Goal: Task Accomplishment & Management: Use online tool/utility

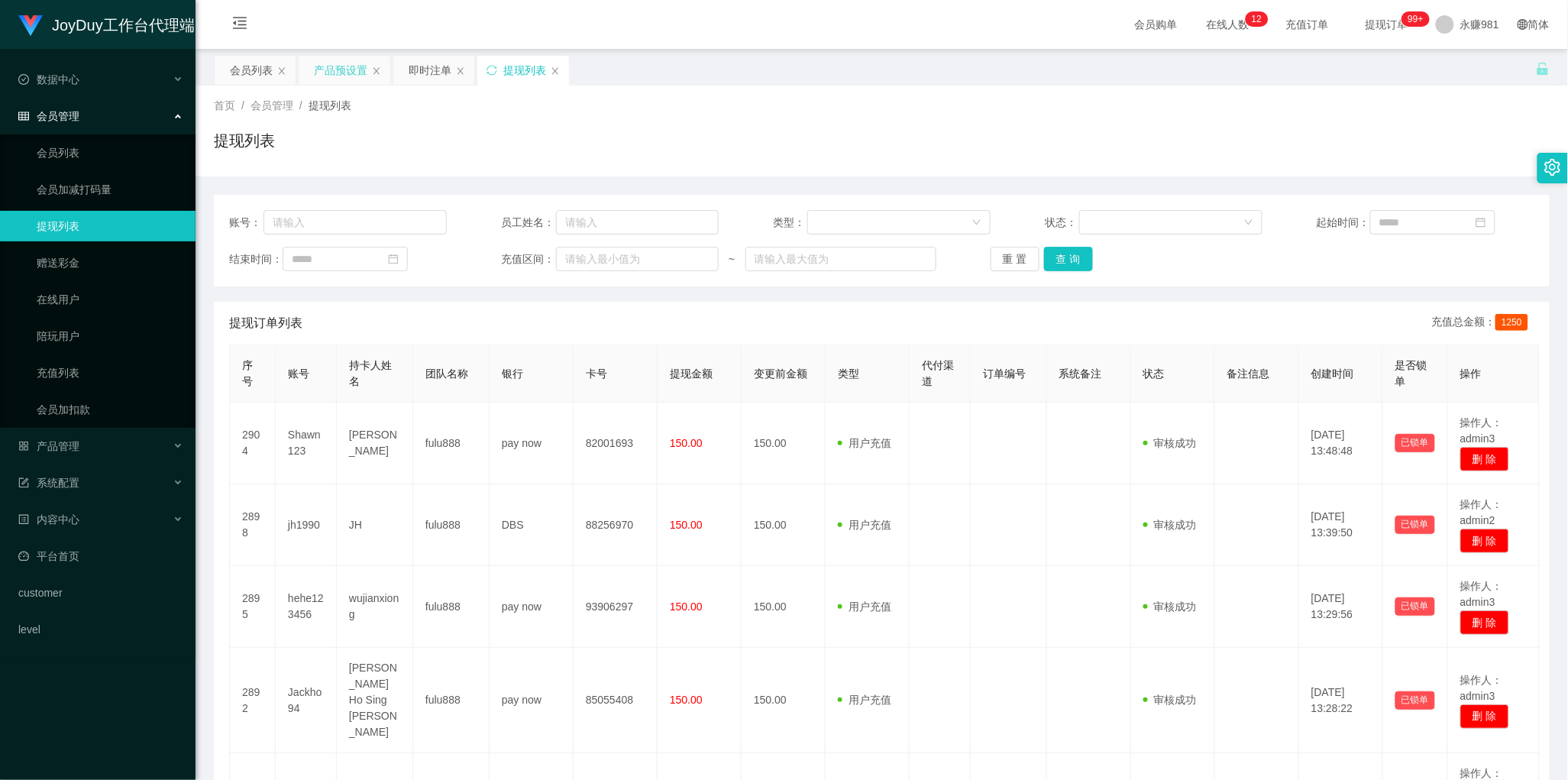
click at [352, 69] on div "产品预设置" at bounding box center [340, 71] width 53 height 29
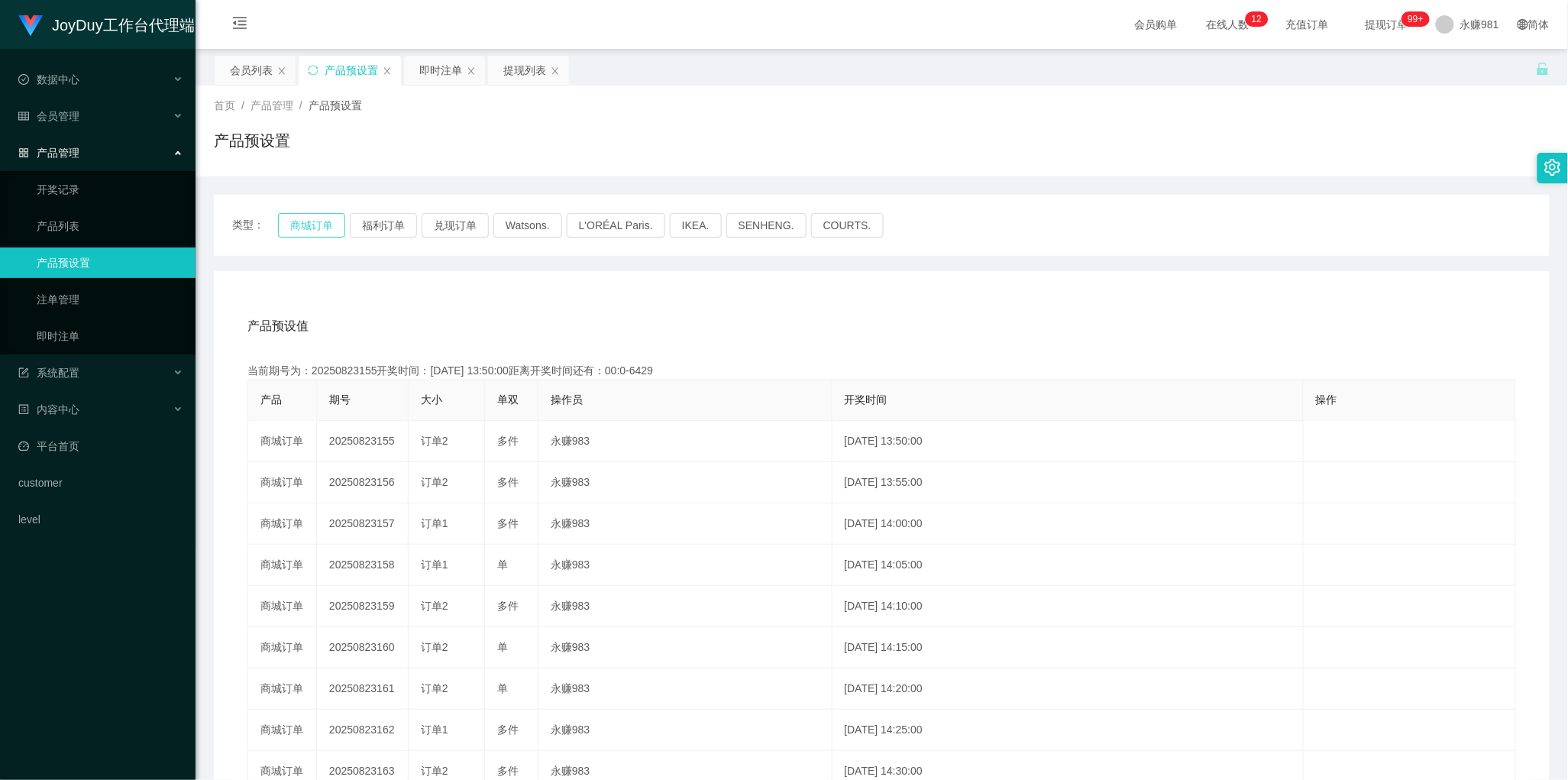
click at [306, 224] on button "商城订单" at bounding box center [311, 225] width 67 height 24
click at [322, 223] on button "商城订单" at bounding box center [311, 225] width 67 height 24
click at [435, 81] on div "即时注单" at bounding box center [440, 71] width 43 height 29
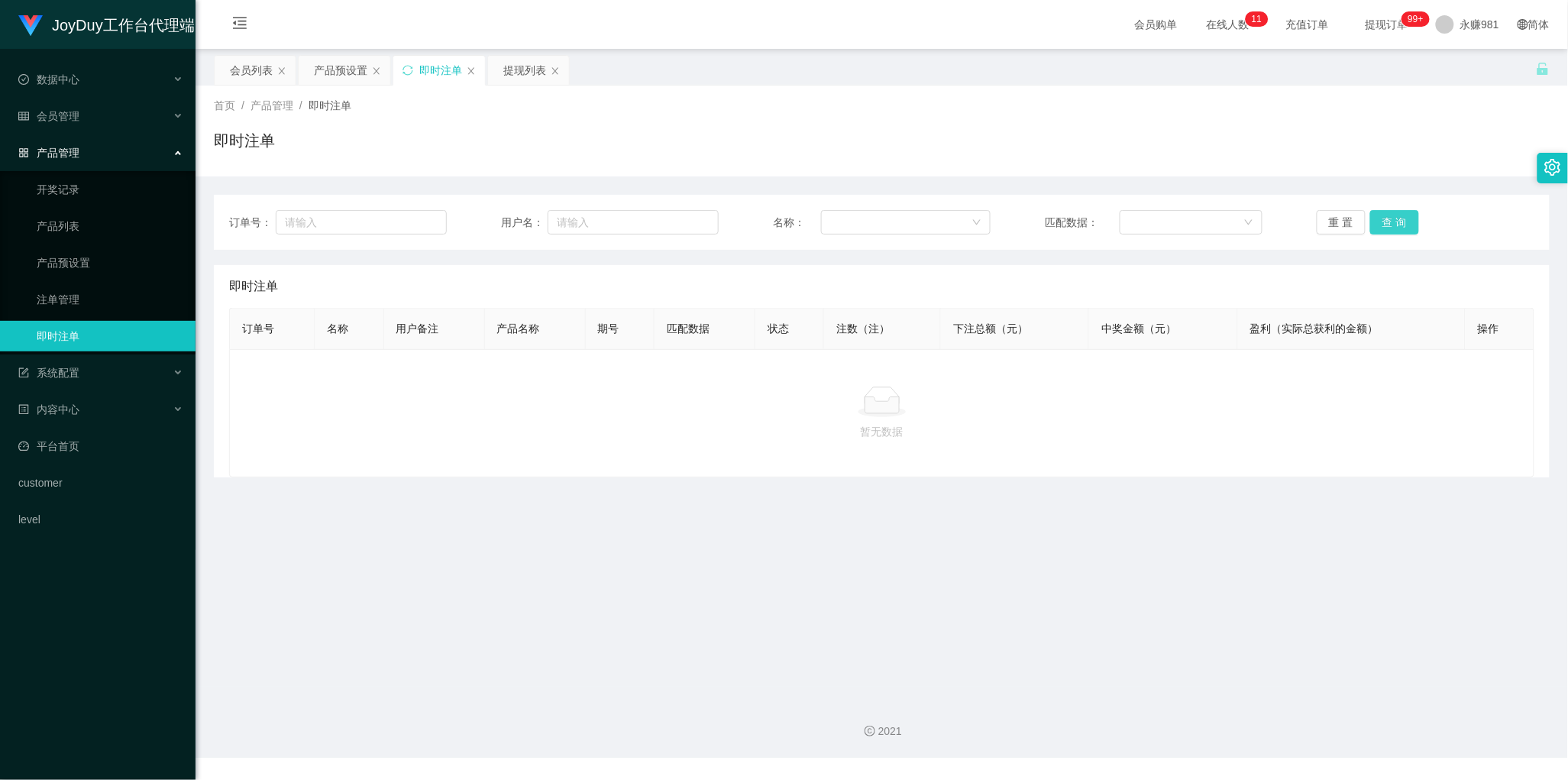
click at [1402, 224] on button "查 询" at bounding box center [1395, 222] width 49 height 24
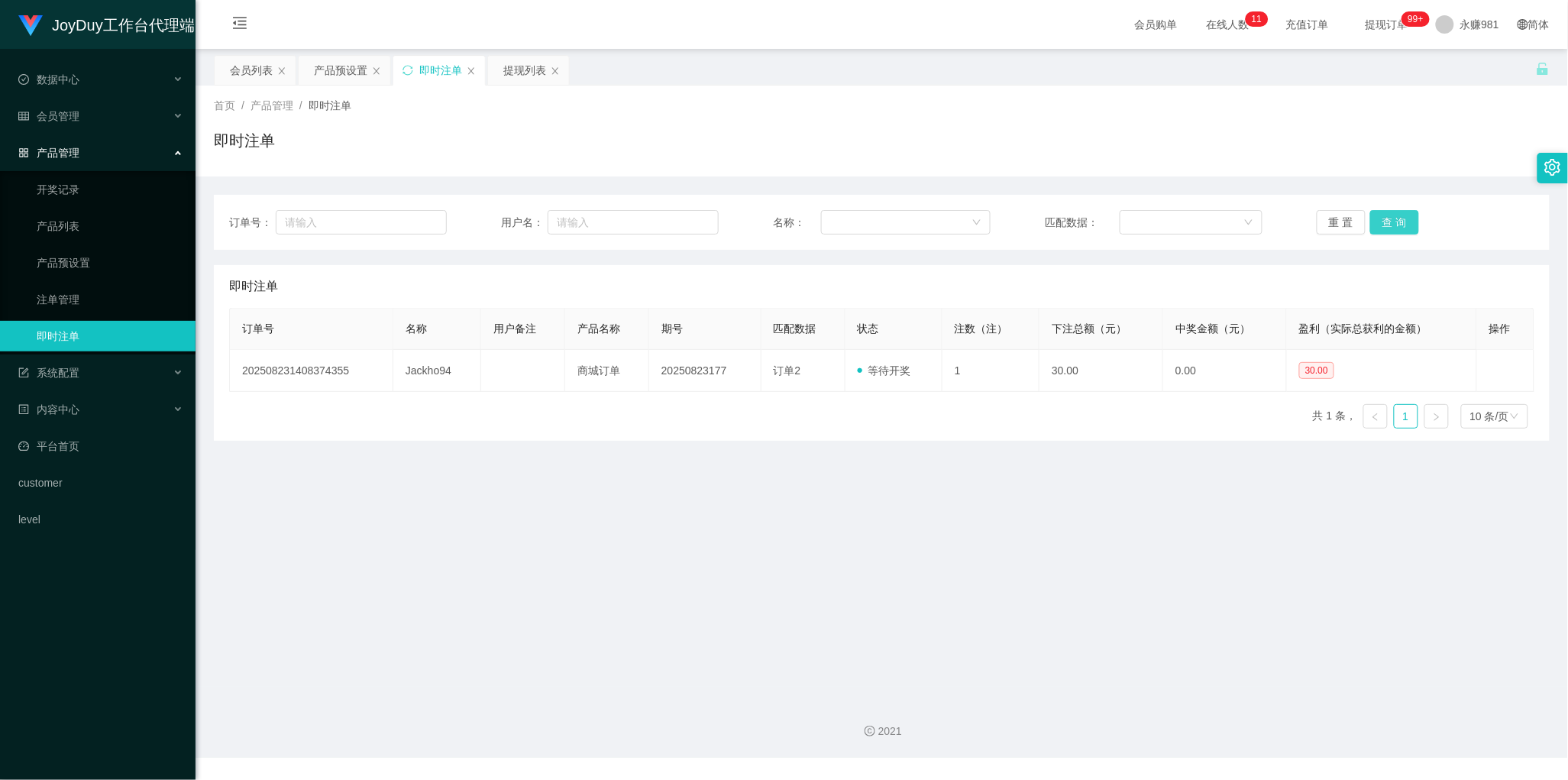
click at [1402, 224] on button "查 询" at bounding box center [1395, 222] width 49 height 24
click at [1391, 215] on button "查 询" at bounding box center [1395, 222] width 49 height 24
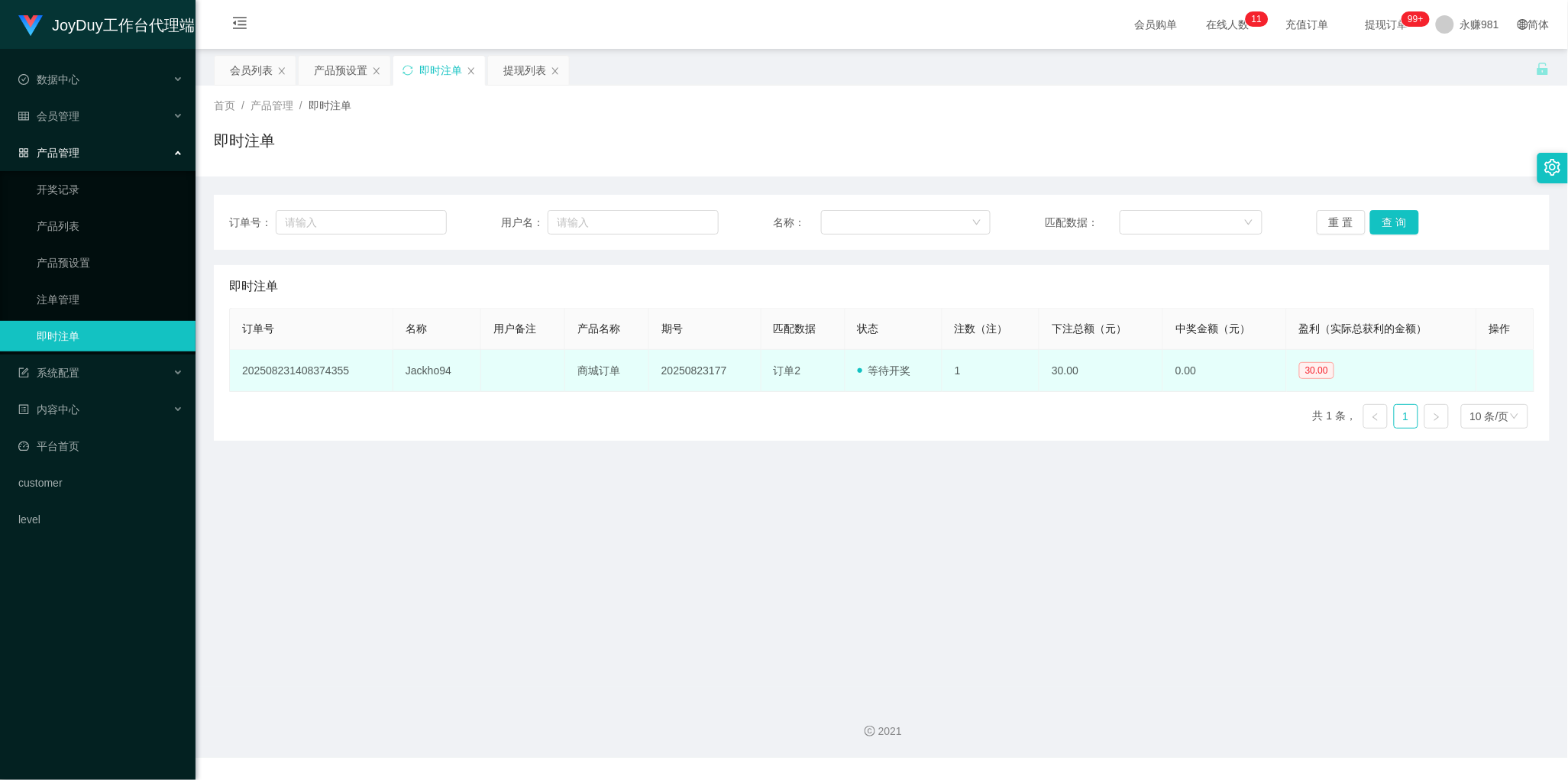
drag, startPoint x: 785, startPoint y: 439, endPoint x: 1059, endPoint y: 365, distance: 283.8
click at [785, 440] on div "订单号 名称 用户备注 产品名称 期号 匹配数据 状态 注数（注） 下注总额（元） 中奖金额（元） 盈利（实际总获利的金额） 操作 2025082314083…" at bounding box center [881, 374] width 1305 height 133
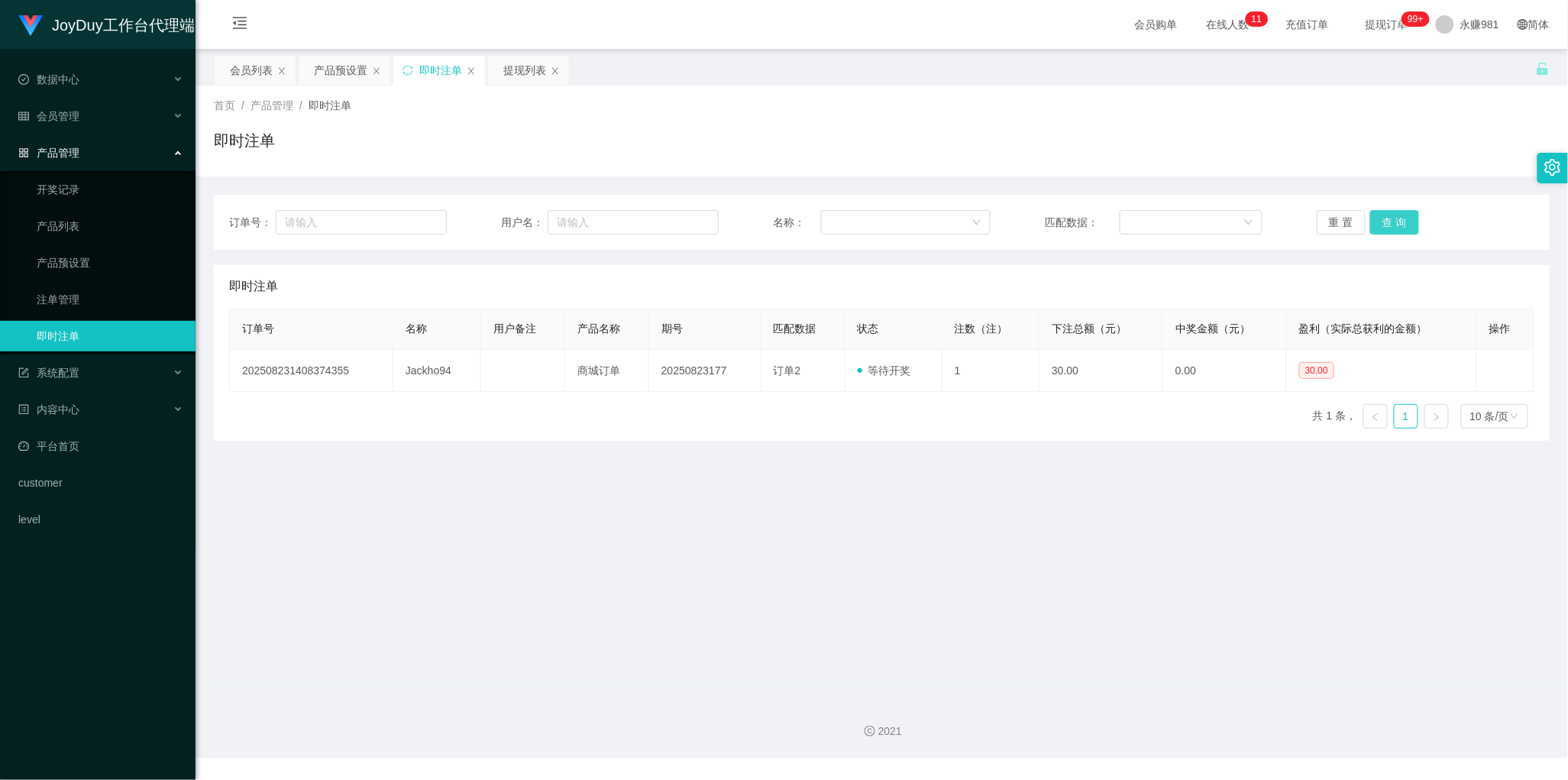
click at [1398, 222] on button "查 询" at bounding box center [1395, 222] width 49 height 24
click at [931, 455] on main "关闭左侧 关闭右侧 关闭其它 刷新页面 会员列表 产品预设置 即时注单 提现列表 首页 / 产品管理 / 即时注单 / 即时注单 订单号： 用户名： 名称： …" at bounding box center [881, 368] width 1373 height 638
click at [1386, 218] on button "查 询" at bounding box center [1395, 222] width 49 height 24
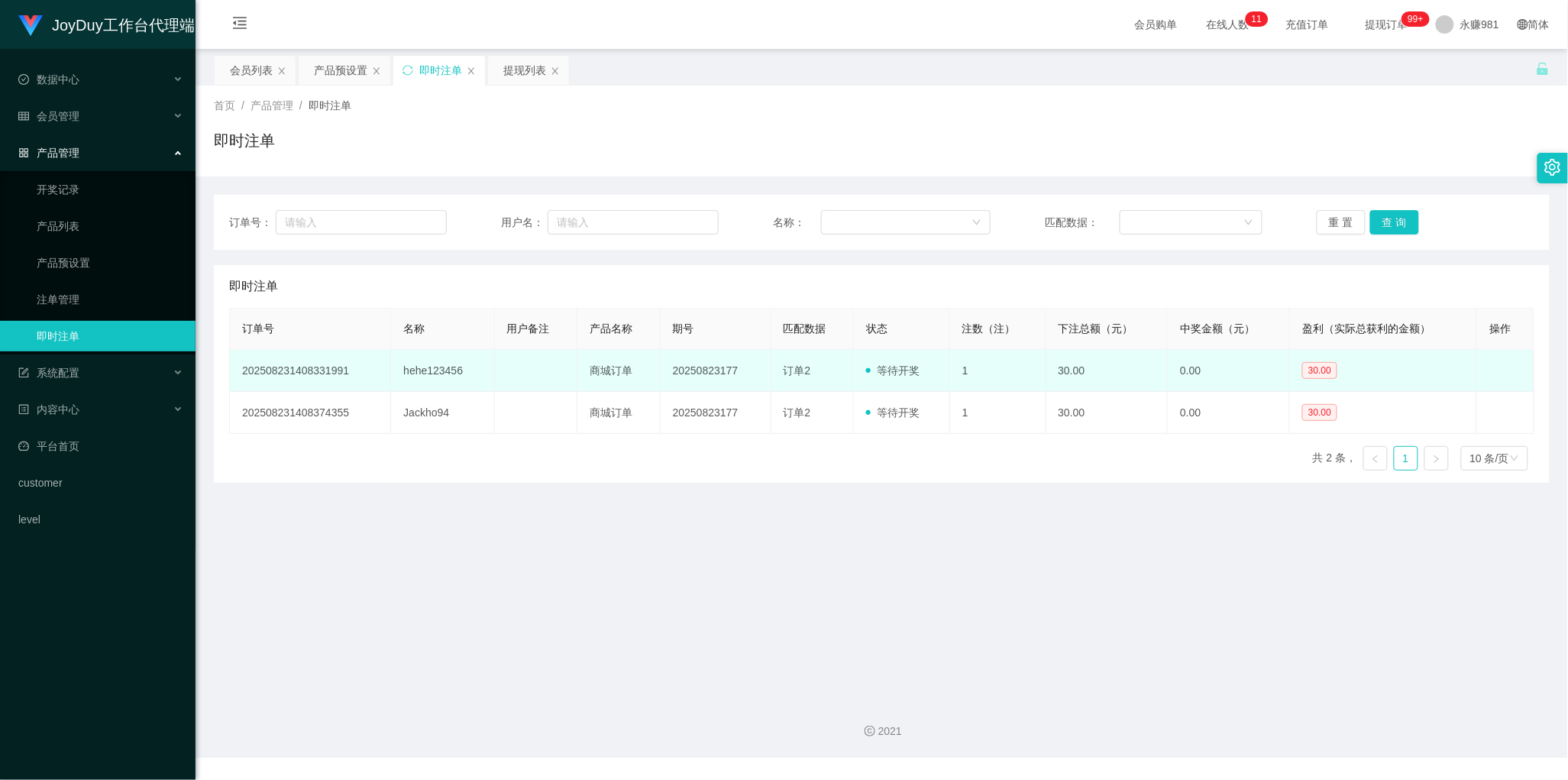
drag, startPoint x: 604, startPoint y: 600, endPoint x: 923, endPoint y: 390, distance: 381.9
click at [604, 600] on main "关闭左侧 关闭右侧 关闭其它 刷新页面 会员列表 产品预设置 即时注单 提现列表 首页 / 产品管理 / 即时注单 / 即时注单 订单号： 用户名： 名称： …" at bounding box center [881, 368] width 1373 height 638
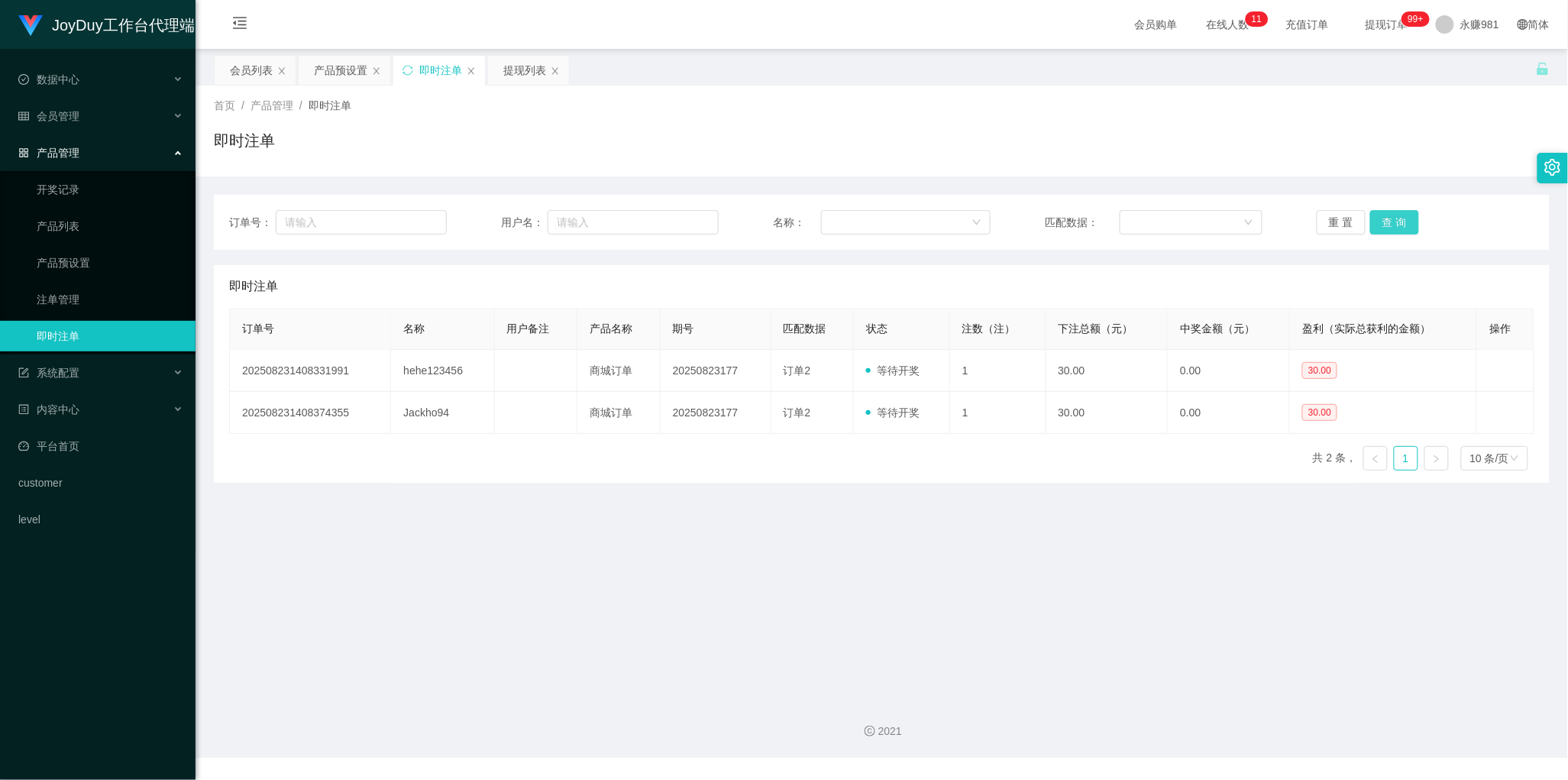
click at [1377, 219] on button "查 询" at bounding box center [1395, 222] width 49 height 24
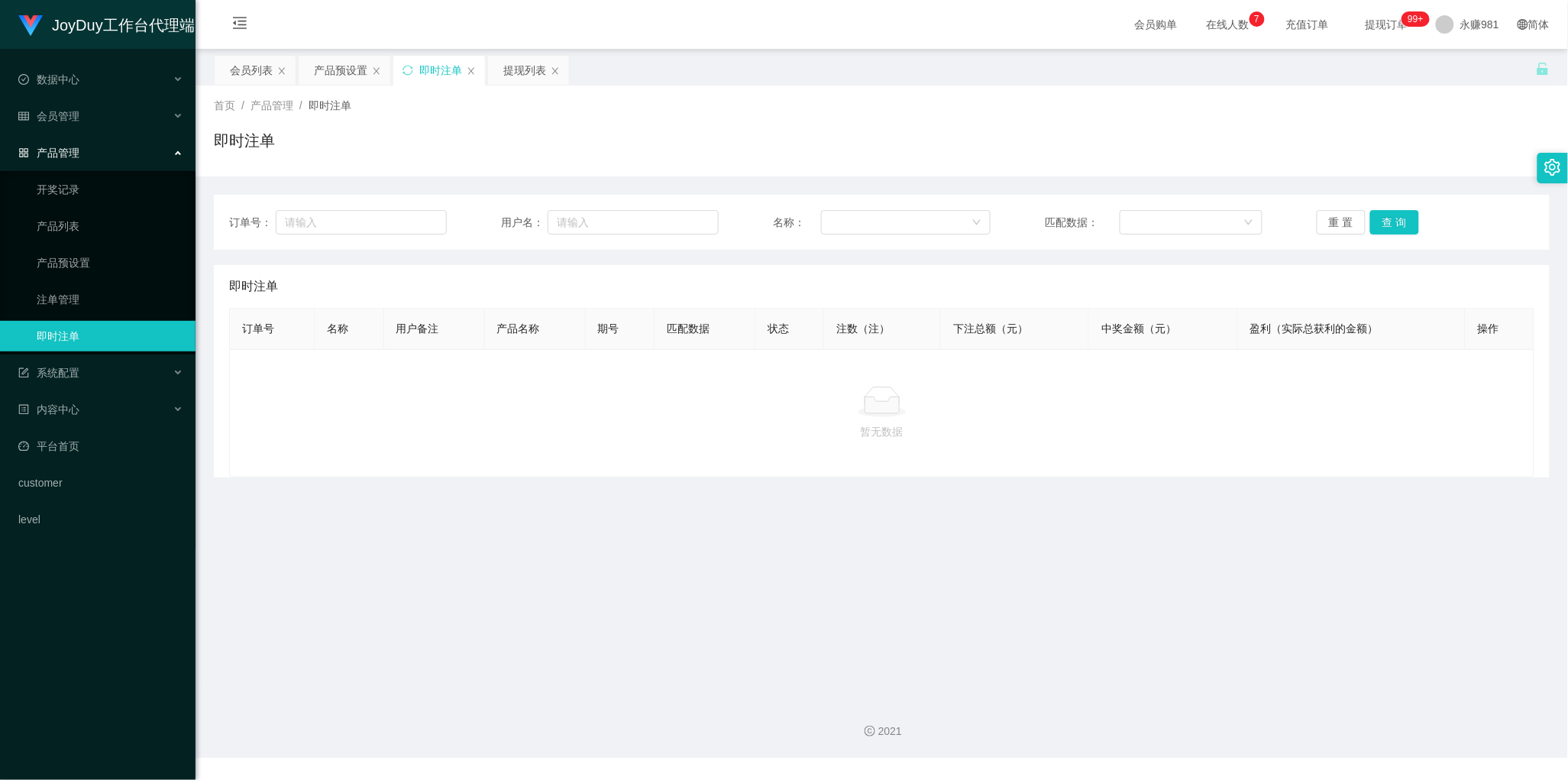
click at [682, 408] on div at bounding box center [881, 403] width 1280 height 31
click at [1399, 224] on button "查 询" at bounding box center [1395, 222] width 49 height 24
click at [1272, 609] on main "关闭左侧 关闭右侧 关闭其它 刷新页面 会员列表 产品预设置 即时注单 提现列表 首页 / 产品管理 / 即时注单 / 即时注单 订单号： 用户名： 名称： …" at bounding box center [881, 368] width 1373 height 638
click at [437, 524] on main "关闭左侧 关闭右侧 关闭其它 刷新页面 会员列表 产品预设置 即时注单 提现列表 首页 / 产品管理 / 即时注单 / 即时注单 订单号： 用户名： 名称： …" at bounding box center [881, 368] width 1373 height 638
click at [1392, 224] on button "查 询" at bounding box center [1395, 222] width 49 height 24
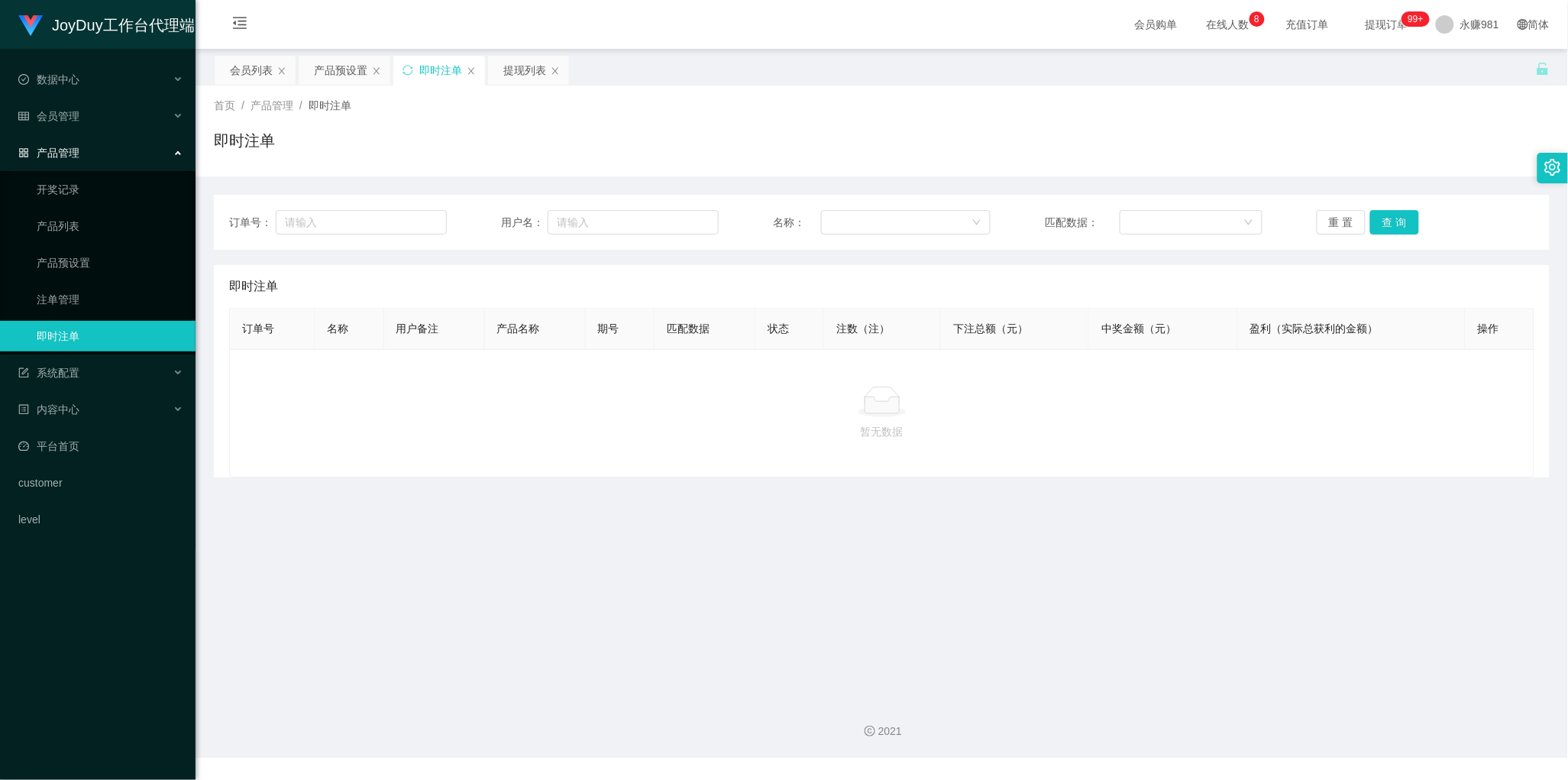
click at [822, 466] on div "暂无数据" at bounding box center [881, 413] width 1305 height 129
click at [1403, 222] on button "查 询" at bounding box center [1395, 222] width 49 height 24
click at [319, 67] on div "产品预设置" at bounding box center [340, 71] width 53 height 29
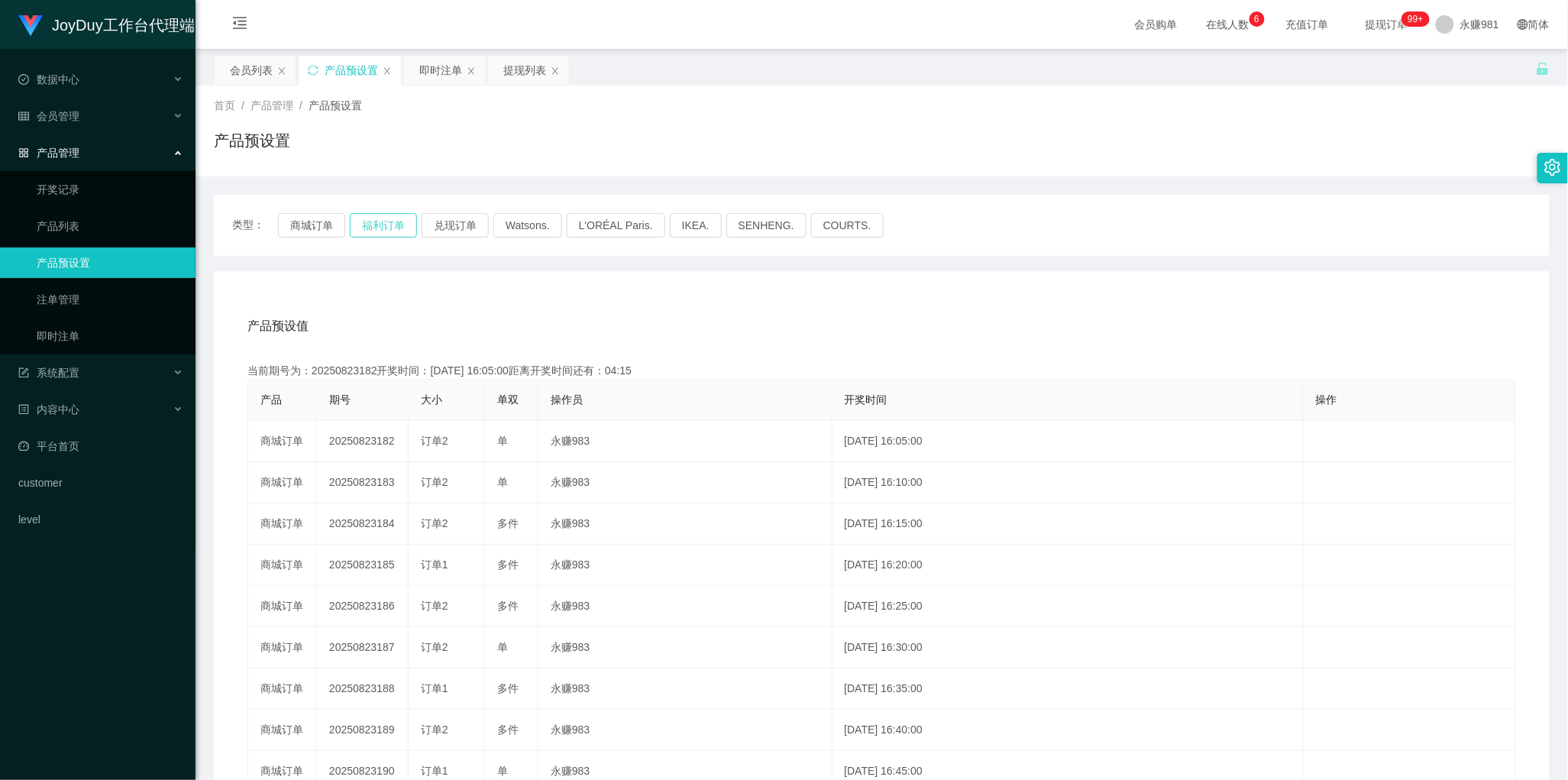
click at [375, 229] on button "福利订单" at bounding box center [383, 225] width 67 height 24
click at [394, 224] on button "福利订单" at bounding box center [383, 225] width 67 height 24
click at [437, 61] on div "即时注单" at bounding box center [440, 71] width 43 height 29
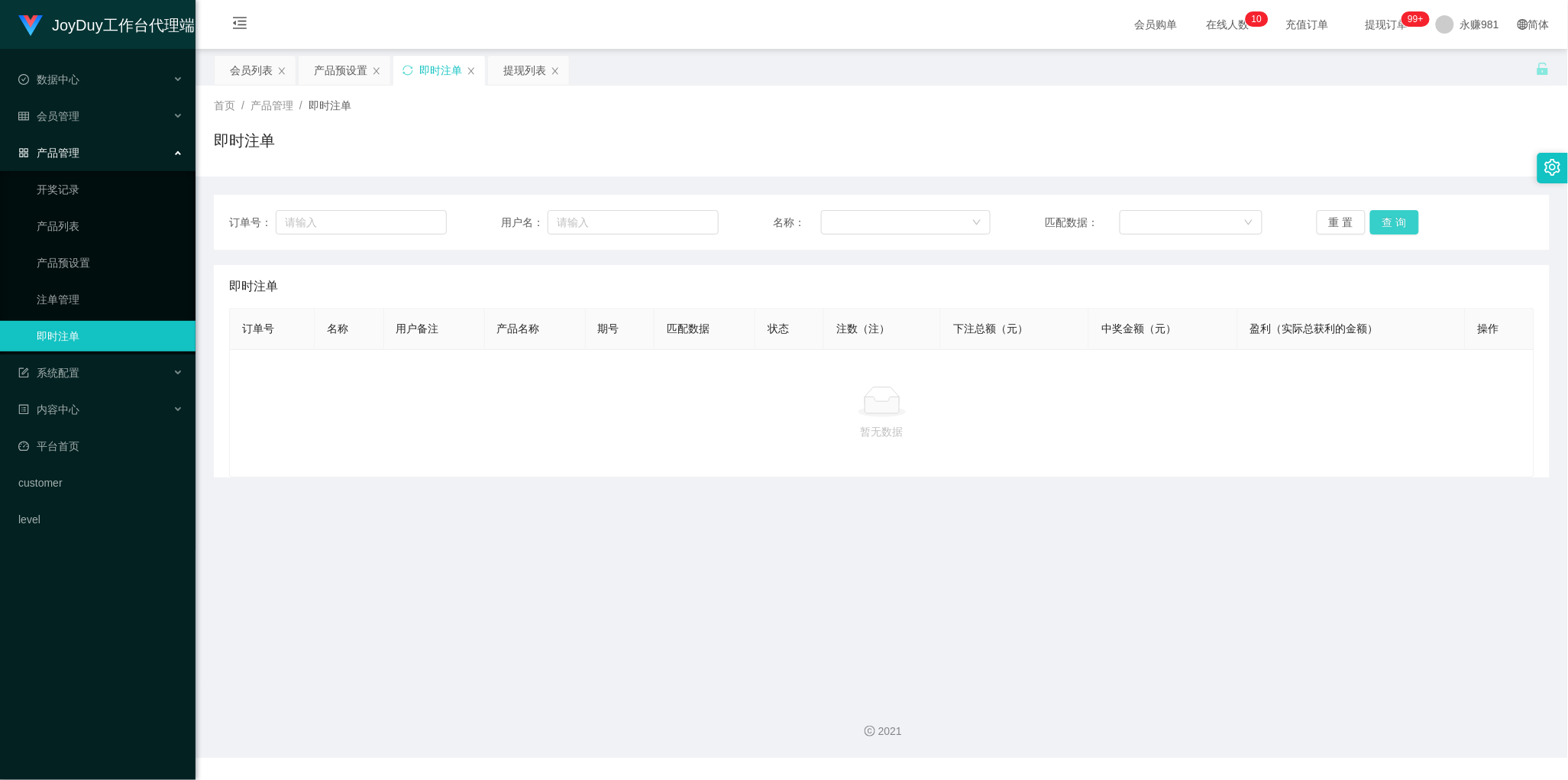
click at [1381, 220] on button "查 询" at bounding box center [1395, 222] width 49 height 24
click at [1388, 220] on button "查 询" at bounding box center [1395, 222] width 49 height 24
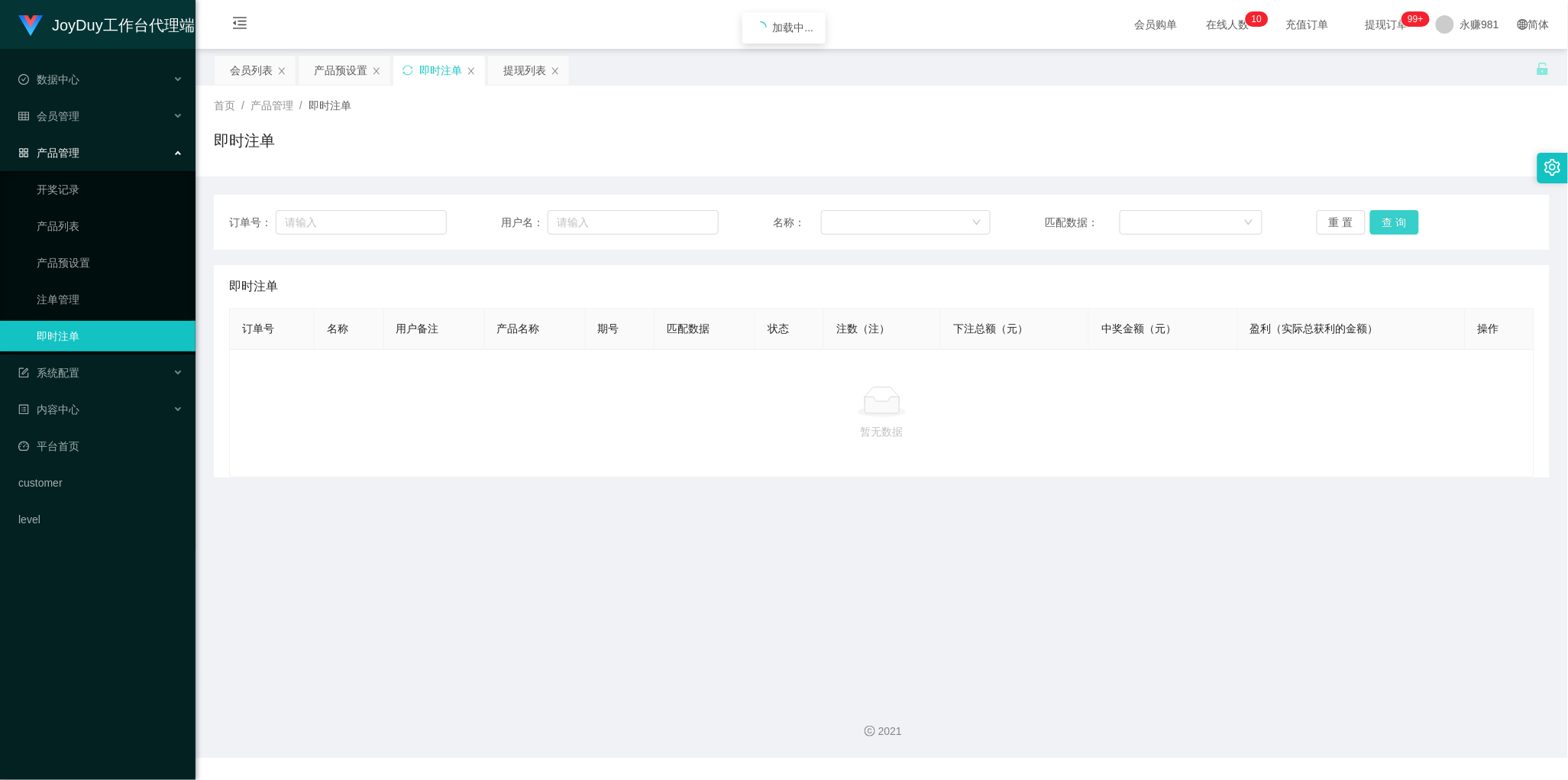
click at [1388, 220] on button "查 询" at bounding box center [1395, 222] width 49 height 24
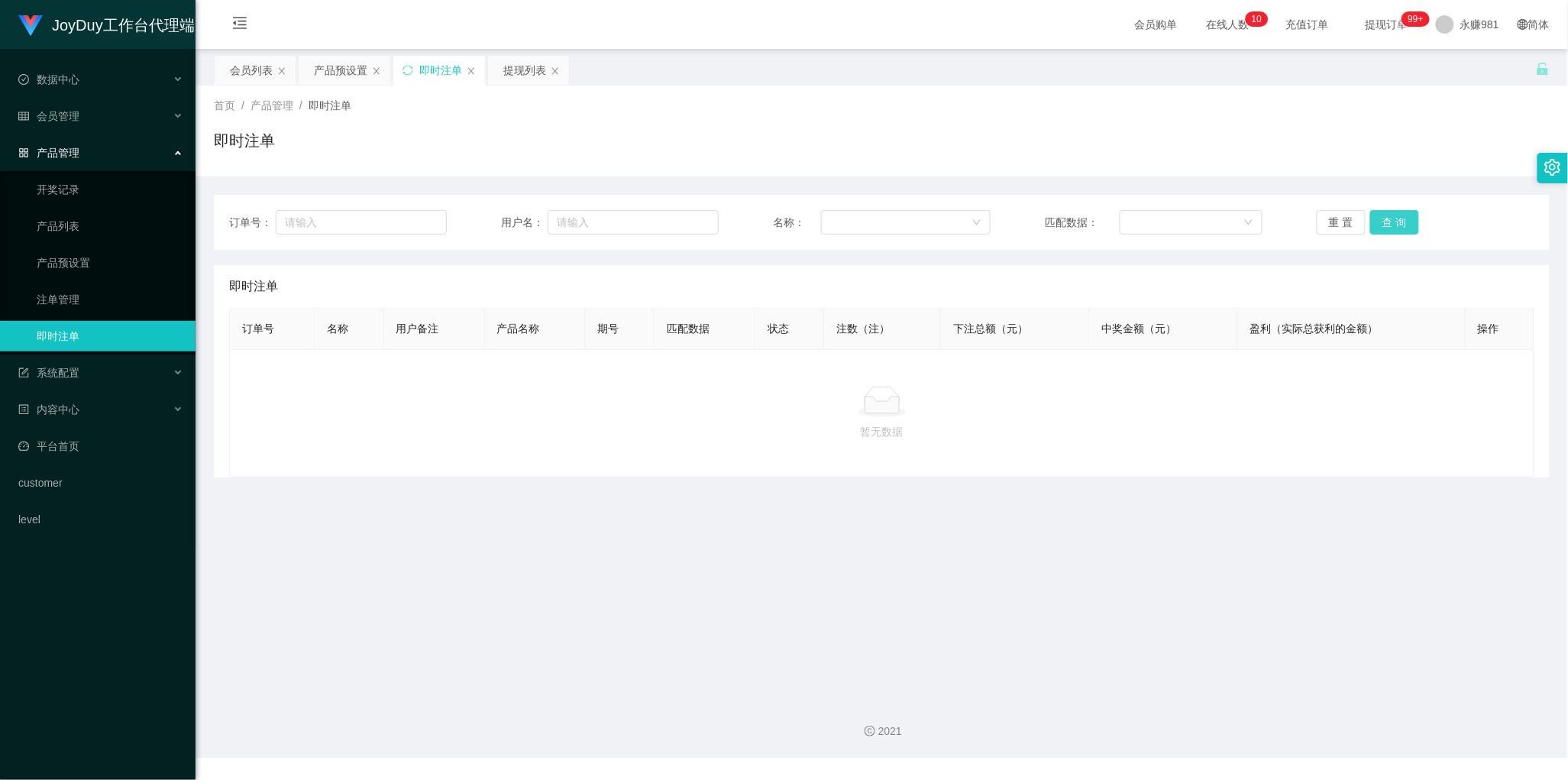
click at [1388, 220] on button "查 询" at bounding box center [1395, 222] width 49 height 24
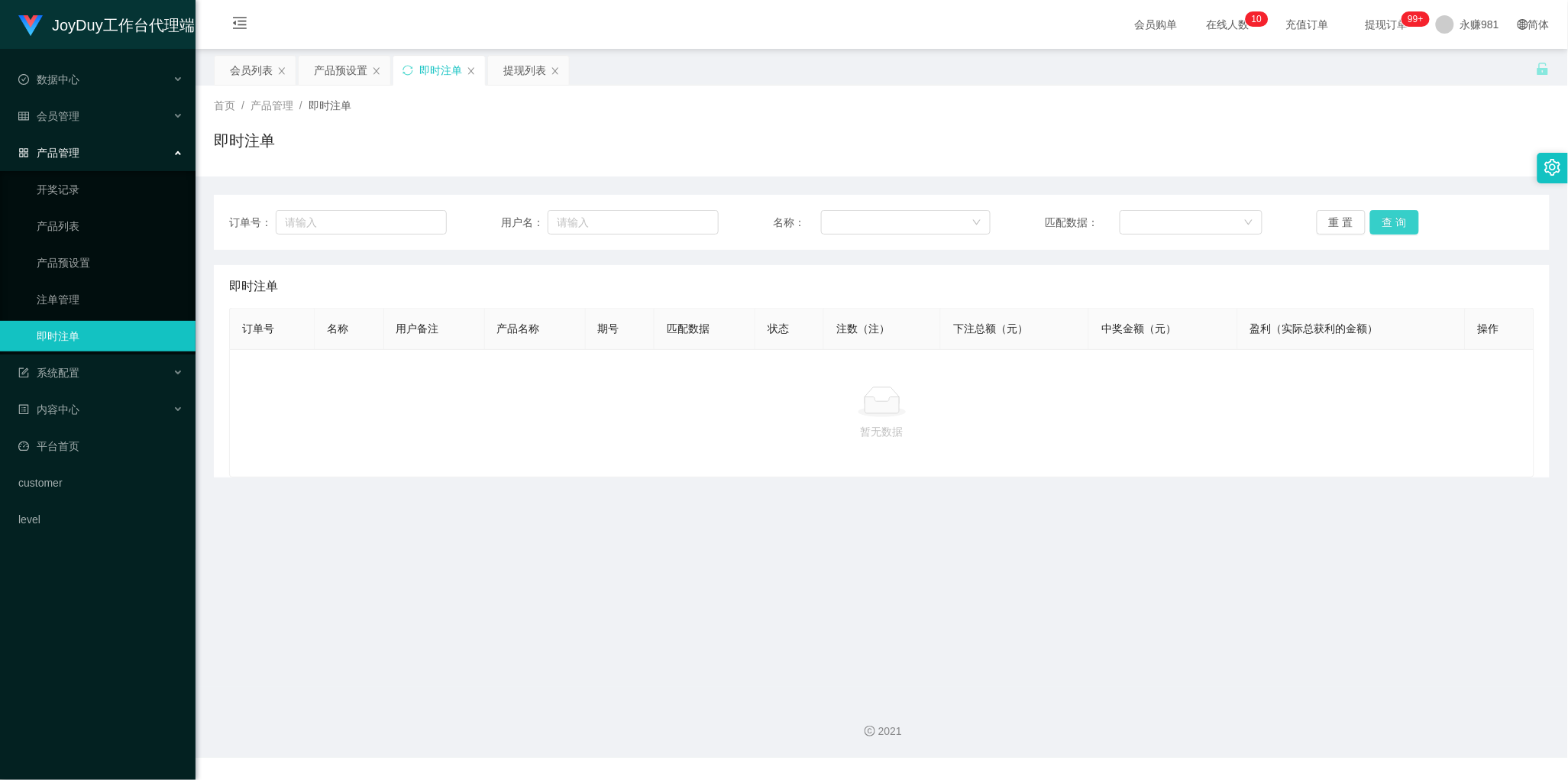
click at [1388, 220] on button "查 询" at bounding box center [1395, 222] width 49 height 24
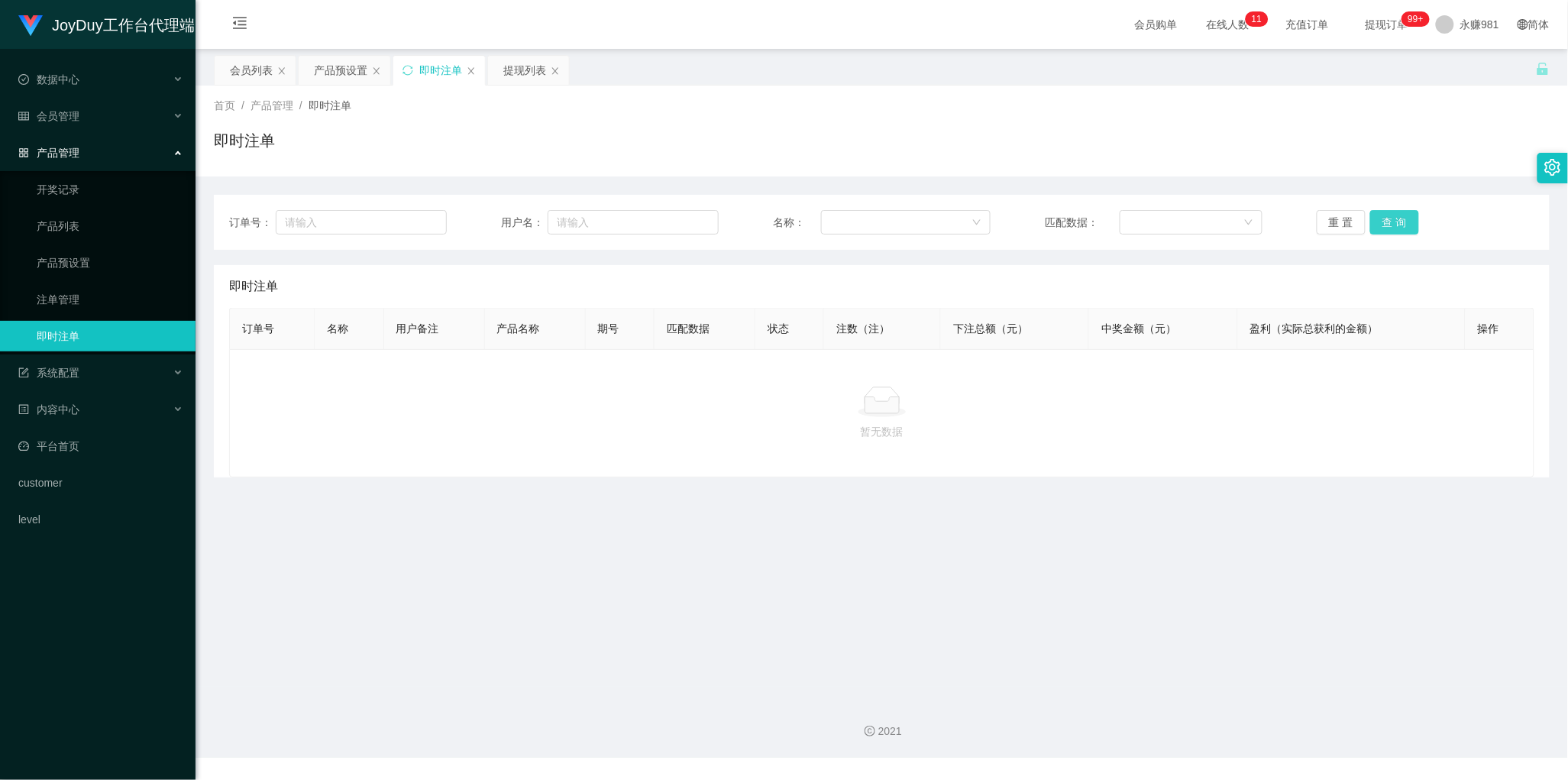
click at [1388, 220] on button "查 询" at bounding box center [1395, 222] width 49 height 24
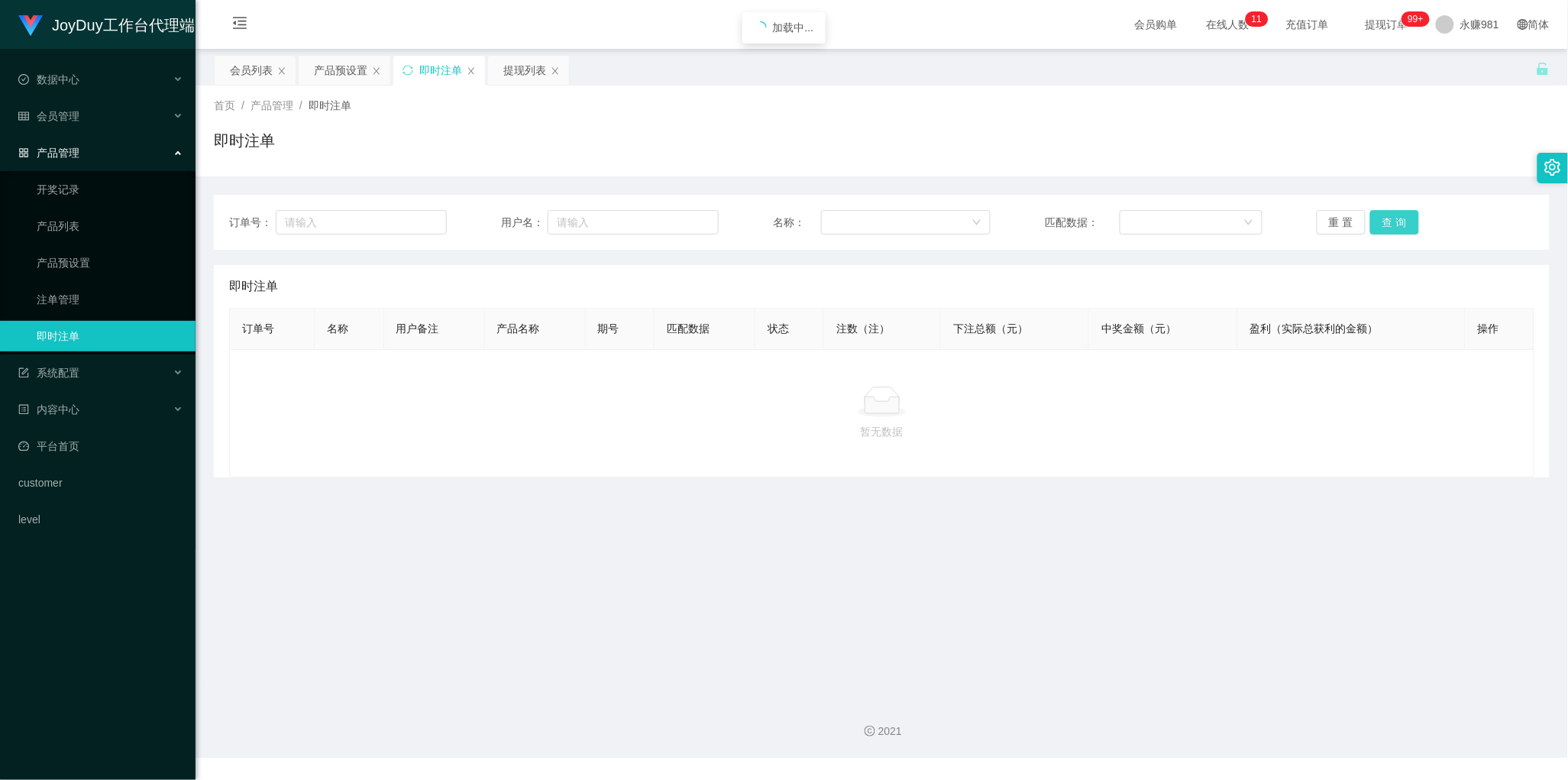
click at [1388, 220] on button "查 询" at bounding box center [1395, 222] width 49 height 24
click at [1384, 218] on button "查 询" at bounding box center [1395, 222] width 49 height 24
click at [1387, 220] on button "查 询" at bounding box center [1395, 222] width 49 height 24
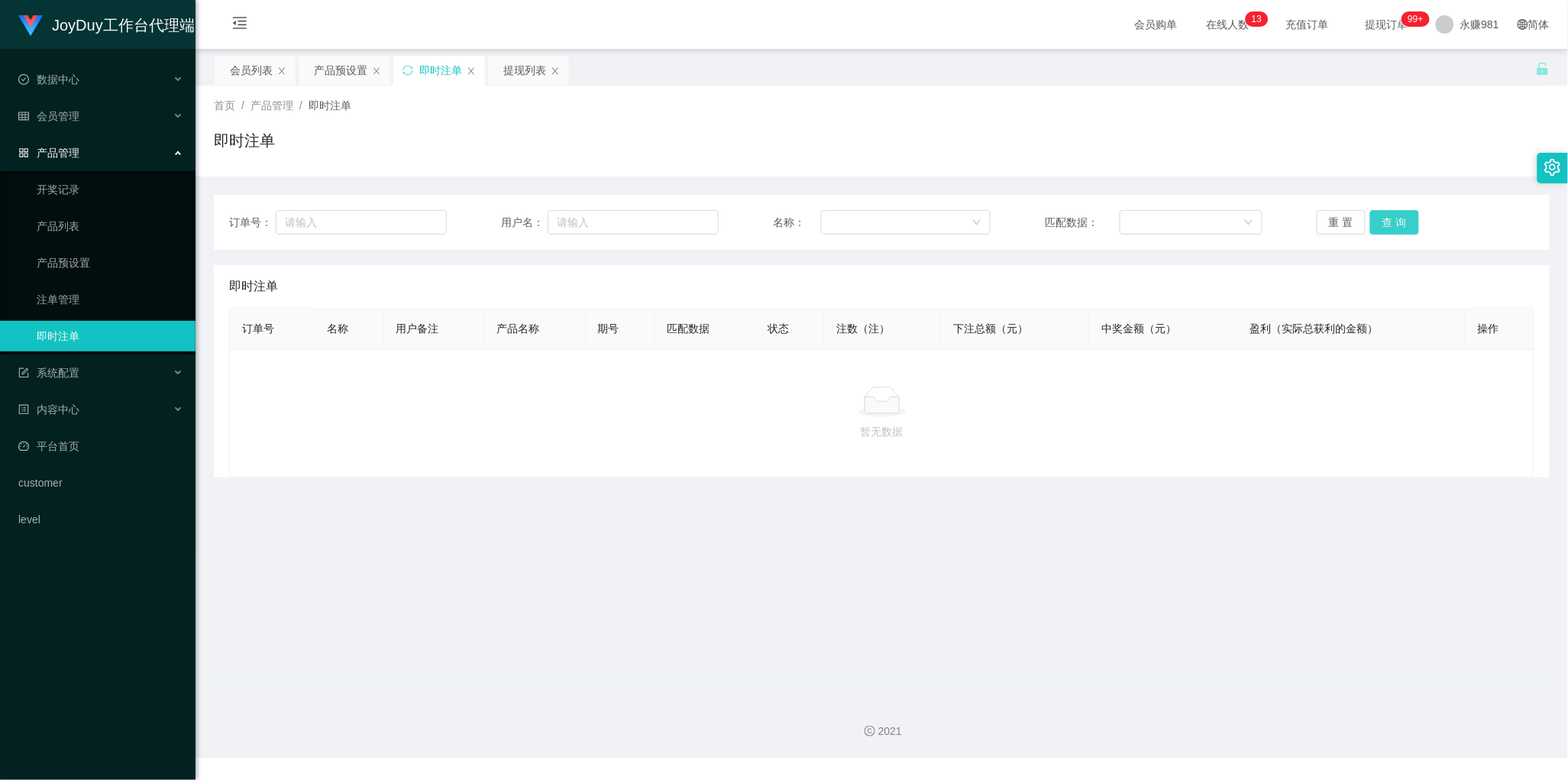
click at [1387, 220] on button "查 询" at bounding box center [1395, 222] width 49 height 24
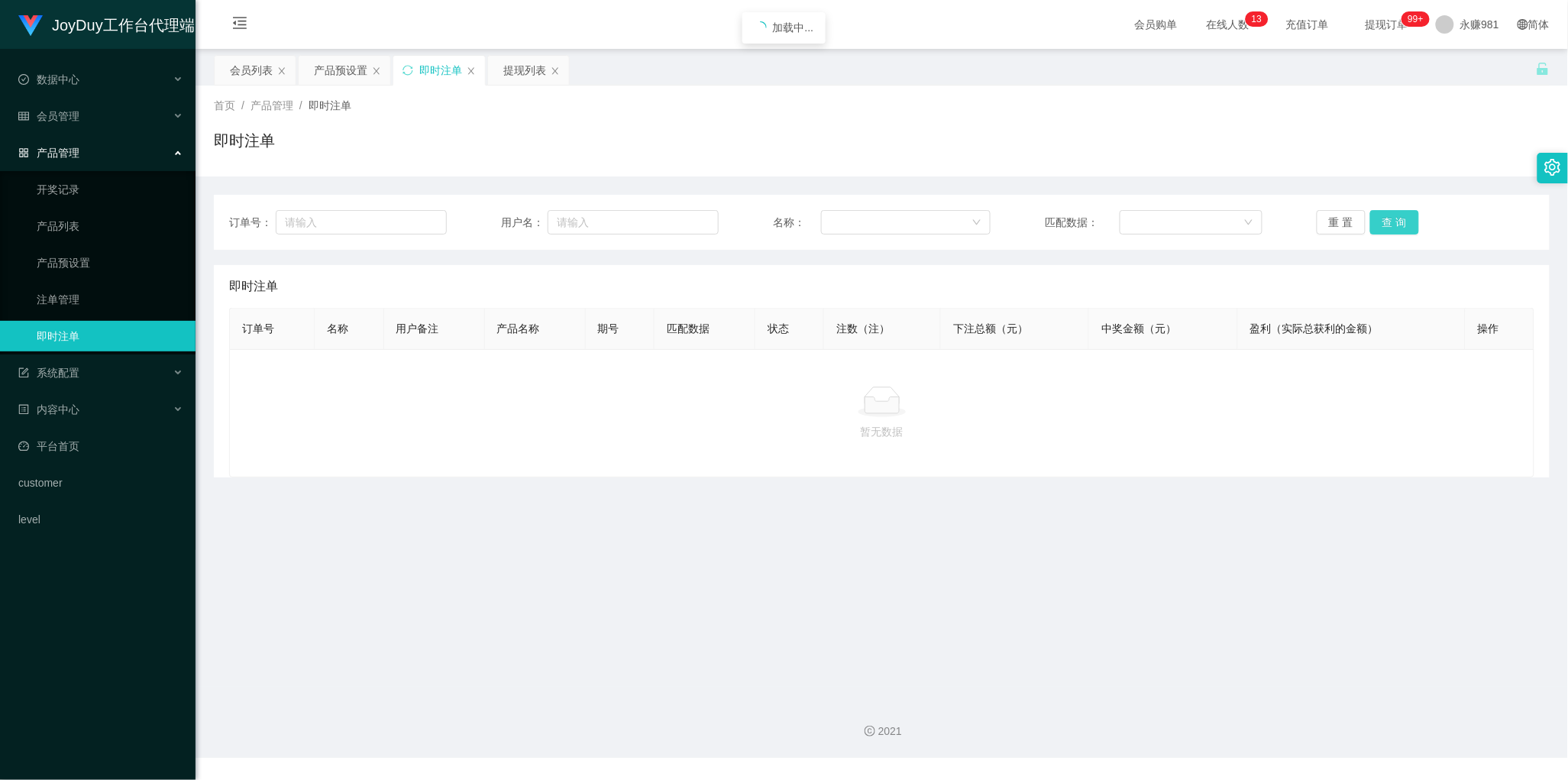
click at [1387, 220] on button "查 询" at bounding box center [1395, 222] width 49 height 24
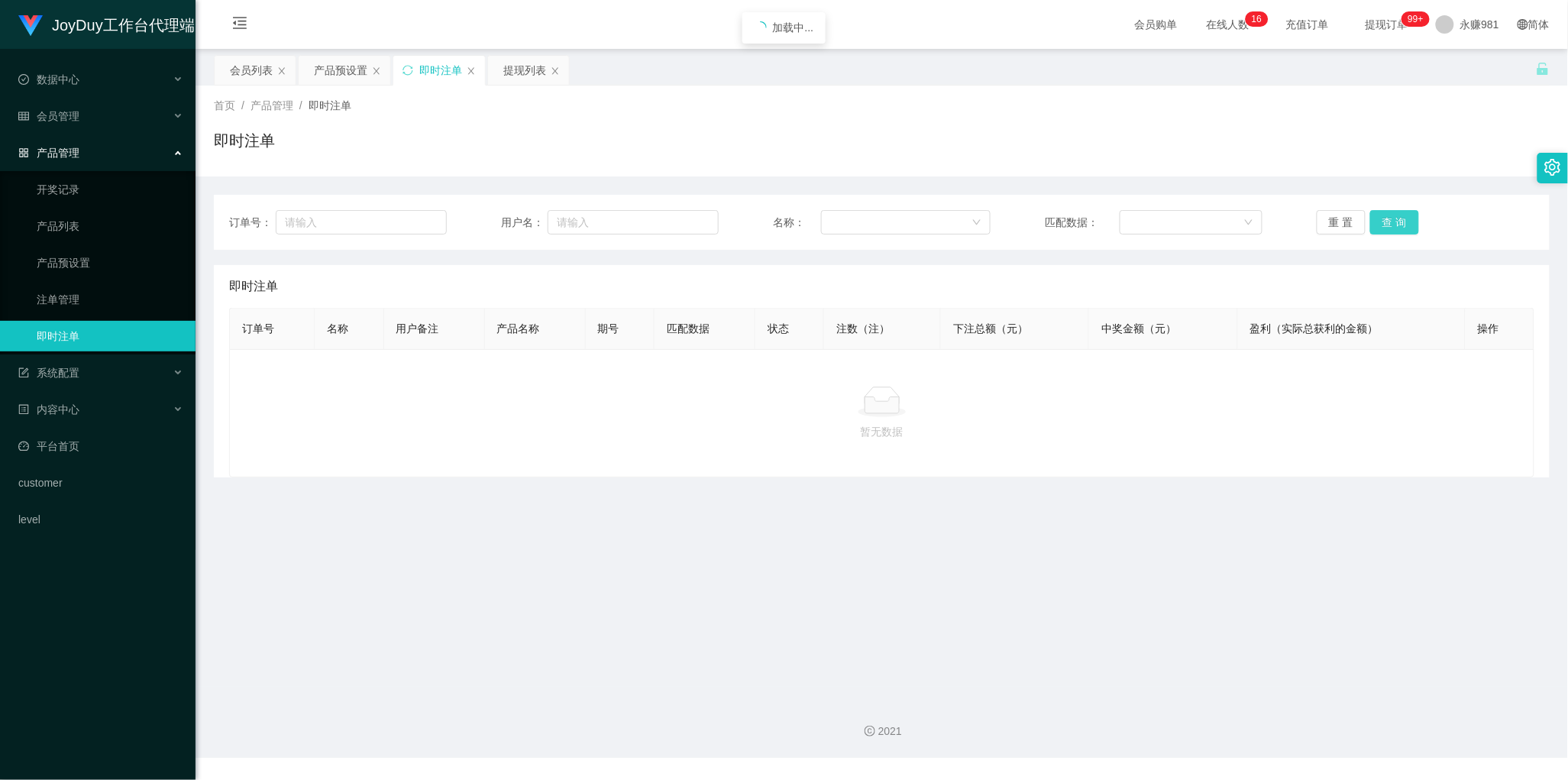
click at [1387, 220] on button "查 询" at bounding box center [1395, 222] width 49 height 24
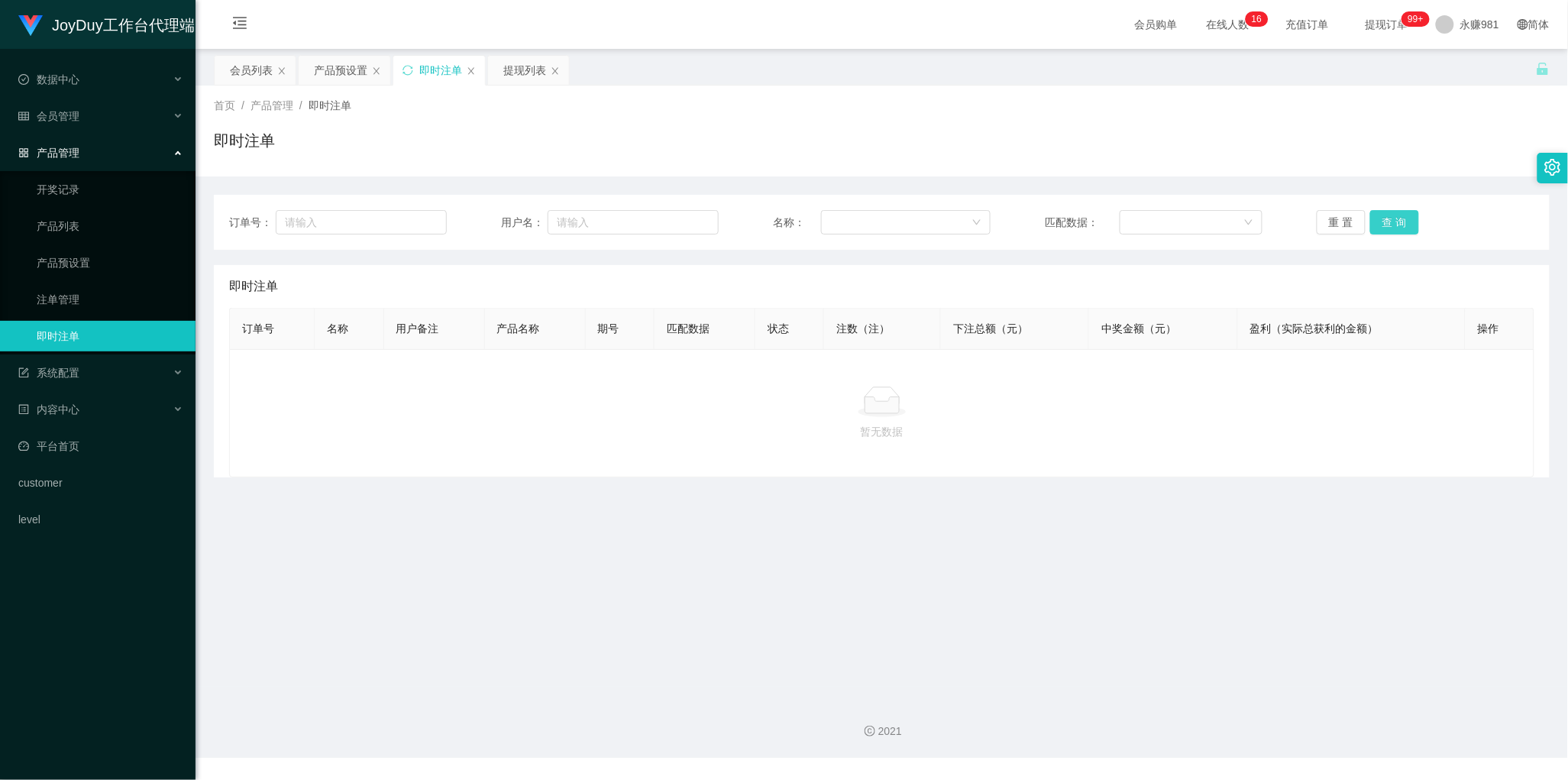
click at [1396, 231] on button "查 询" at bounding box center [1395, 222] width 49 height 24
click at [1396, 227] on button "查 询" at bounding box center [1395, 222] width 49 height 24
click at [1392, 219] on button "查 询" at bounding box center [1395, 222] width 49 height 24
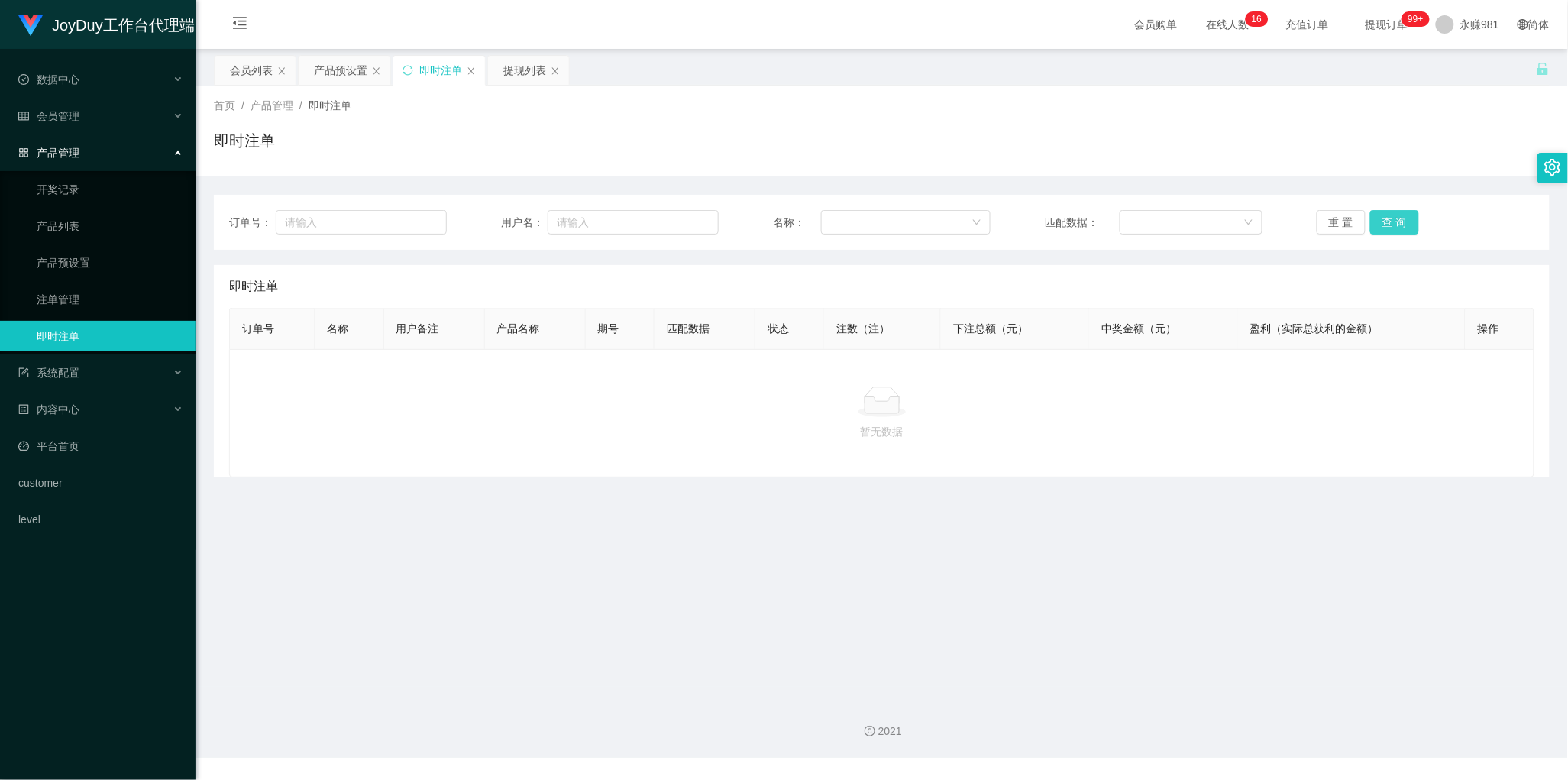
click at [1392, 219] on button "查 询" at bounding box center [1395, 222] width 49 height 24
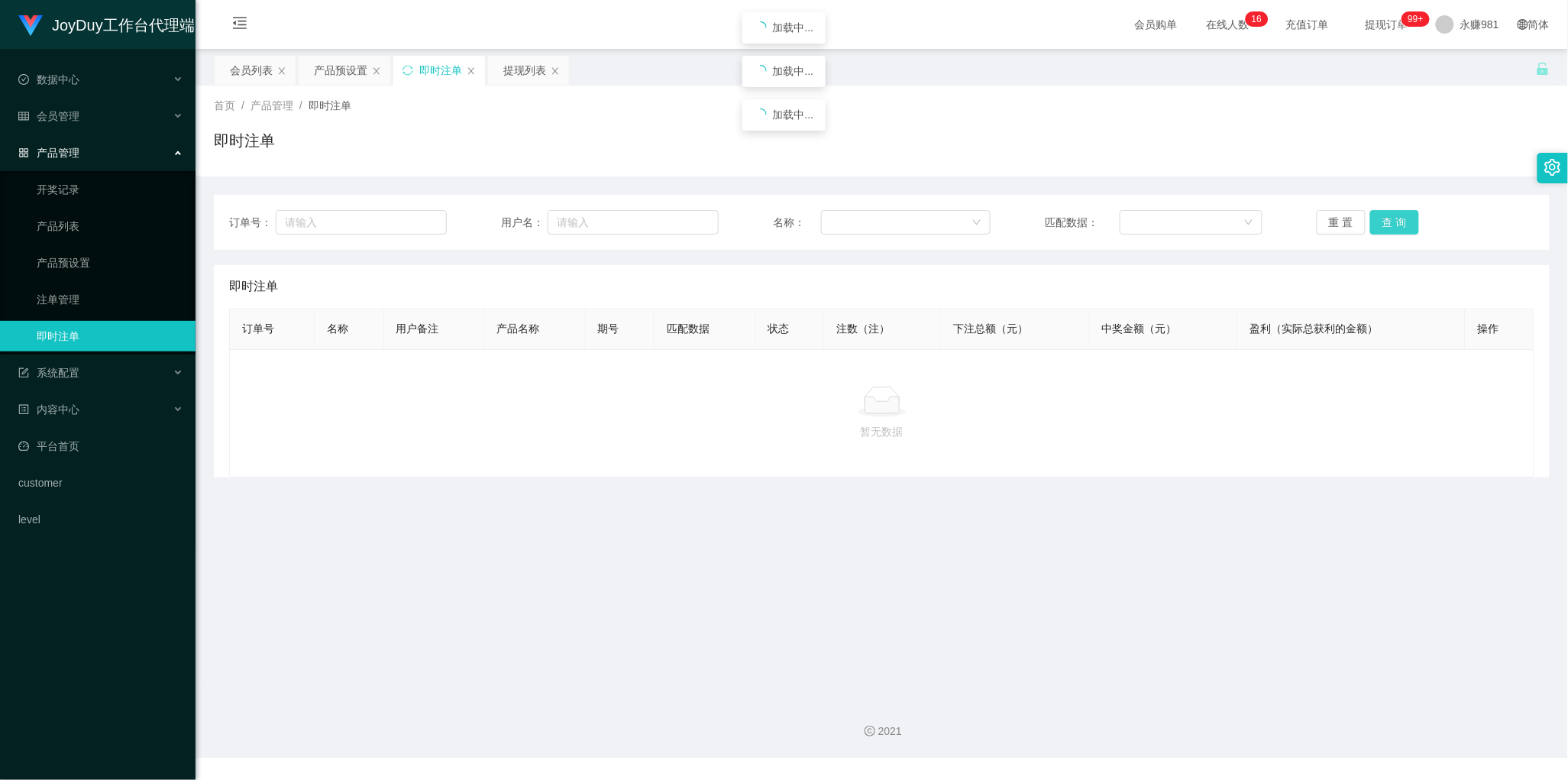
click at [1392, 219] on button "查 询" at bounding box center [1395, 222] width 49 height 24
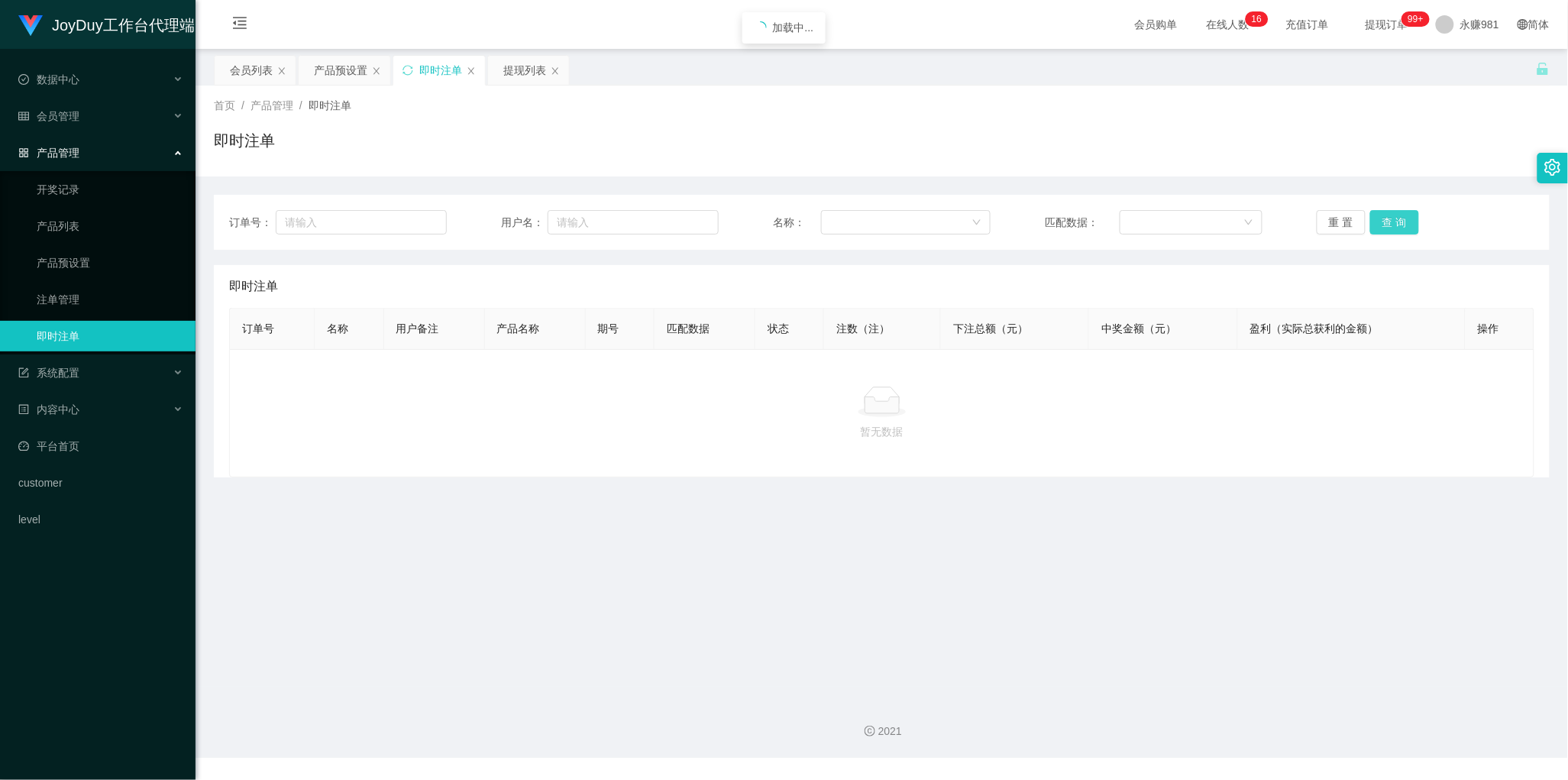
click at [1392, 219] on button "查 询" at bounding box center [1395, 222] width 49 height 24
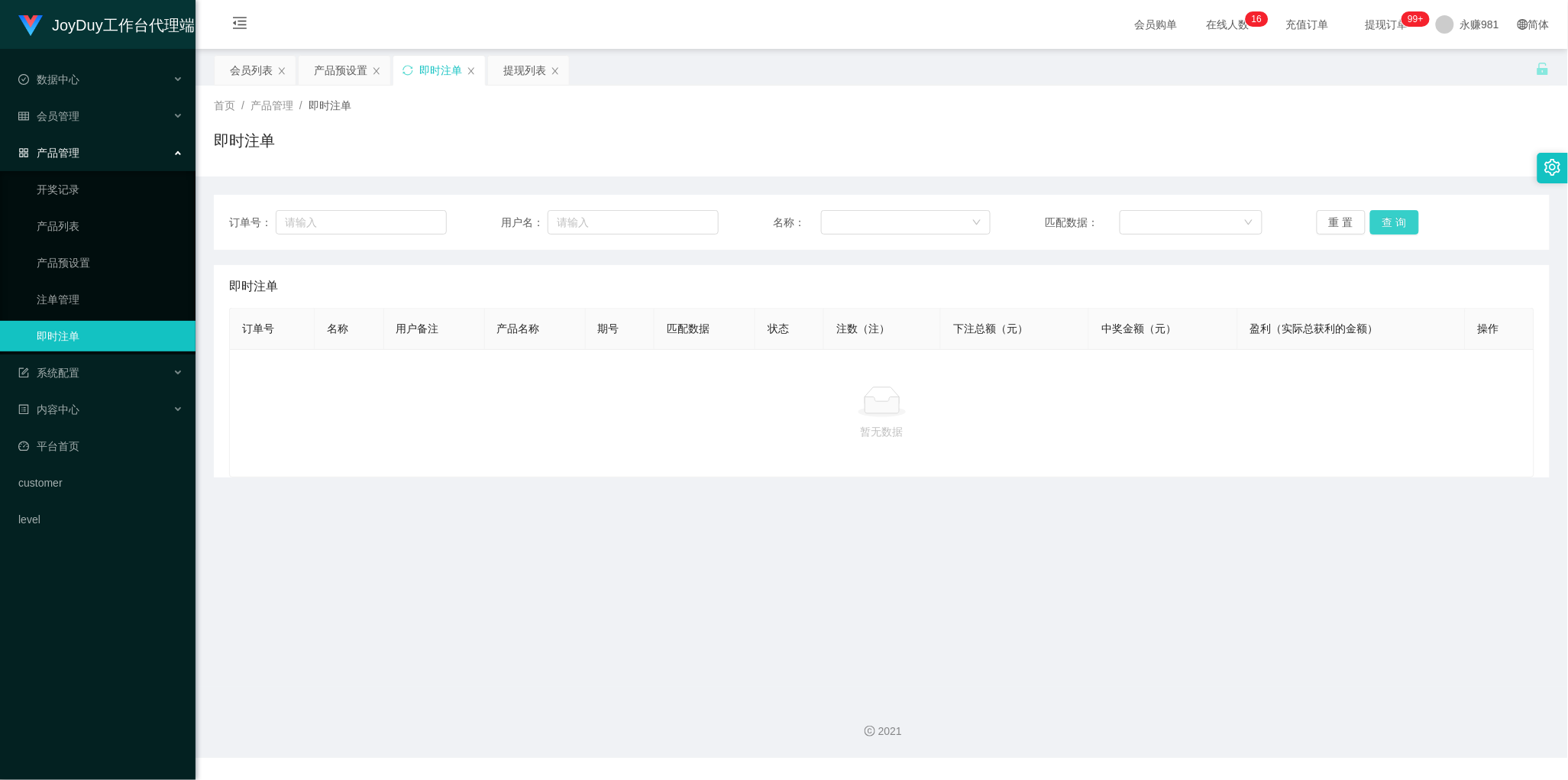
click at [1392, 219] on button "查 询" at bounding box center [1395, 222] width 49 height 24
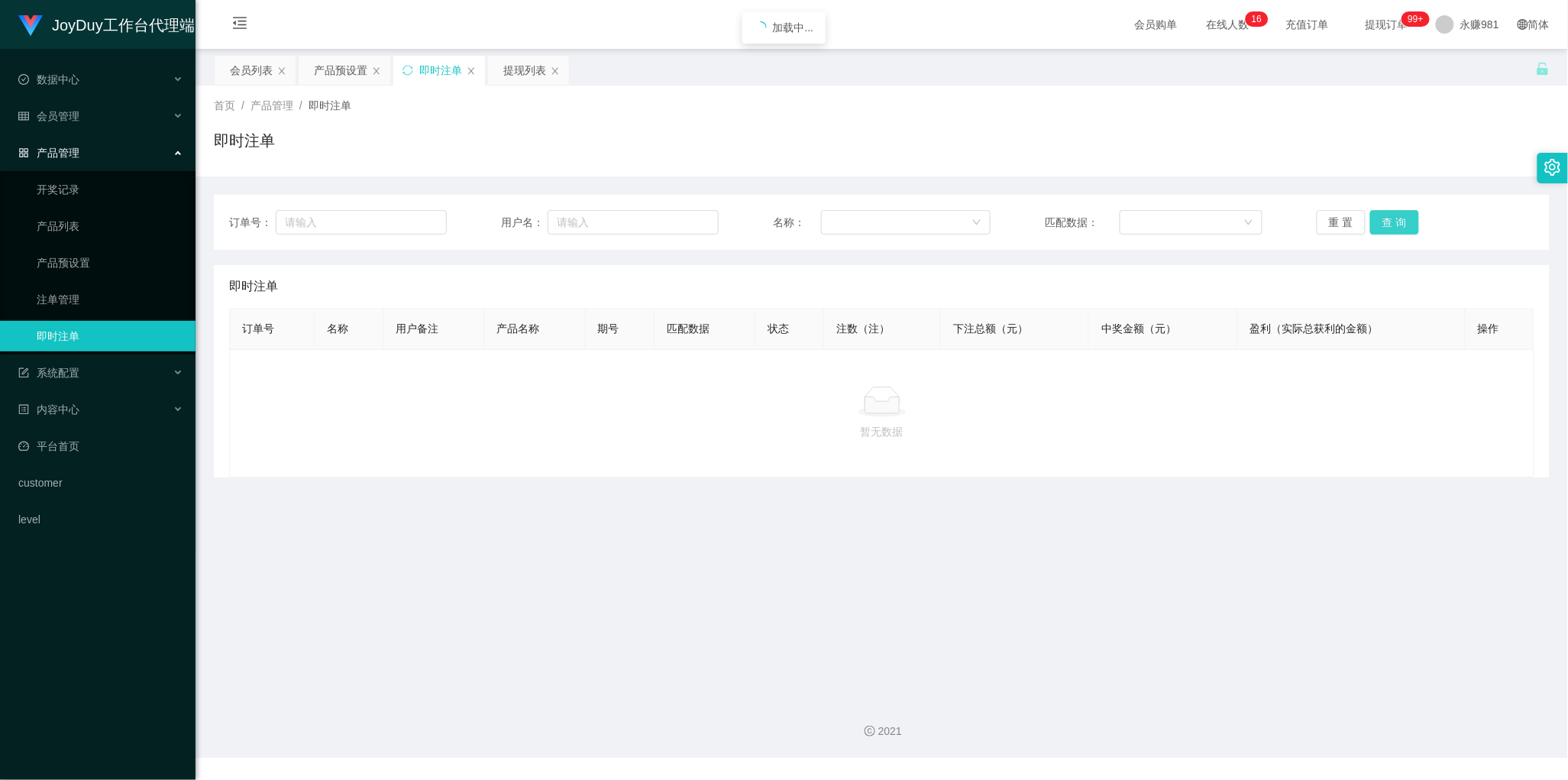
click at [1392, 219] on button "查 询" at bounding box center [1395, 222] width 49 height 24
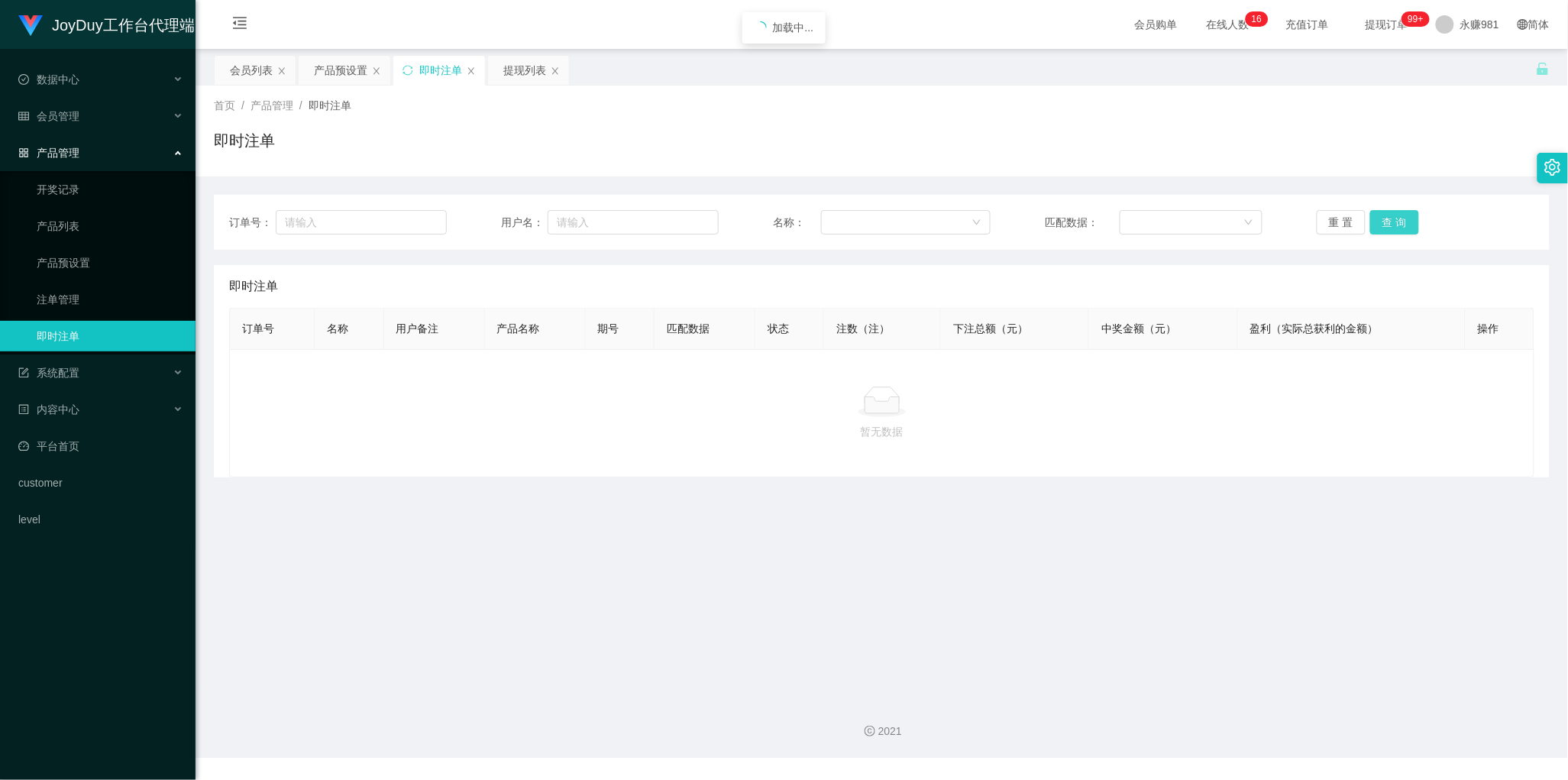
click at [1392, 219] on button "查 询" at bounding box center [1395, 222] width 49 height 24
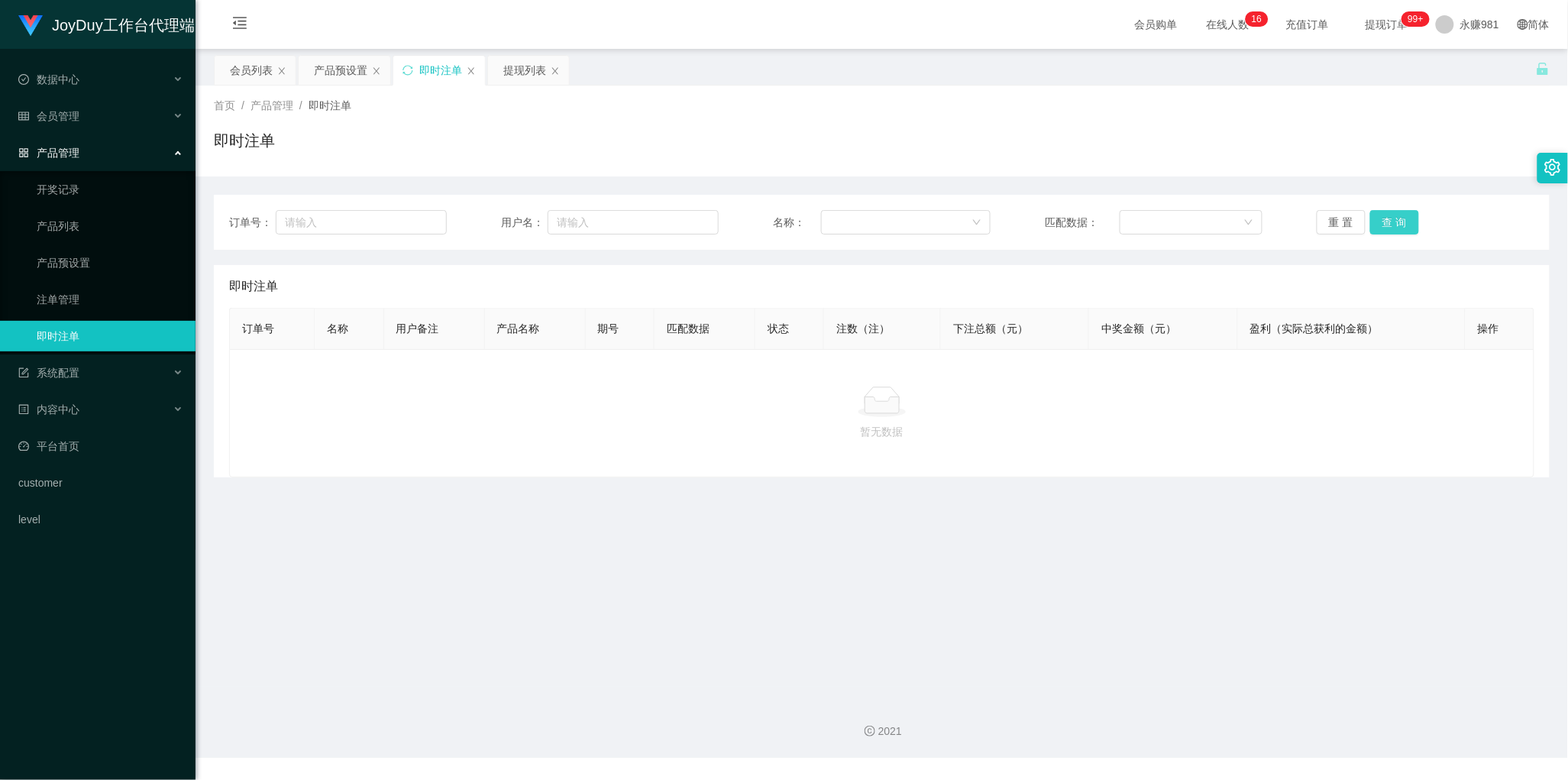
click at [1392, 219] on button "查 询" at bounding box center [1395, 222] width 49 height 24
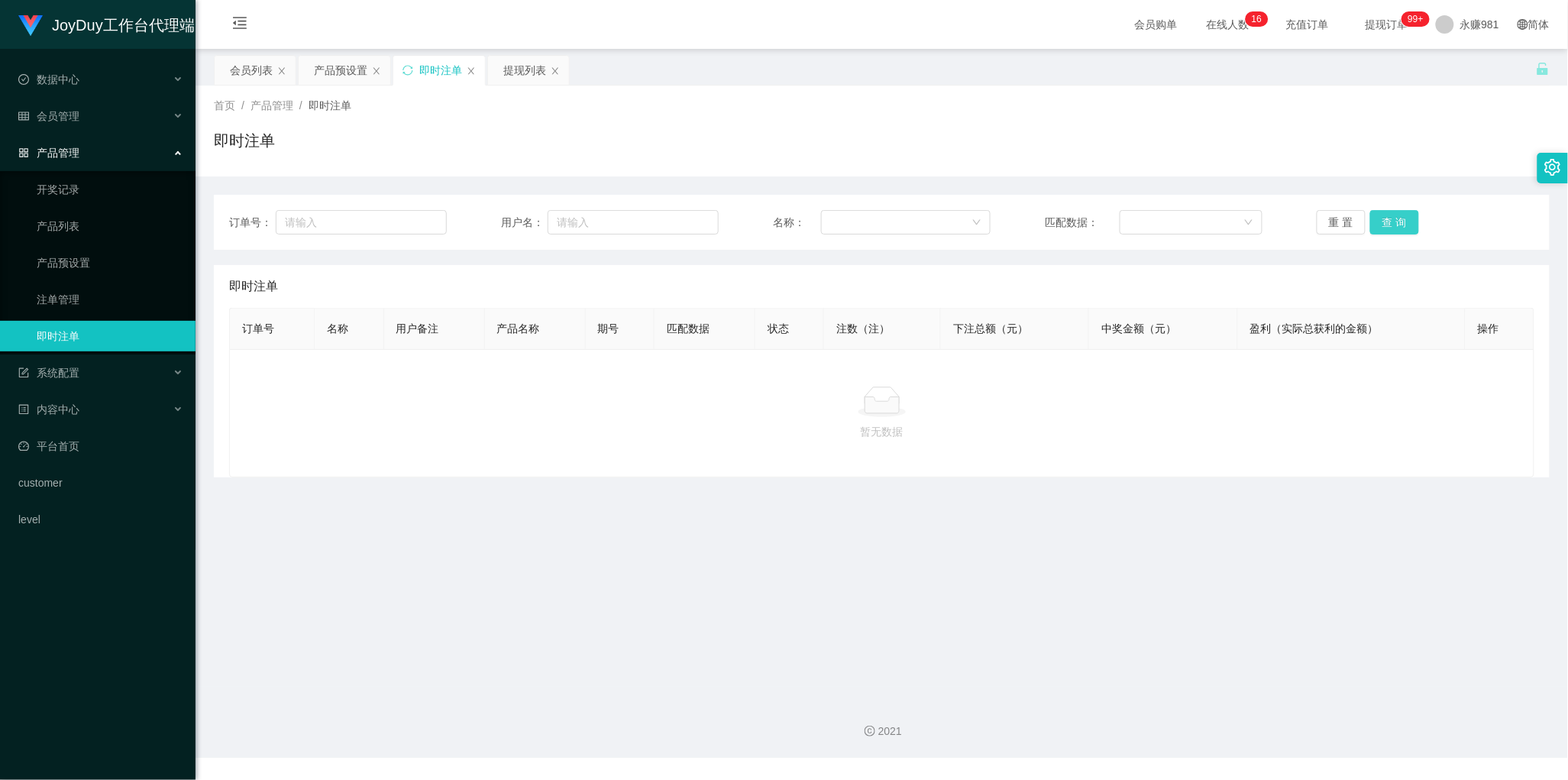
click at [1392, 219] on button "查 询" at bounding box center [1395, 222] width 49 height 24
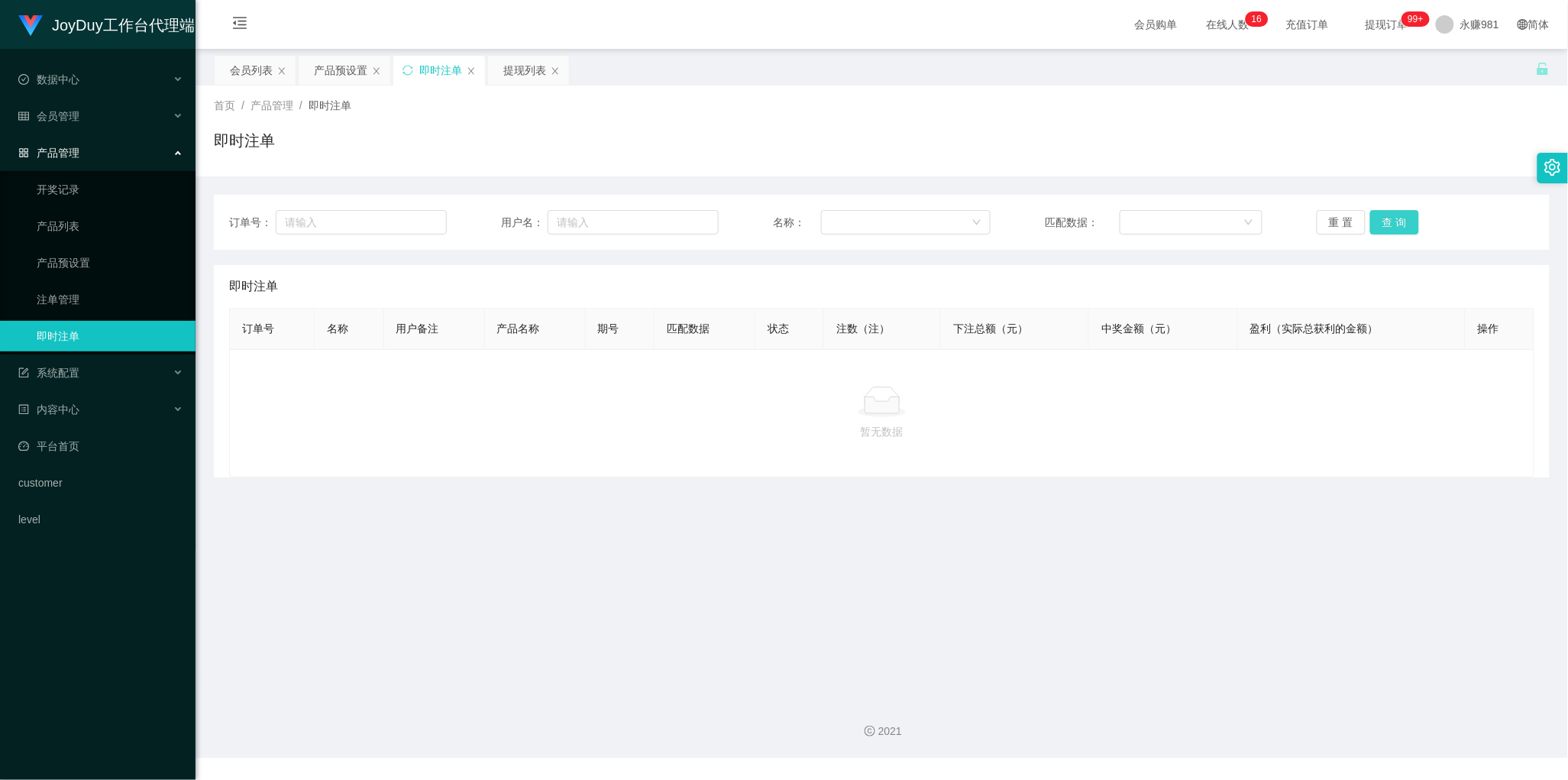
click at [1392, 219] on button "查 询" at bounding box center [1395, 222] width 49 height 24
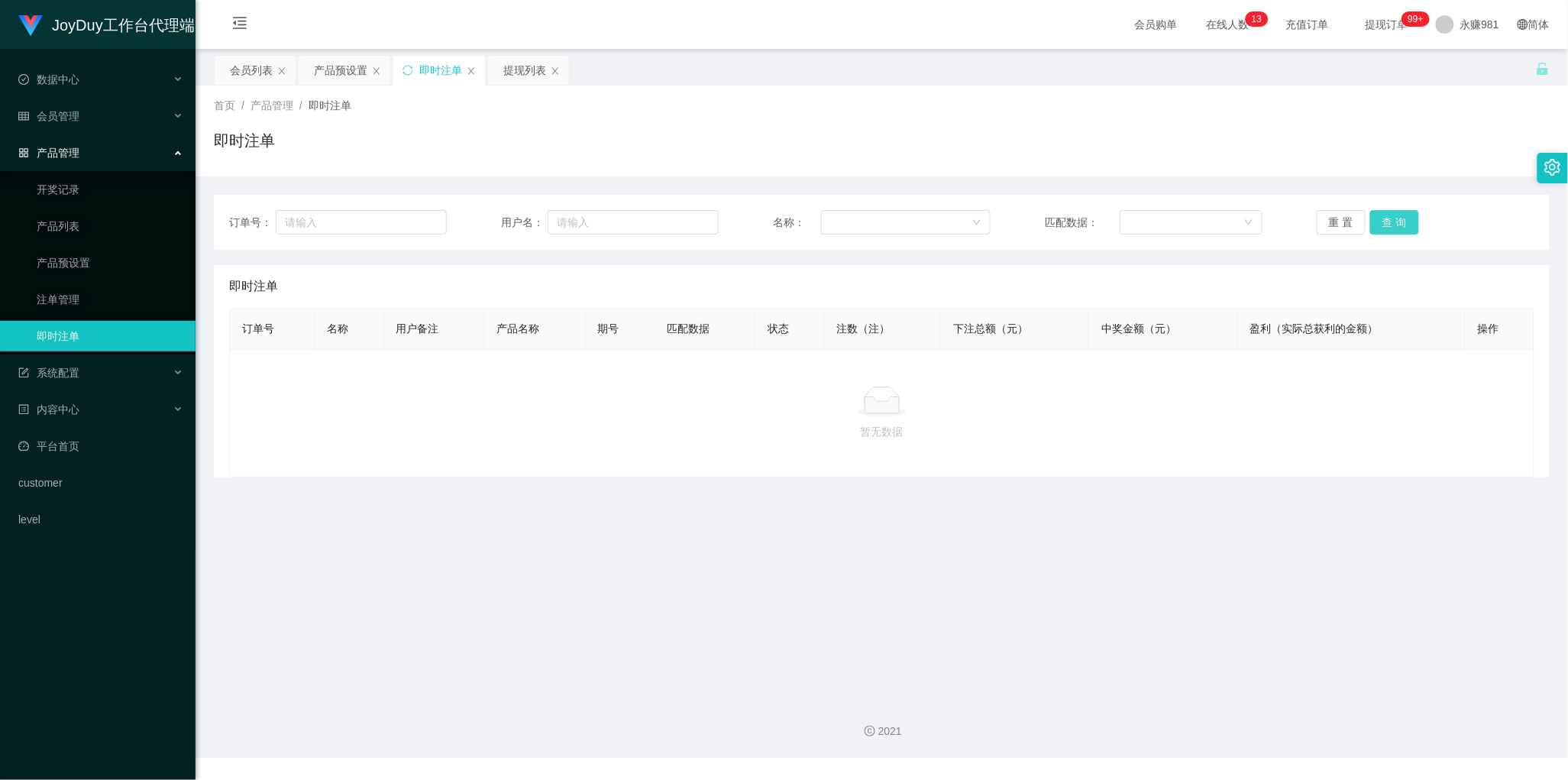
click at [1392, 219] on button "查 询" at bounding box center [1395, 222] width 49 height 24
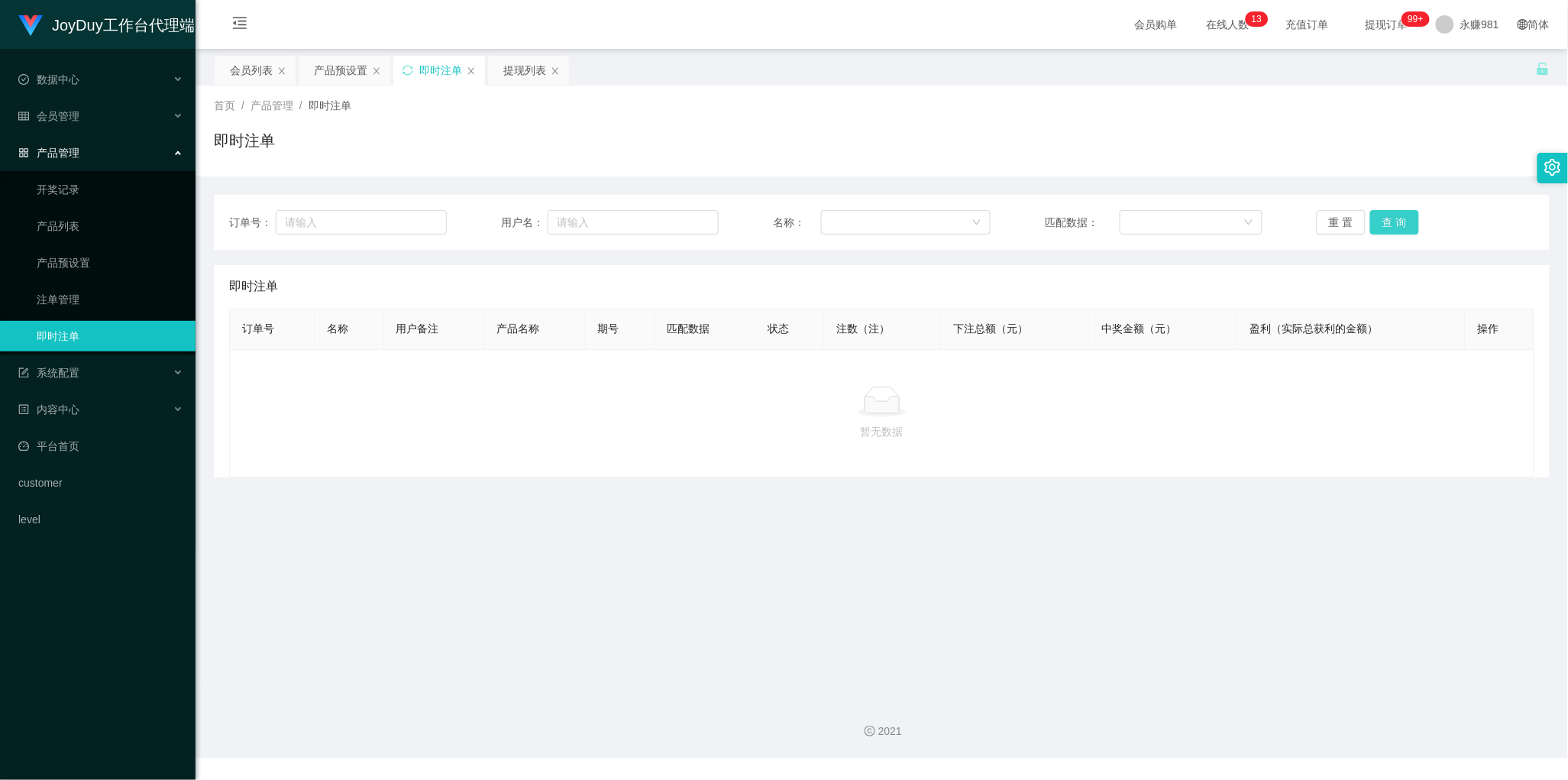
click at [1392, 219] on button "查 询" at bounding box center [1395, 222] width 49 height 24
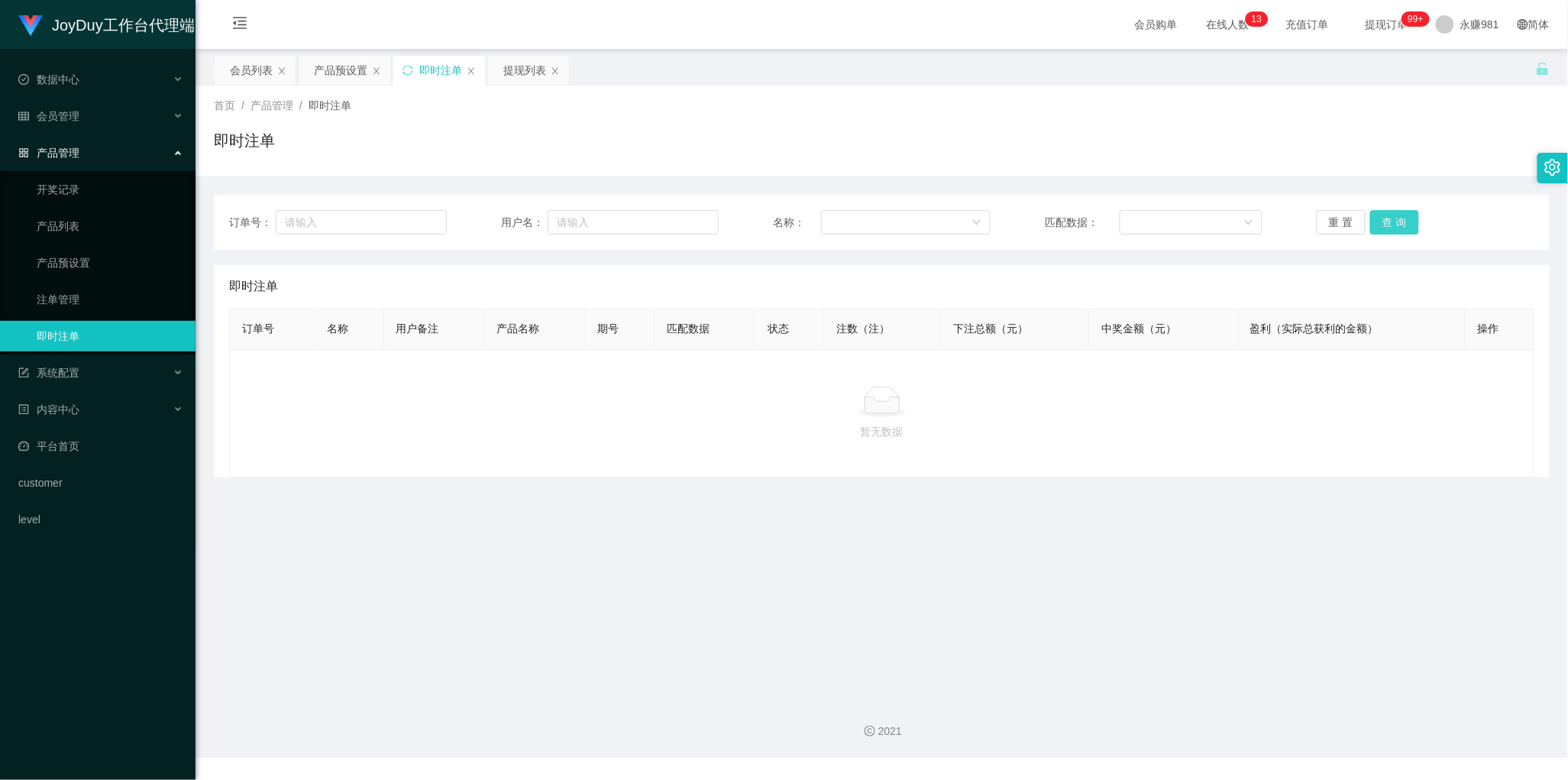
click at [1392, 219] on button "查 询" at bounding box center [1395, 222] width 49 height 24
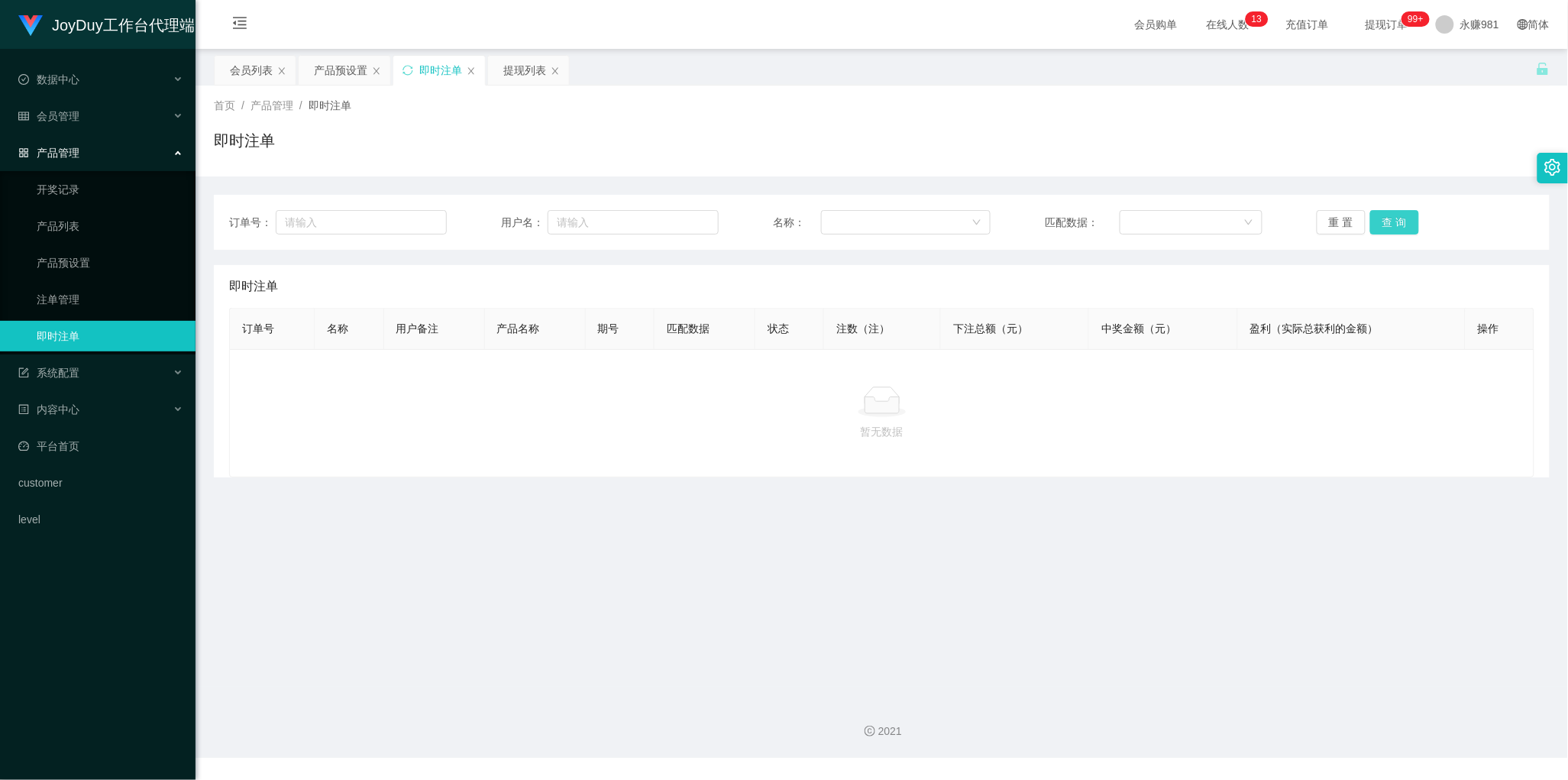
click at [1392, 219] on button "查 询" at bounding box center [1395, 222] width 49 height 24
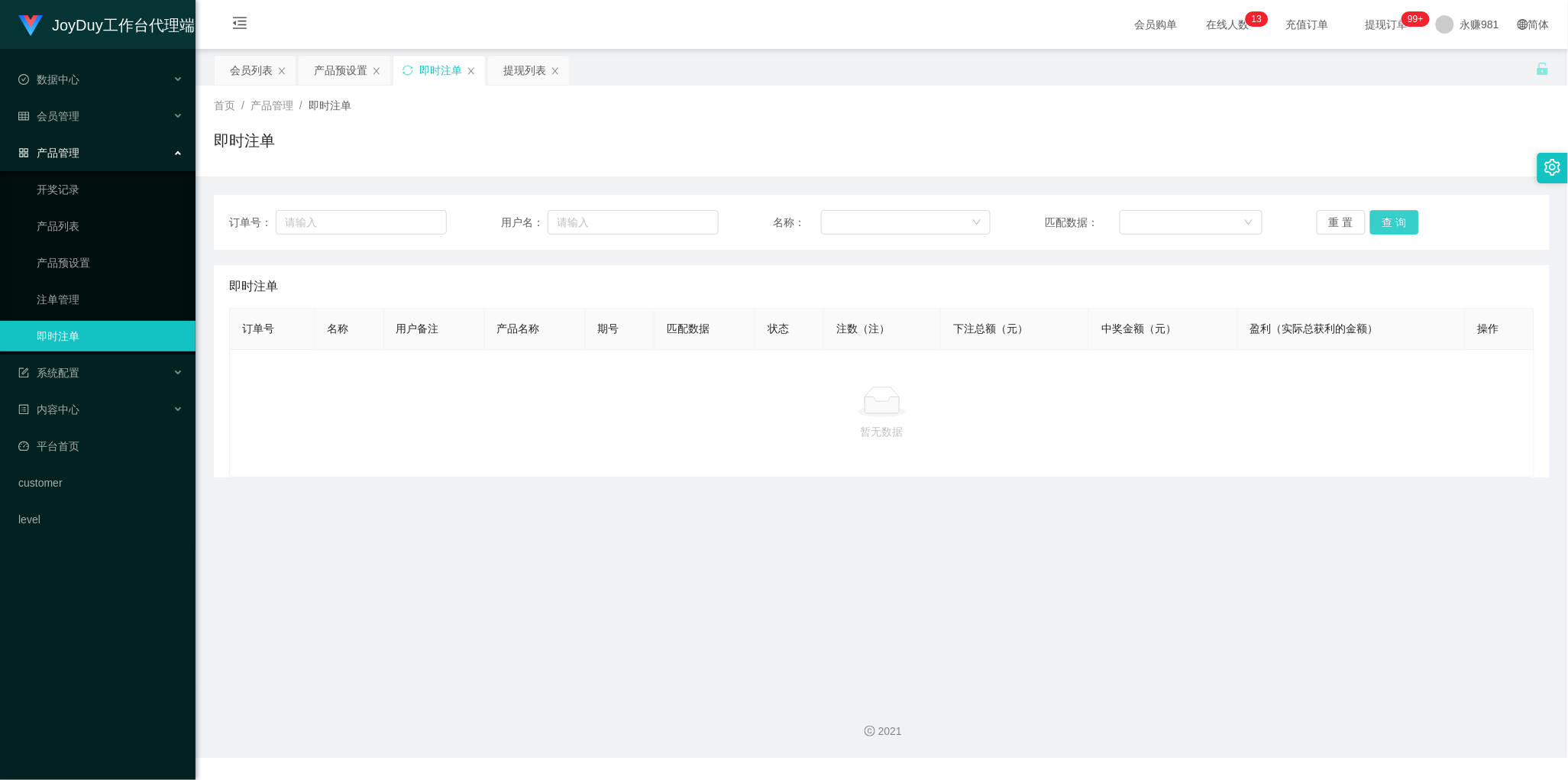
click at [1392, 219] on button "查 询" at bounding box center [1395, 222] width 49 height 24
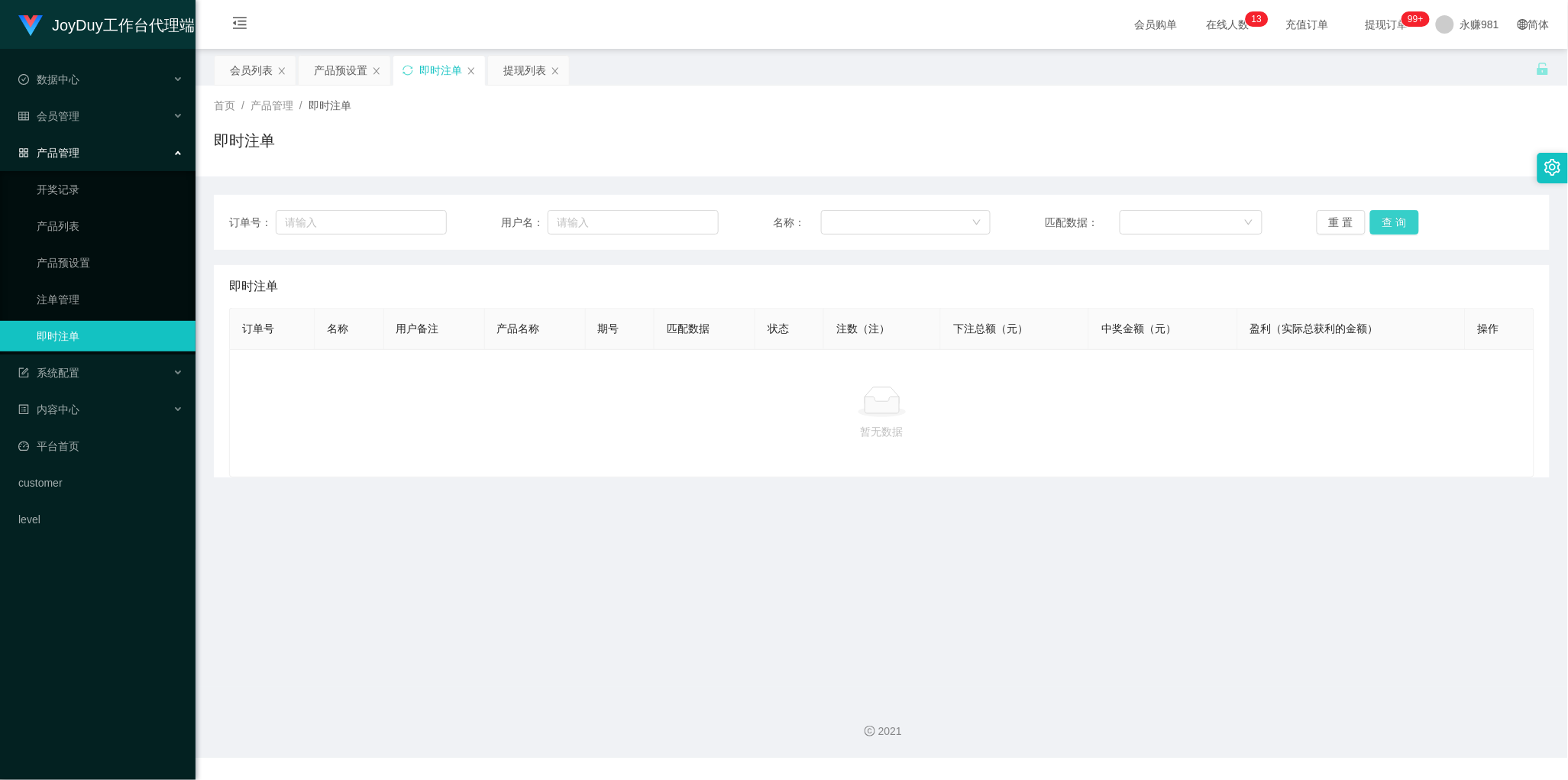
click at [1392, 219] on button "查 询" at bounding box center [1395, 222] width 49 height 24
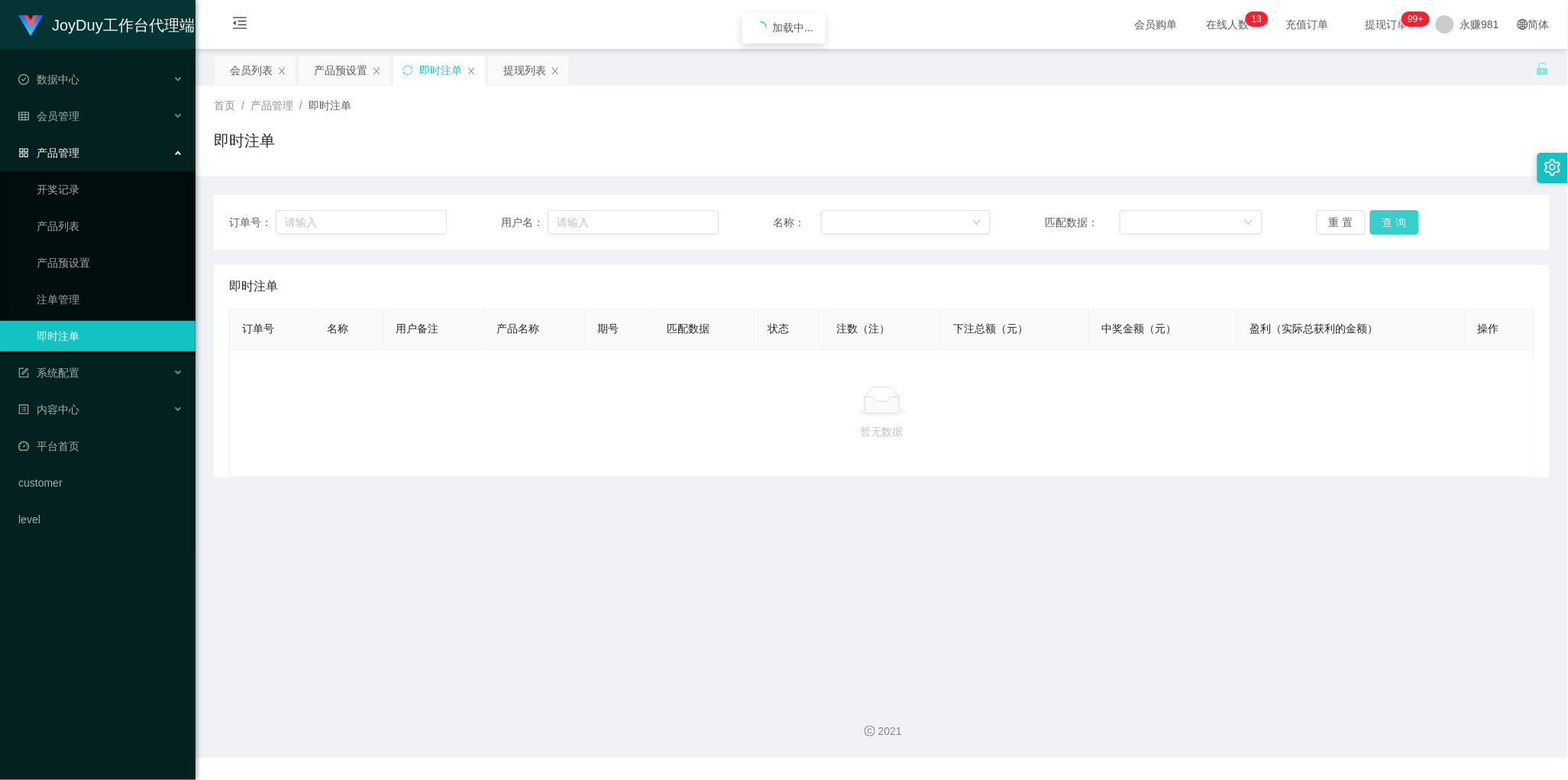
click at [1392, 219] on button "查 询" at bounding box center [1395, 222] width 49 height 24
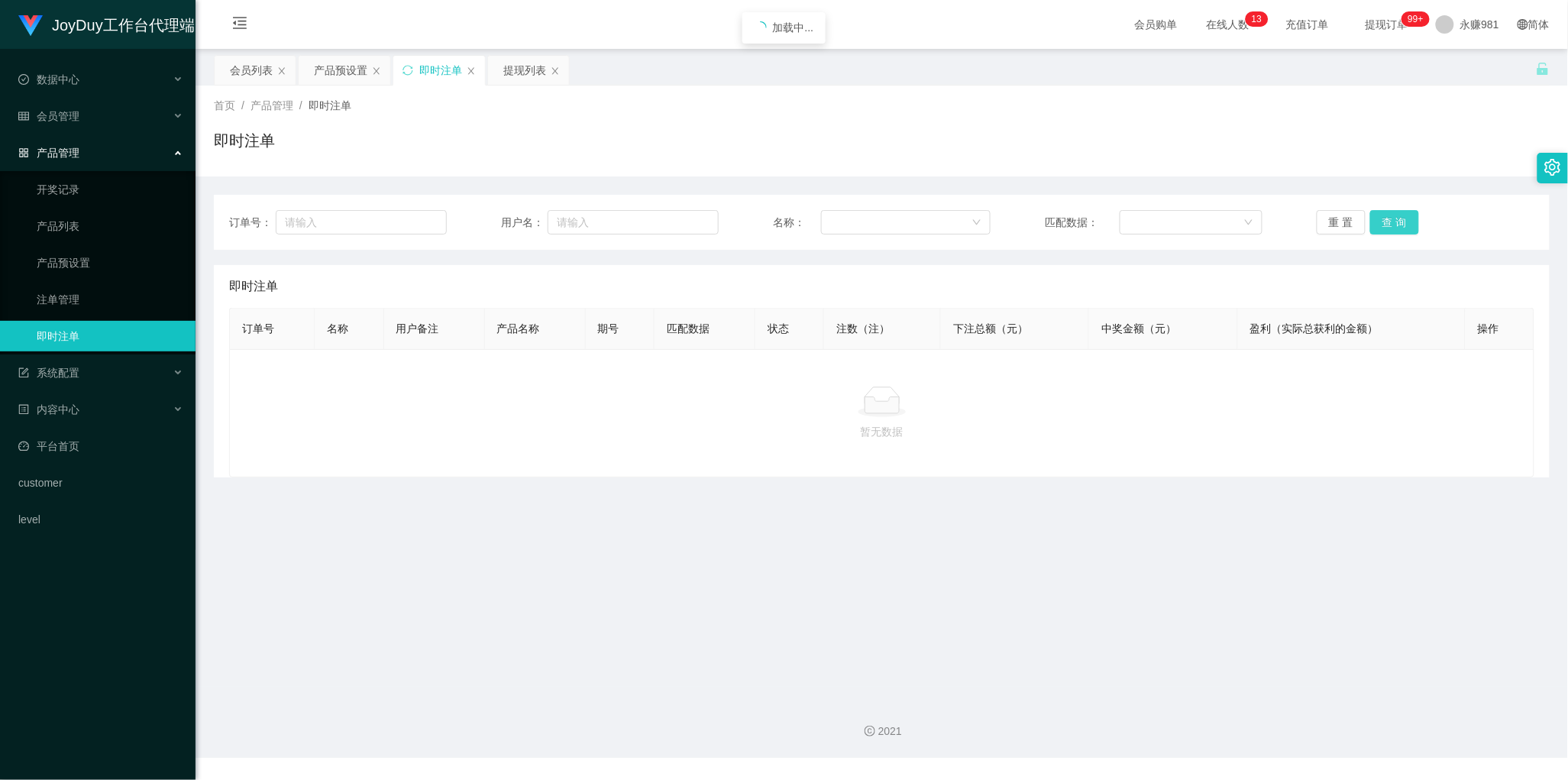
click at [1392, 219] on button "查 询" at bounding box center [1395, 222] width 49 height 24
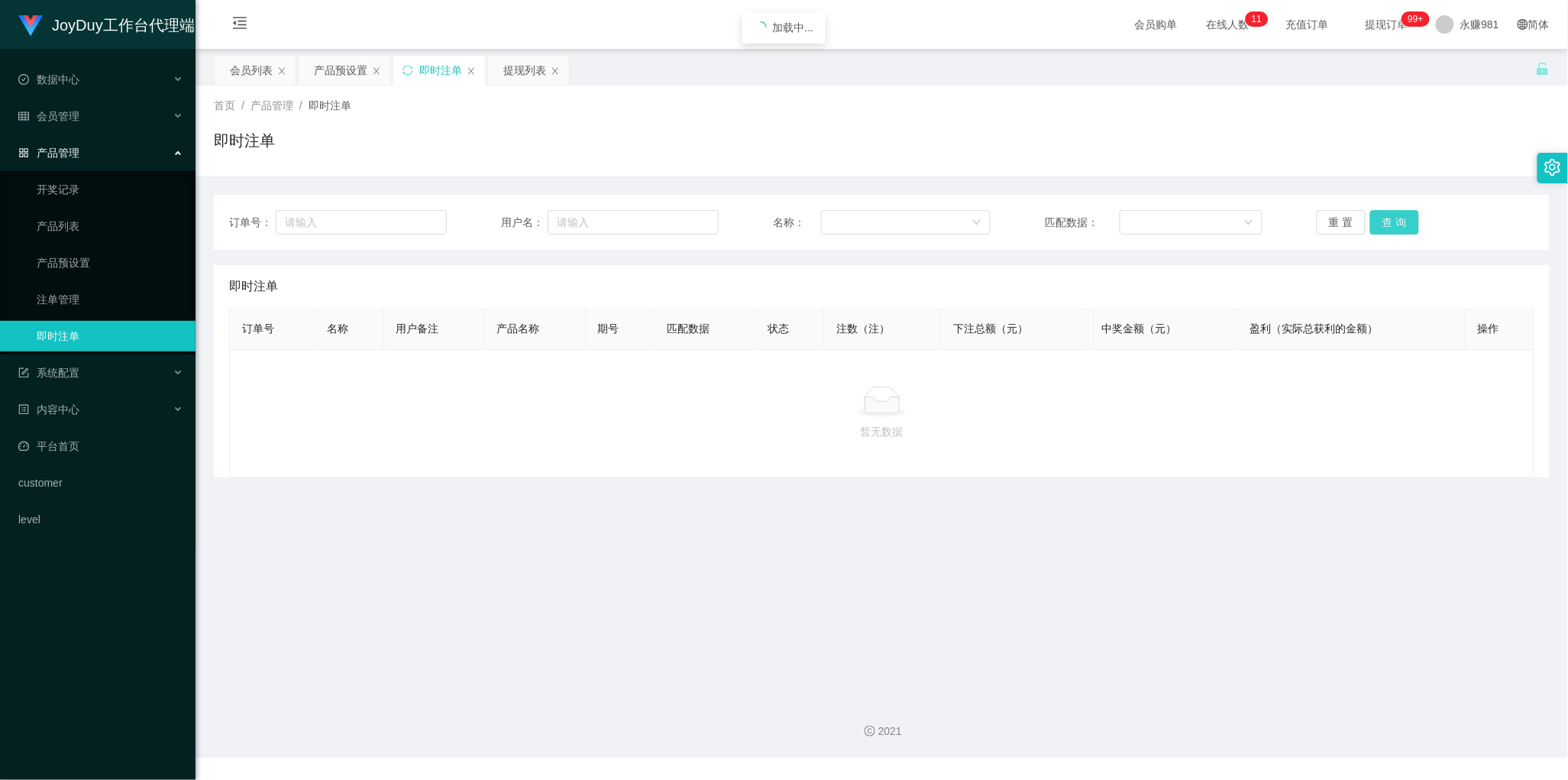
click at [1392, 219] on button "查 询" at bounding box center [1395, 222] width 49 height 24
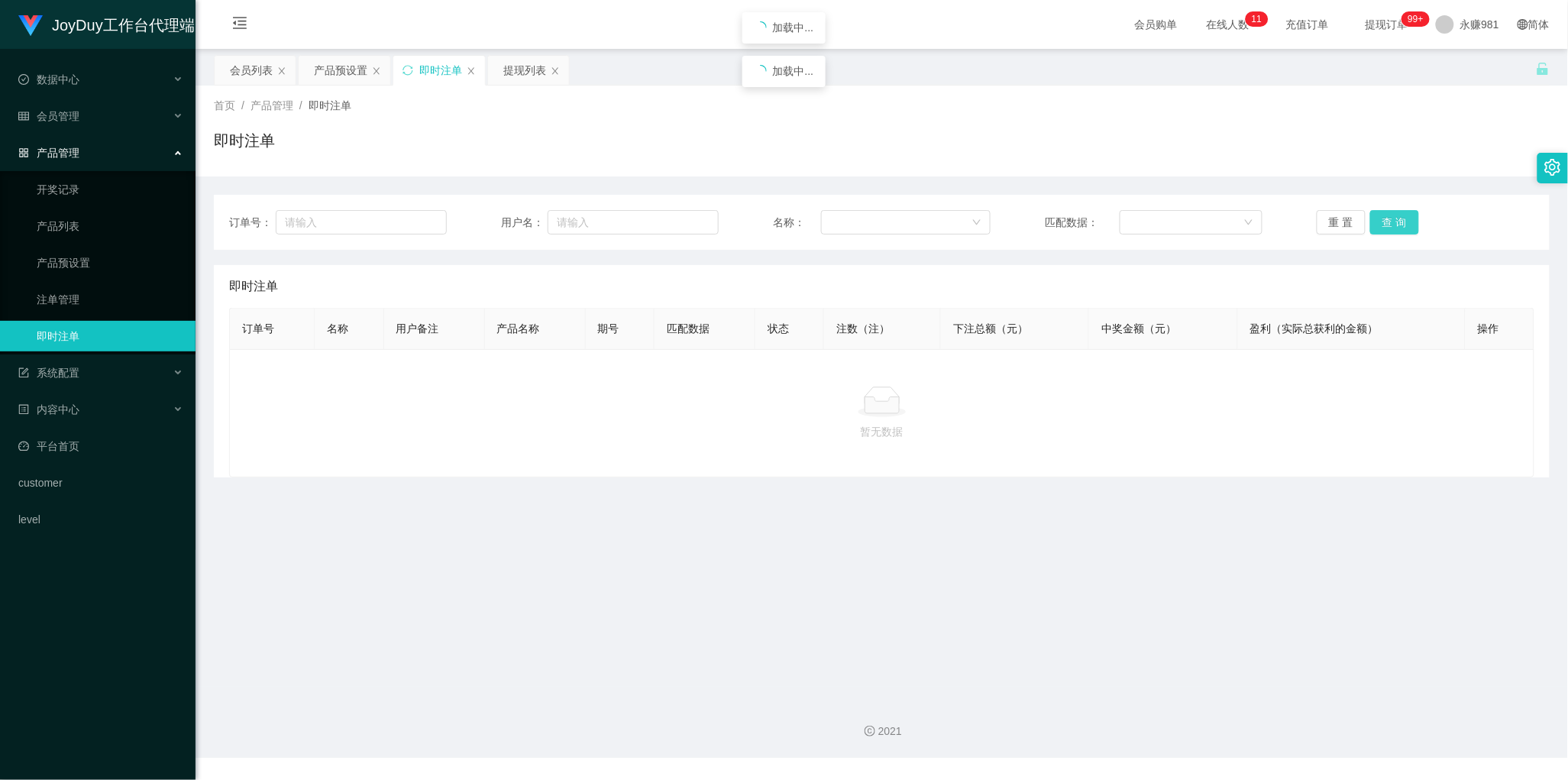
click at [1392, 219] on button "查 询" at bounding box center [1395, 222] width 49 height 24
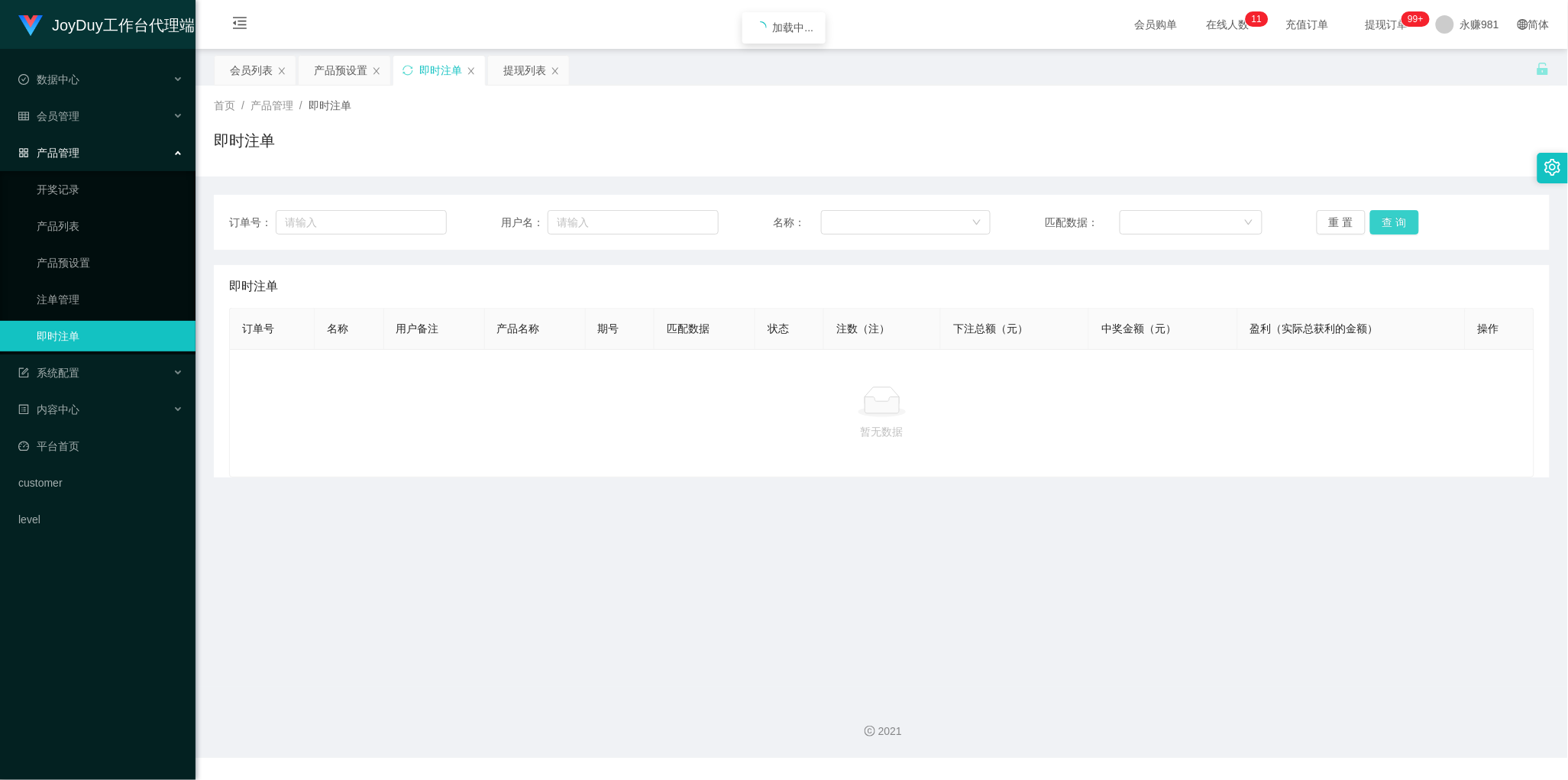
click at [1392, 219] on button "查 询" at bounding box center [1395, 222] width 49 height 24
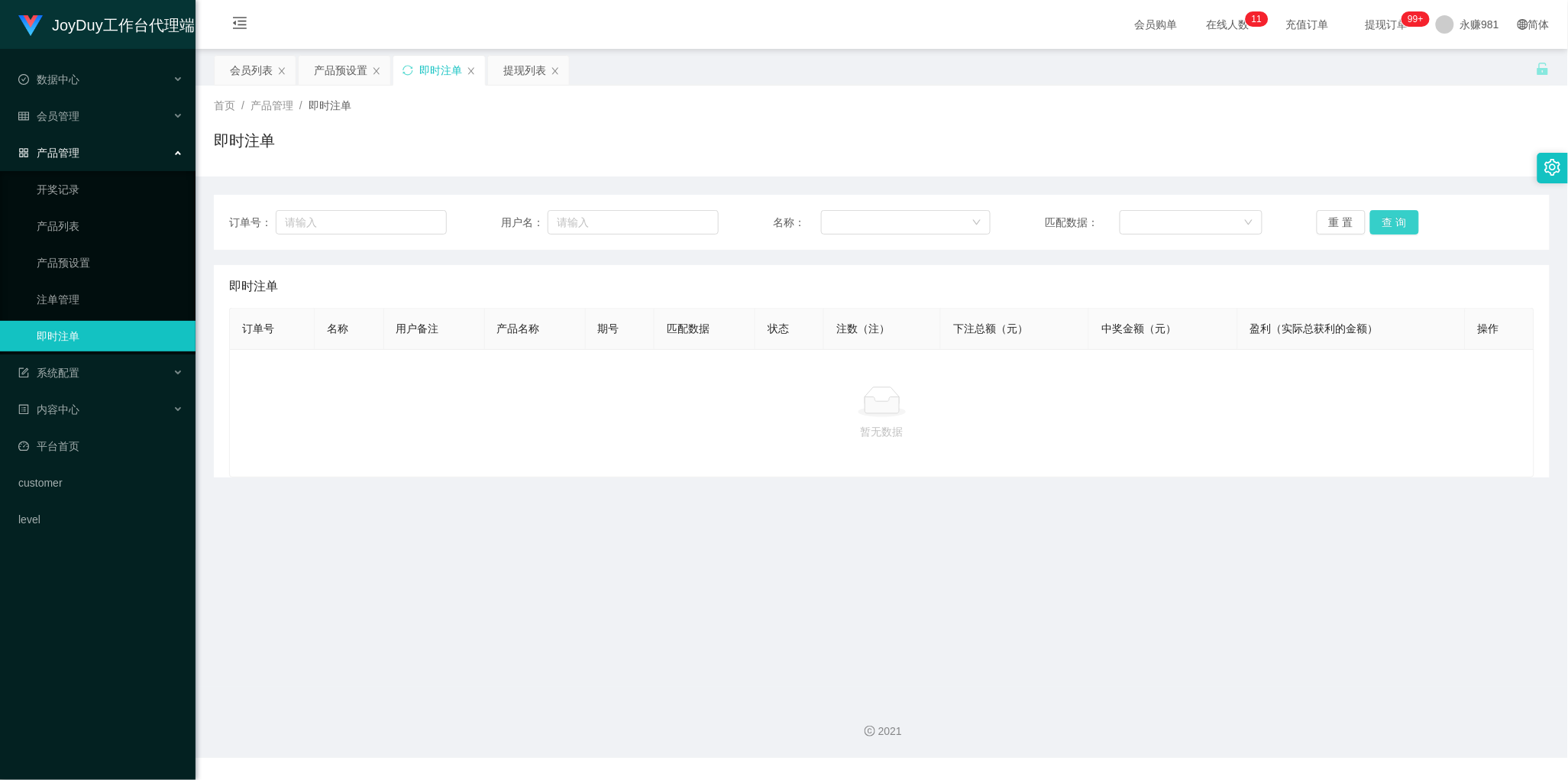
click at [1392, 219] on button "查 询" at bounding box center [1395, 222] width 49 height 24
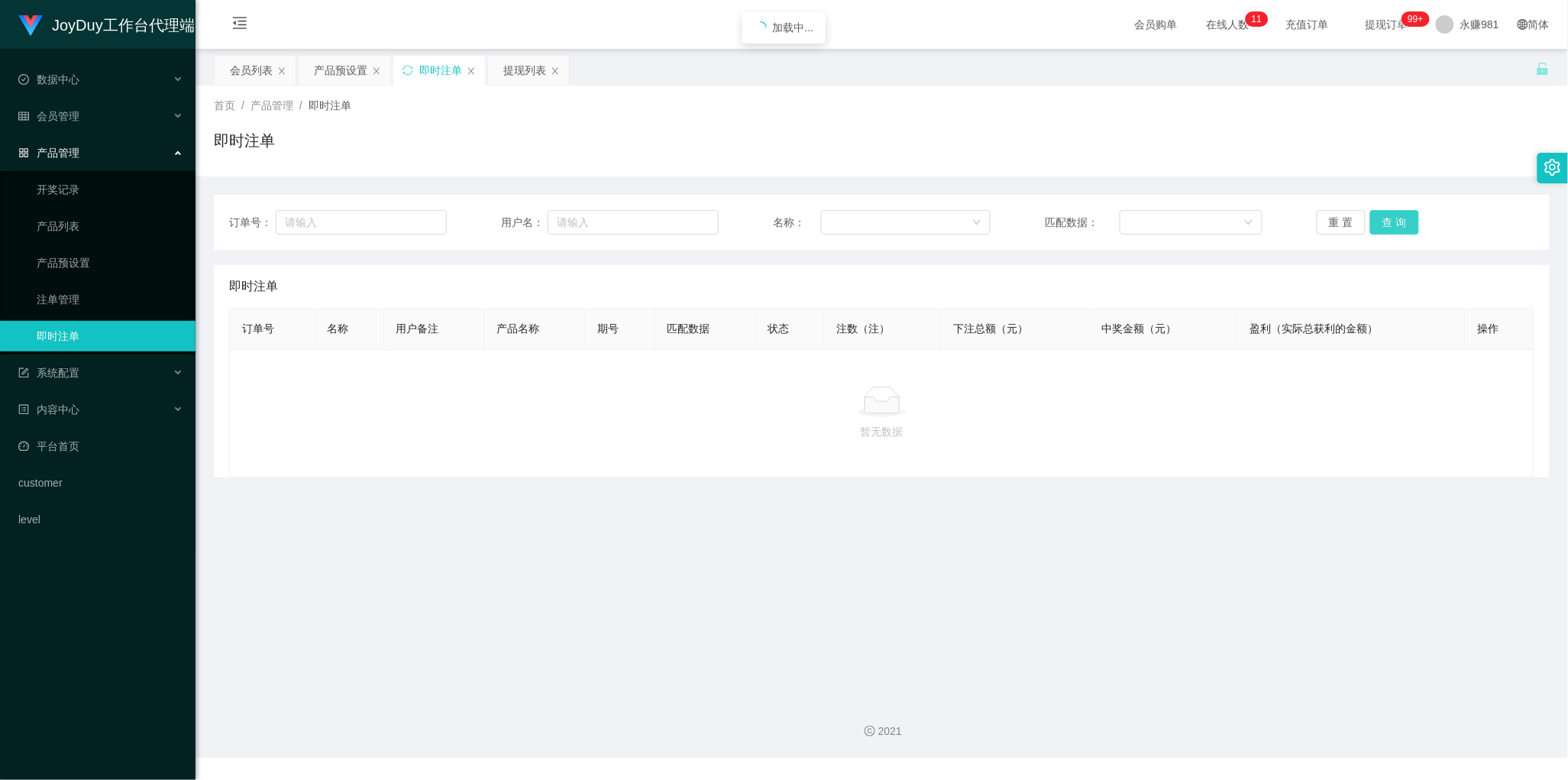
click at [1392, 219] on button "查 询" at bounding box center [1395, 222] width 49 height 24
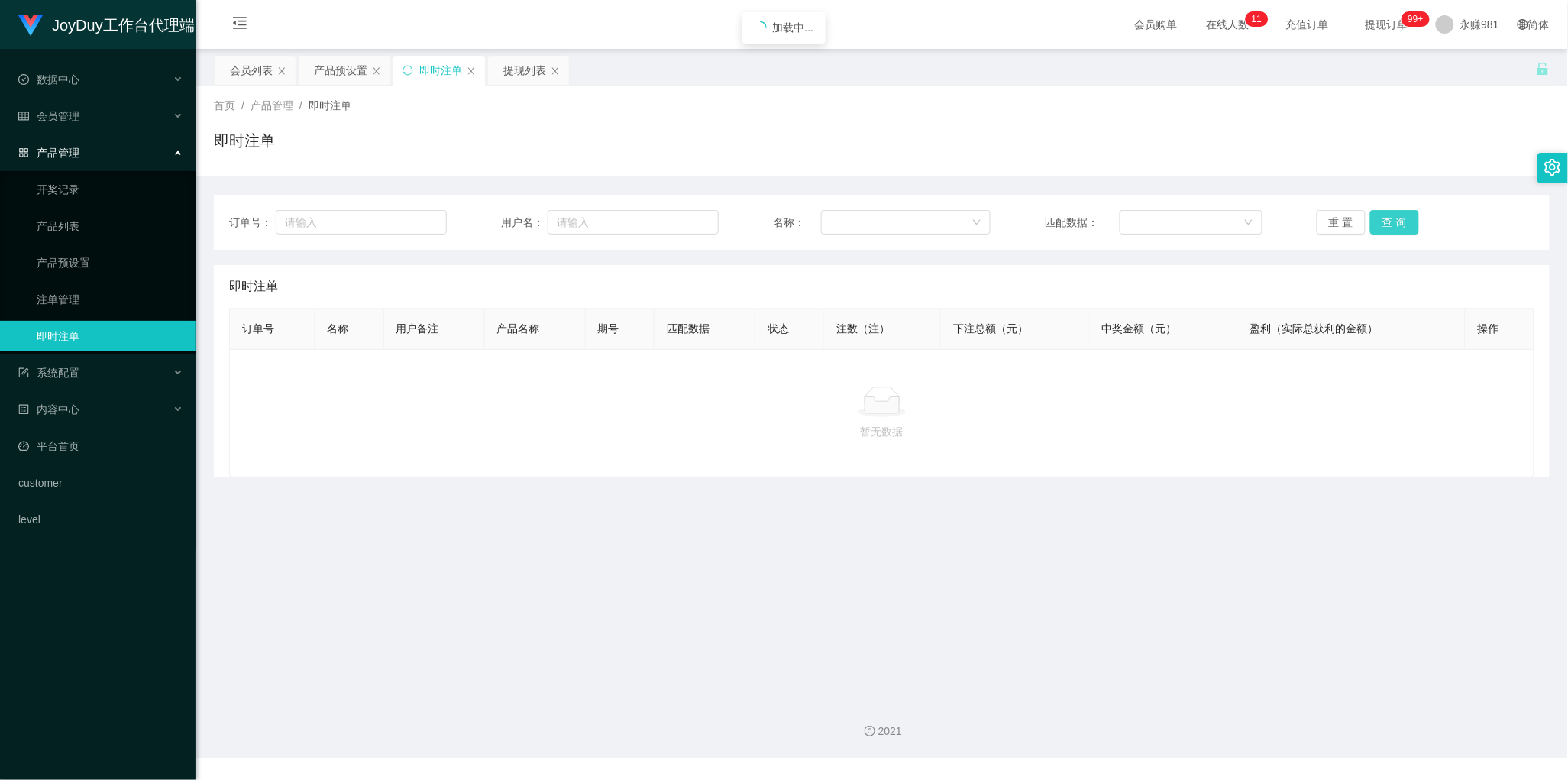
click at [1392, 219] on button "查 询" at bounding box center [1395, 222] width 49 height 24
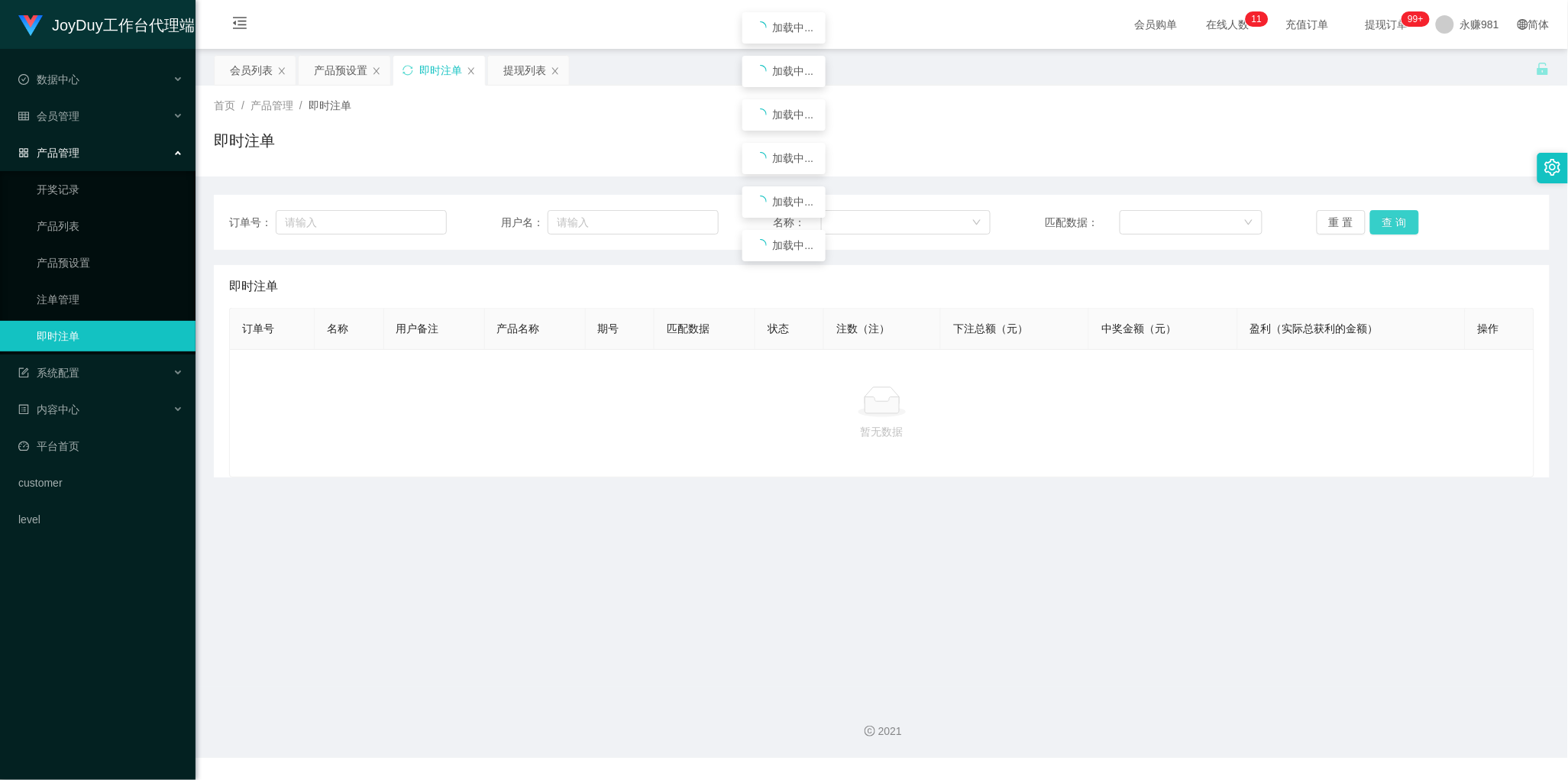
click at [1392, 219] on button "查 询" at bounding box center [1395, 222] width 49 height 24
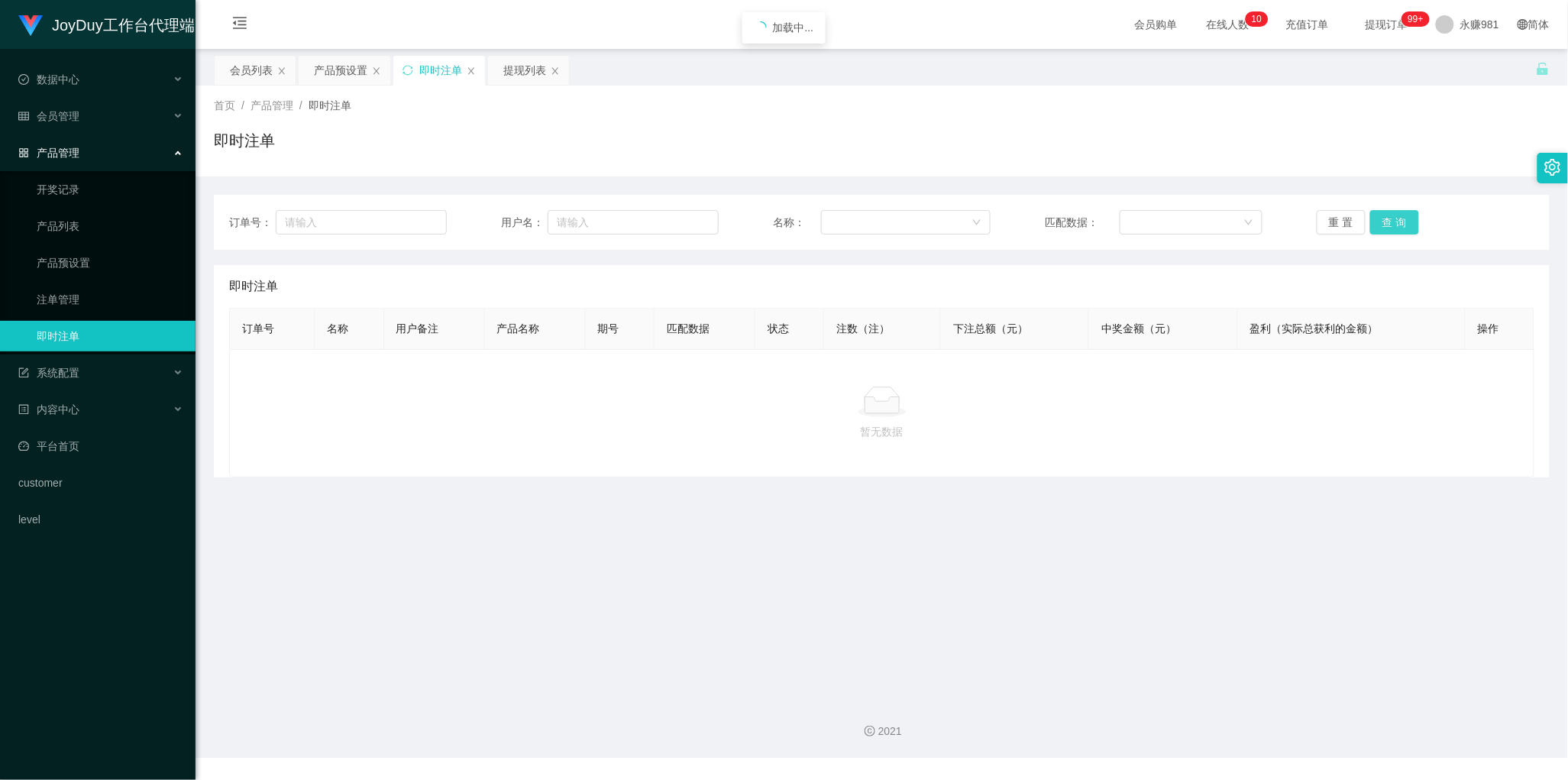
click at [1392, 219] on button "查 询" at bounding box center [1395, 222] width 49 height 24
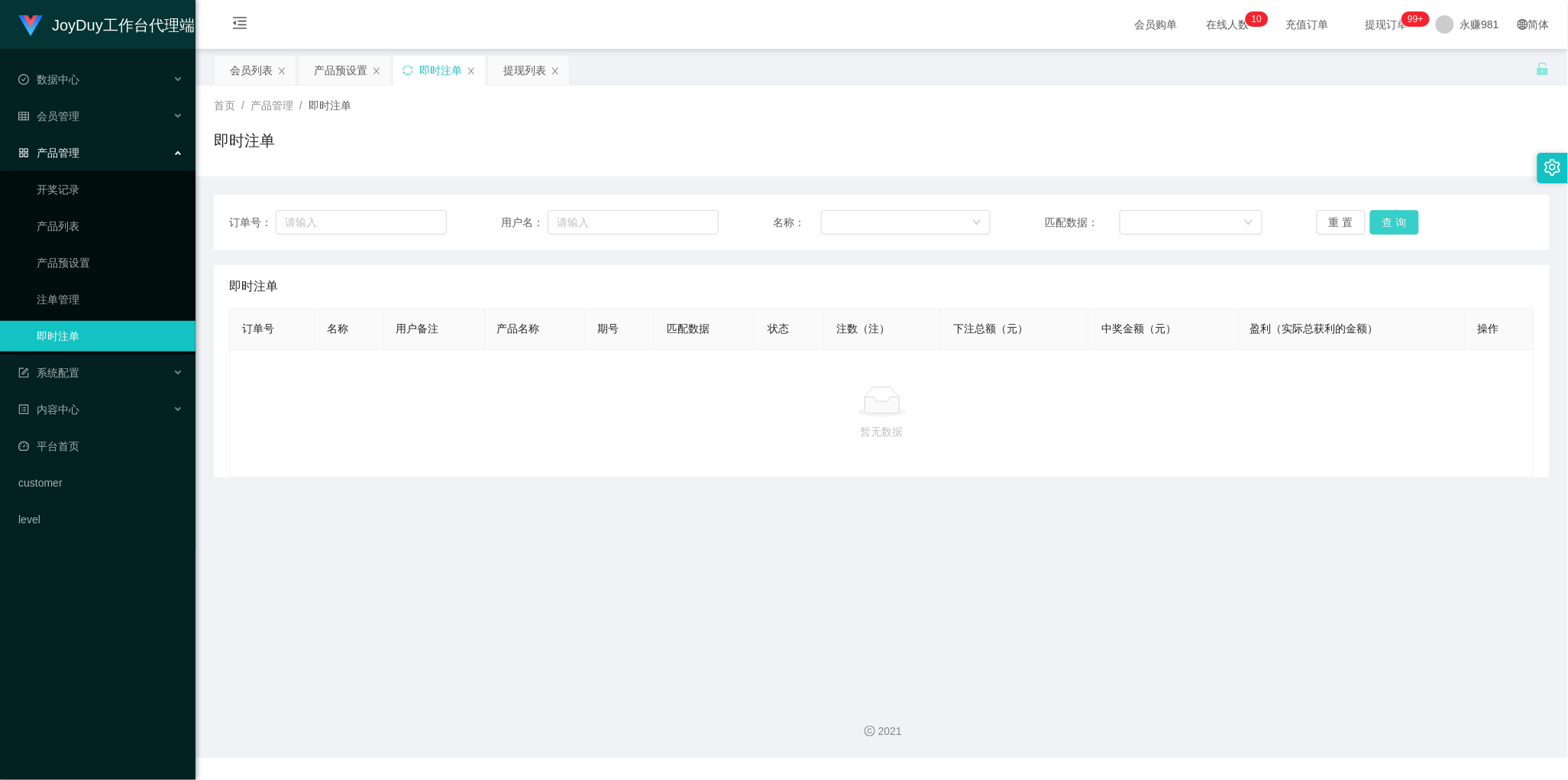
click at [1392, 219] on button "查 询" at bounding box center [1395, 222] width 49 height 24
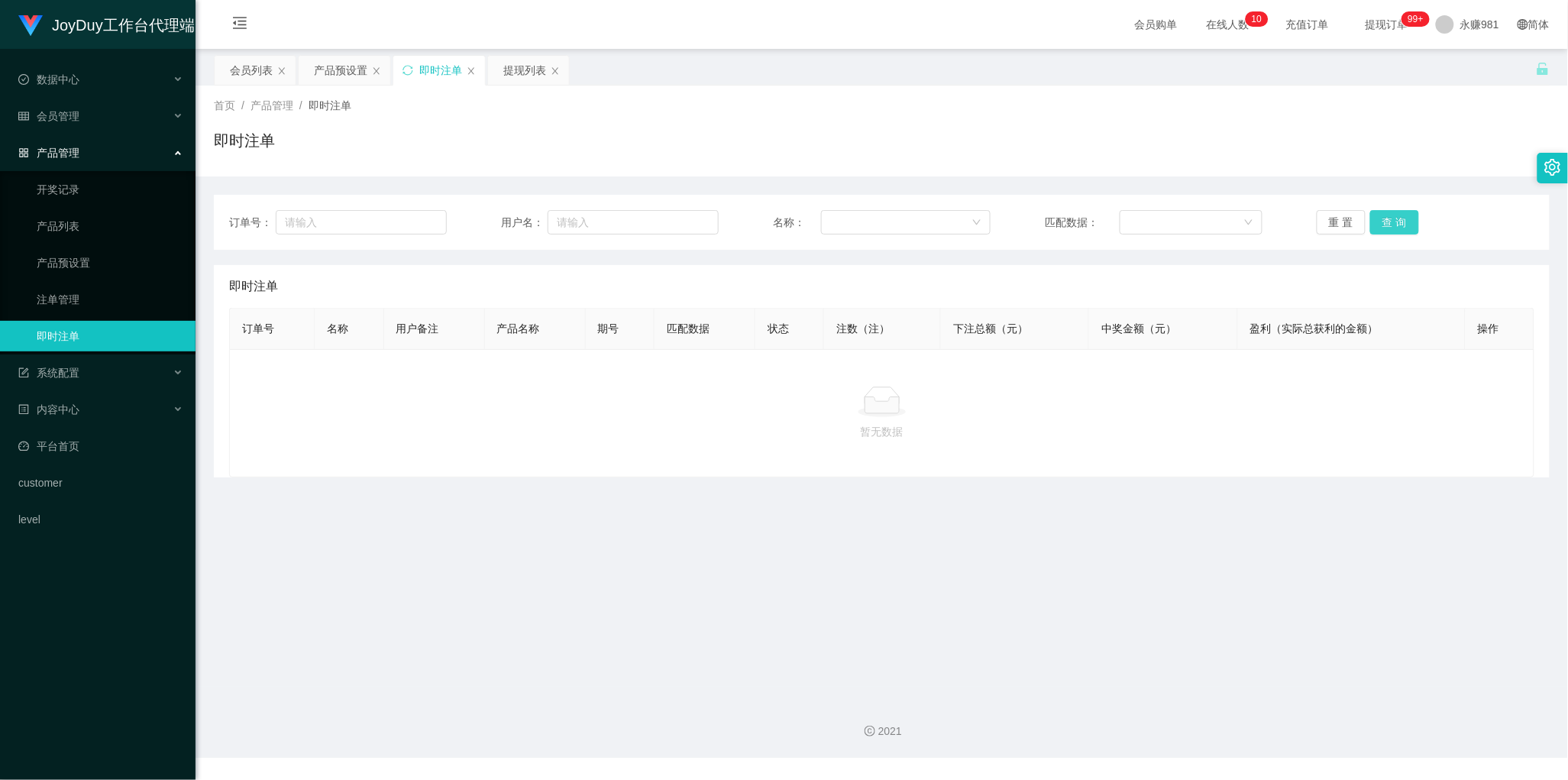
click at [1392, 219] on button "查 询" at bounding box center [1395, 222] width 49 height 24
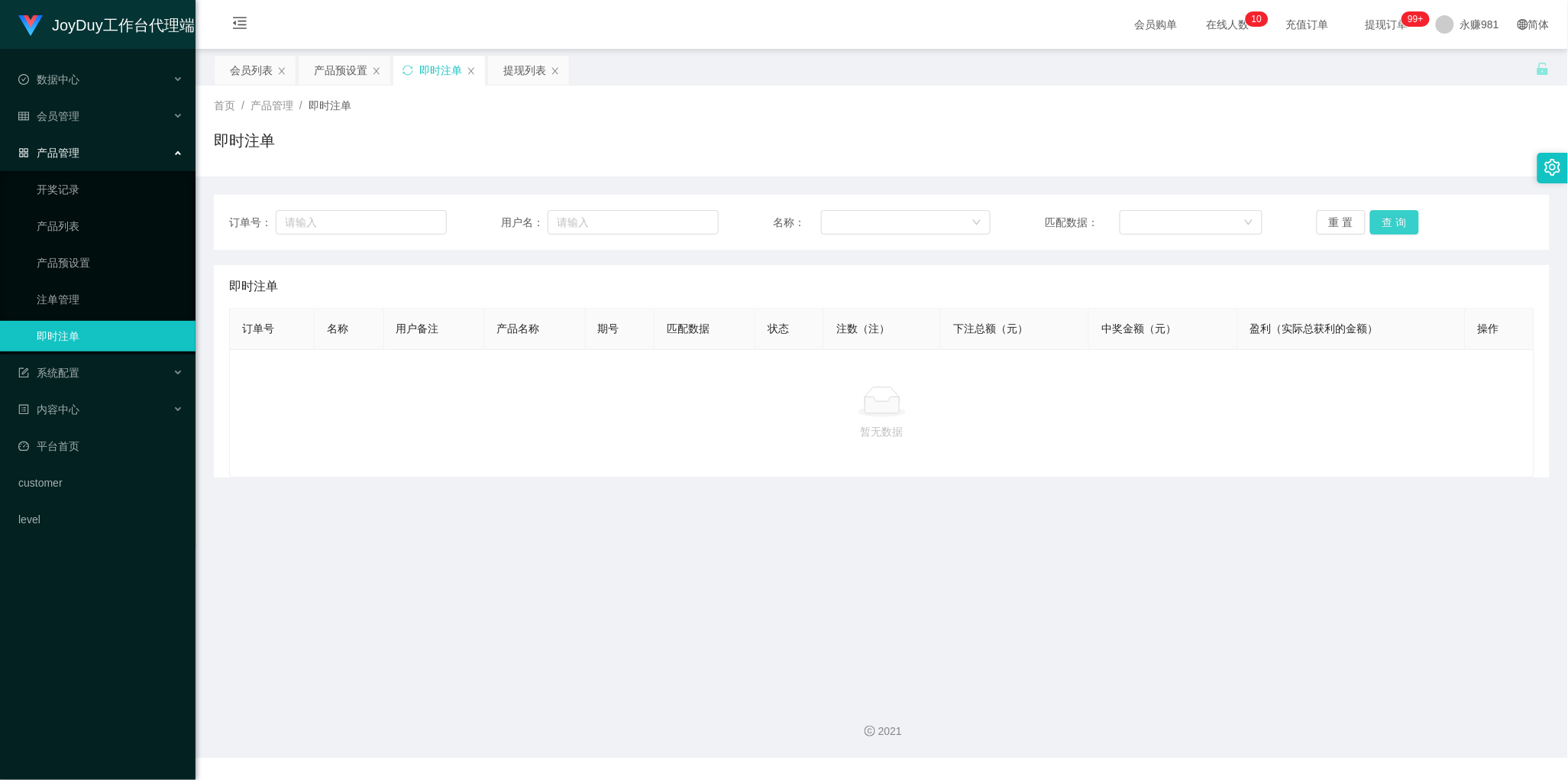
click at [1392, 219] on button "查 询" at bounding box center [1395, 222] width 49 height 24
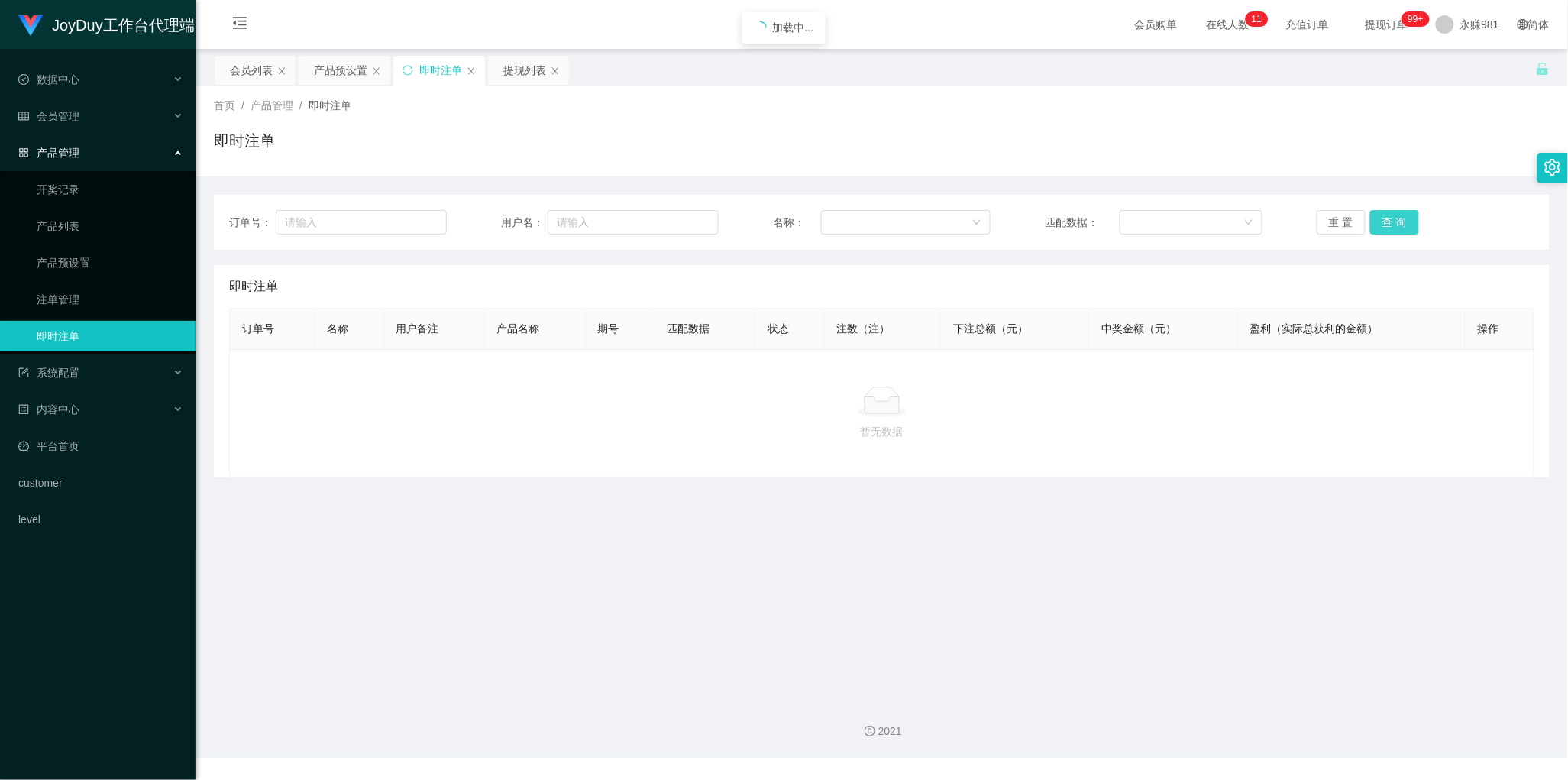
click at [1392, 219] on button "查 询" at bounding box center [1395, 222] width 49 height 24
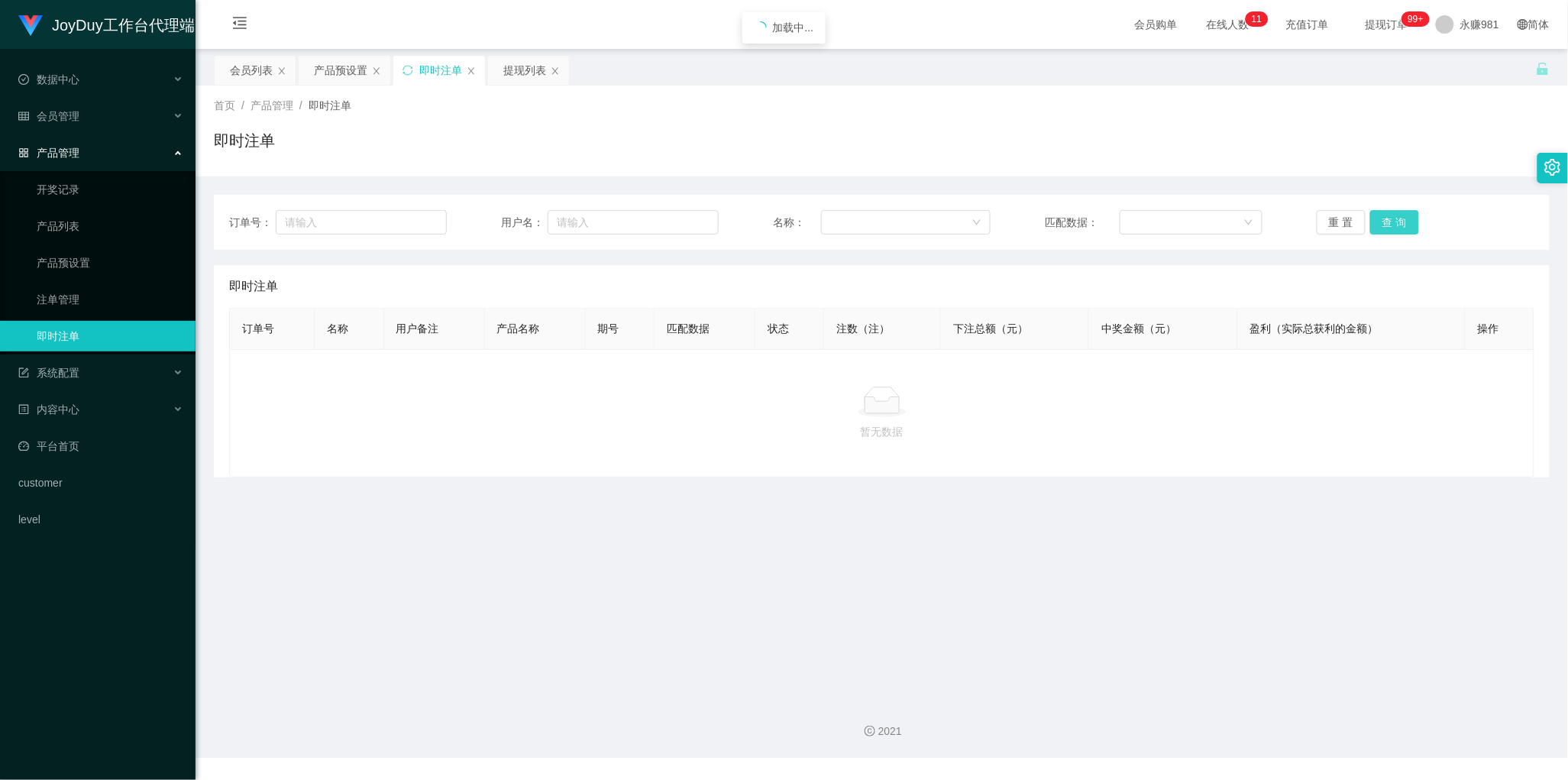
click at [1392, 219] on button "查 询" at bounding box center [1395, 222] width 49 height 24
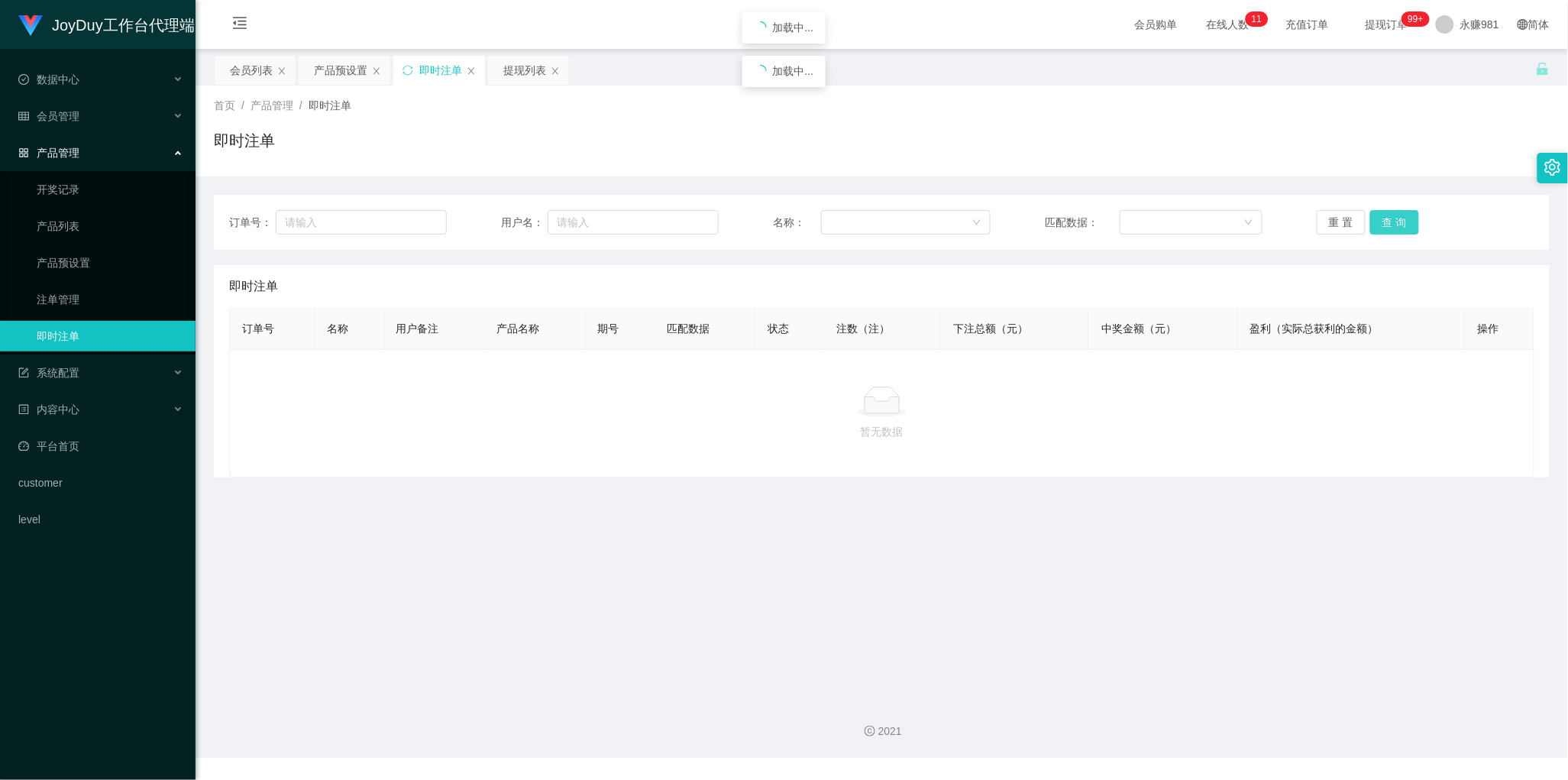
click at [1392, 219] on button "查 询" at bounding box center [1395, 222] width 49 height 24
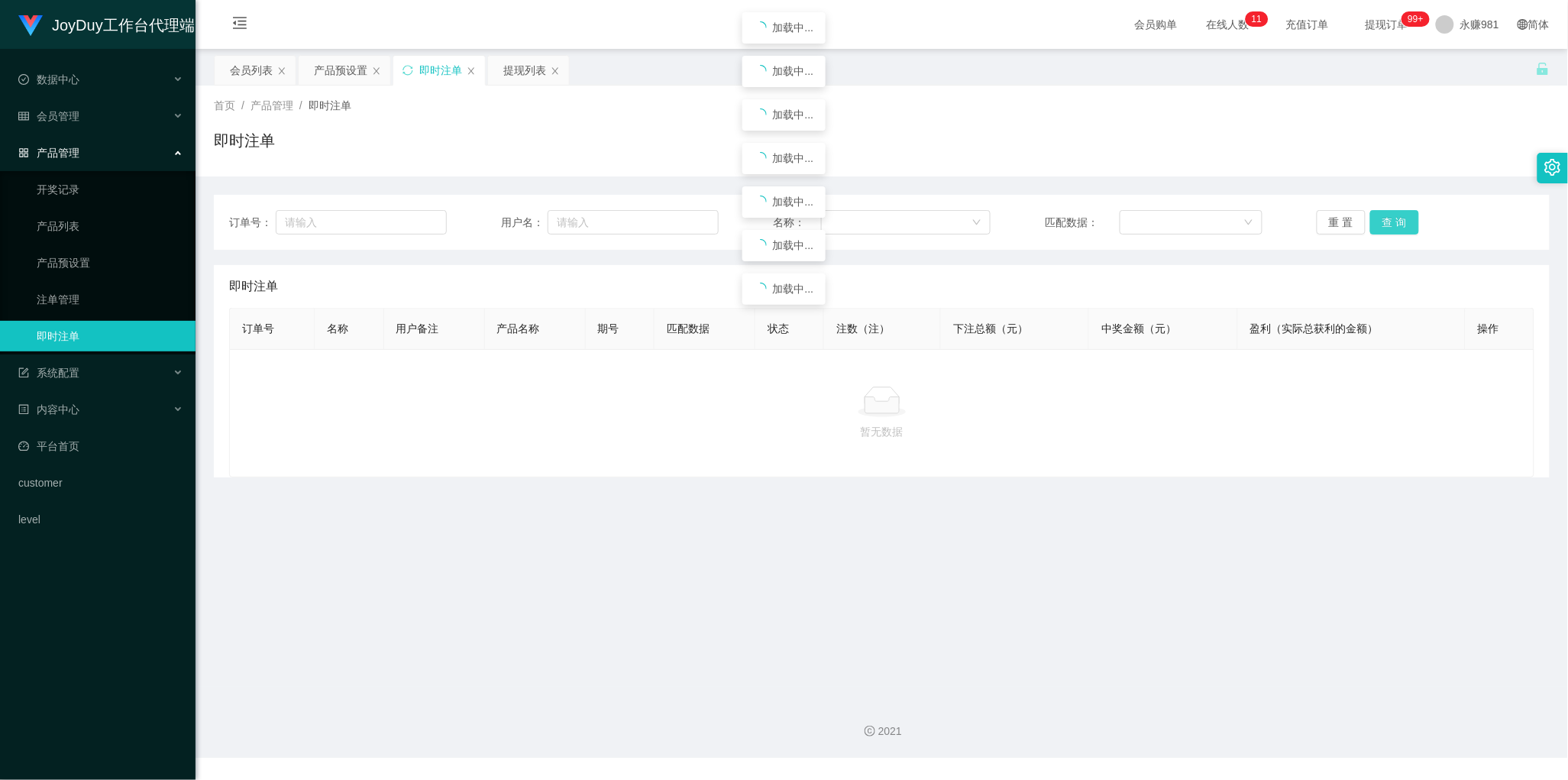
click at [1392, 219] on button "查 询" at bounding box center [1395, 222] width 49 height 24
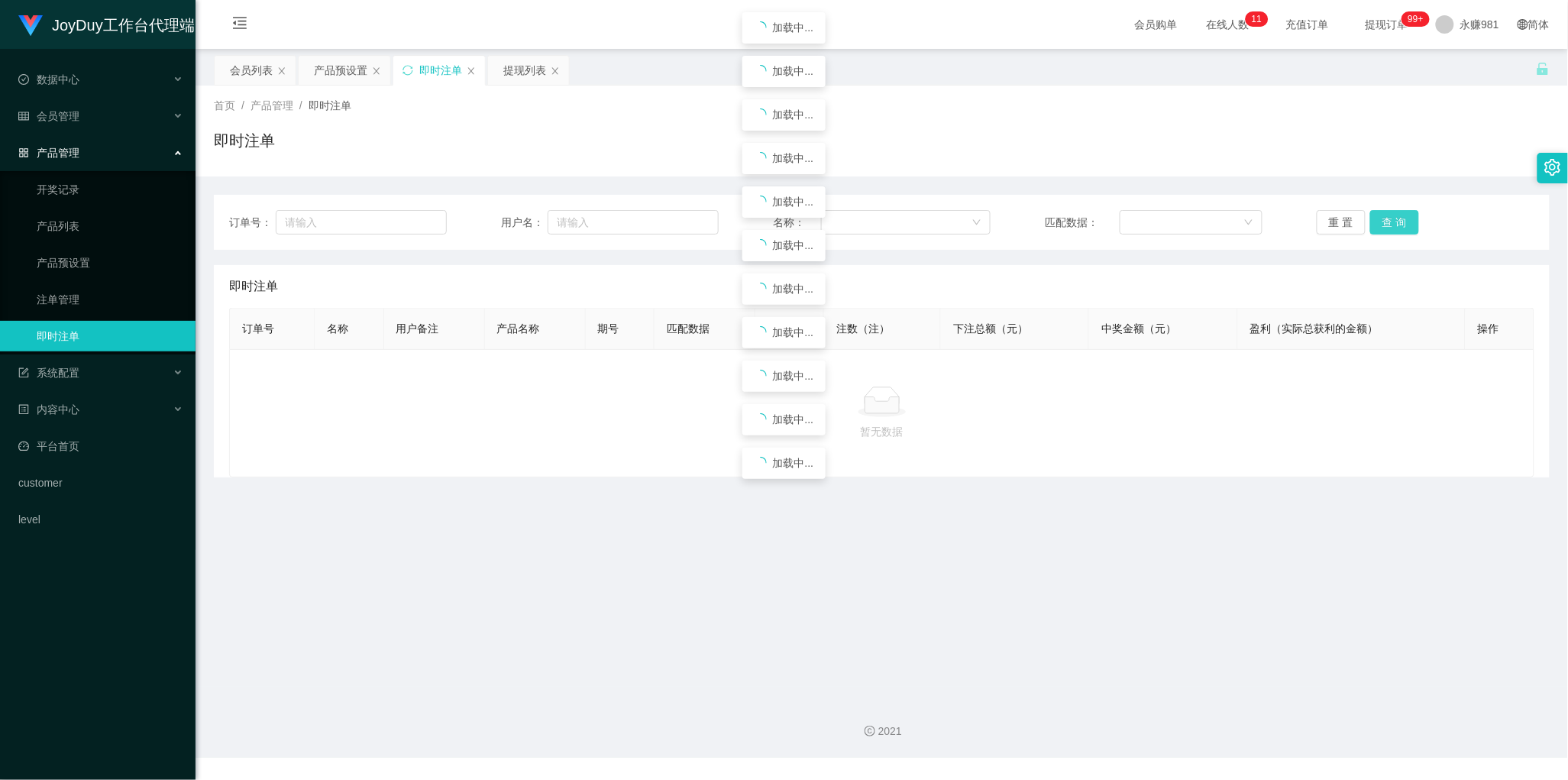
click at [1392, 219] on button "查 询" at bounding box center [1395, 222] width 49 height 24
click at [1386, 227] on button "查 询" at bounding box center [1395, 222] width 49 height 24
click at [1386, 225] on button "查 询" at bounding box center [1395, 222] width 49 height 24
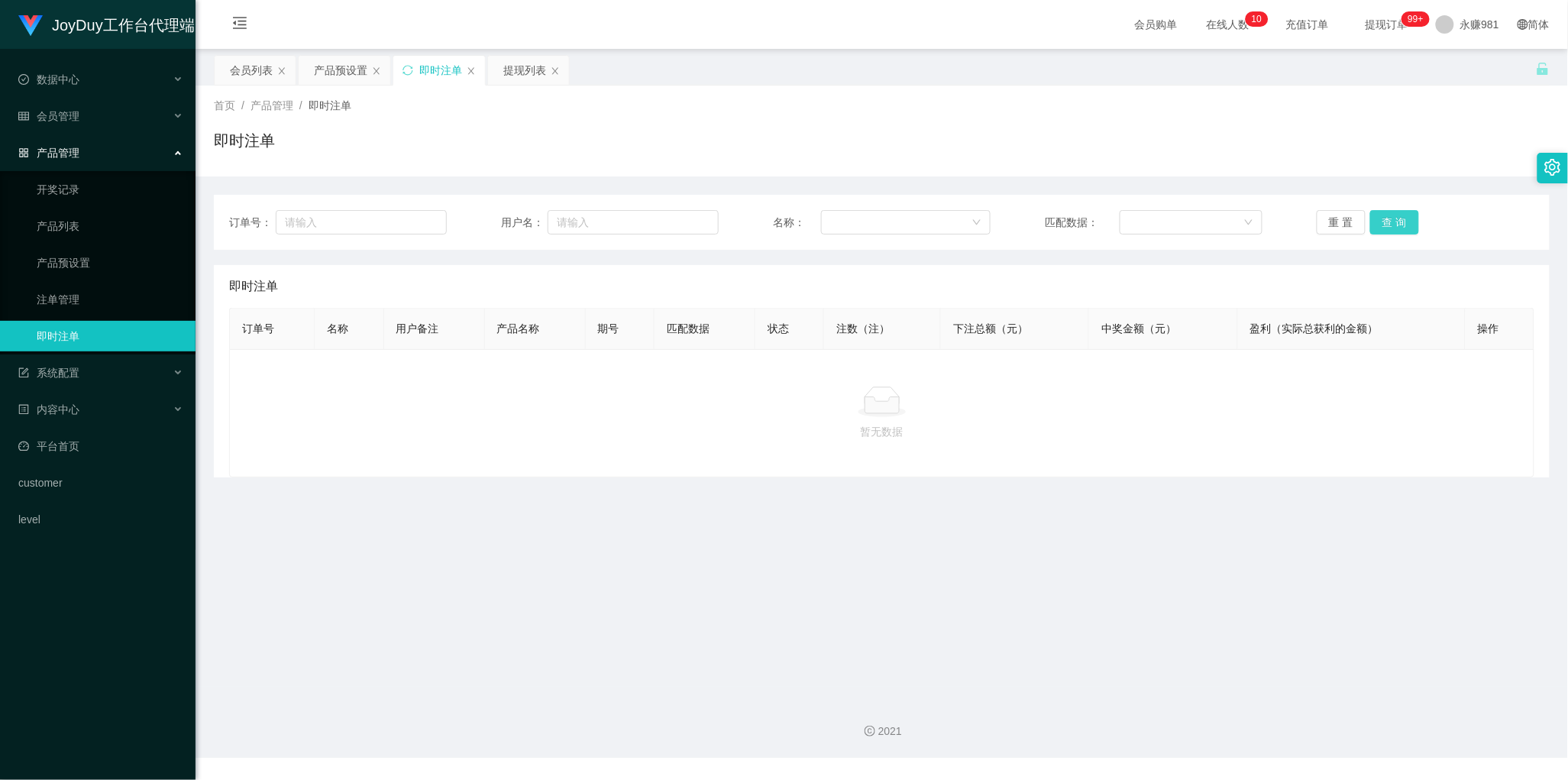
click at [1386, 225] on button "查 询" at bounding box center [1395, 222] width 49 height 24
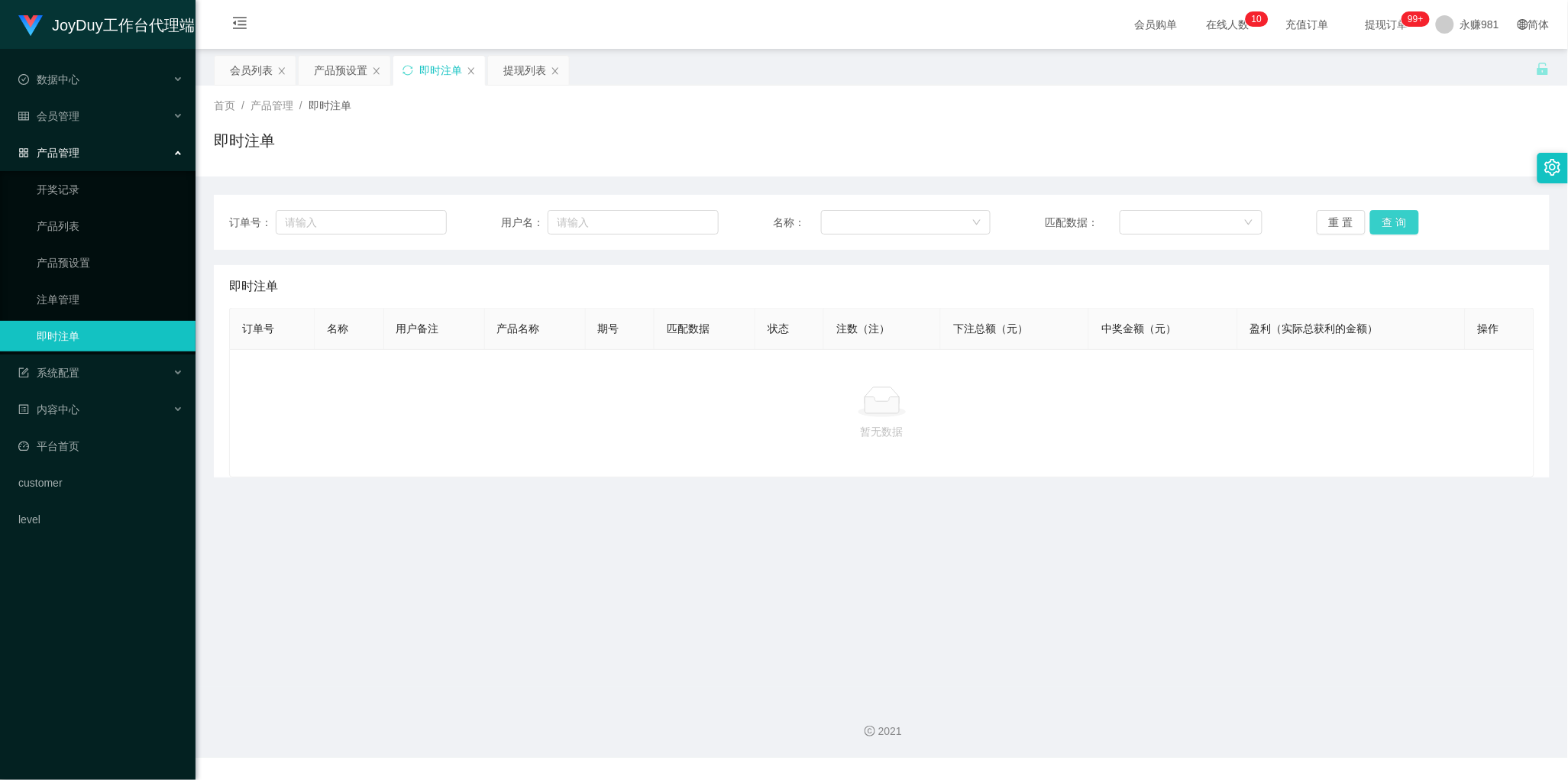
click at [1386, 225] on button "查 询" at bounding box center [1395, 222] width 49 height 24
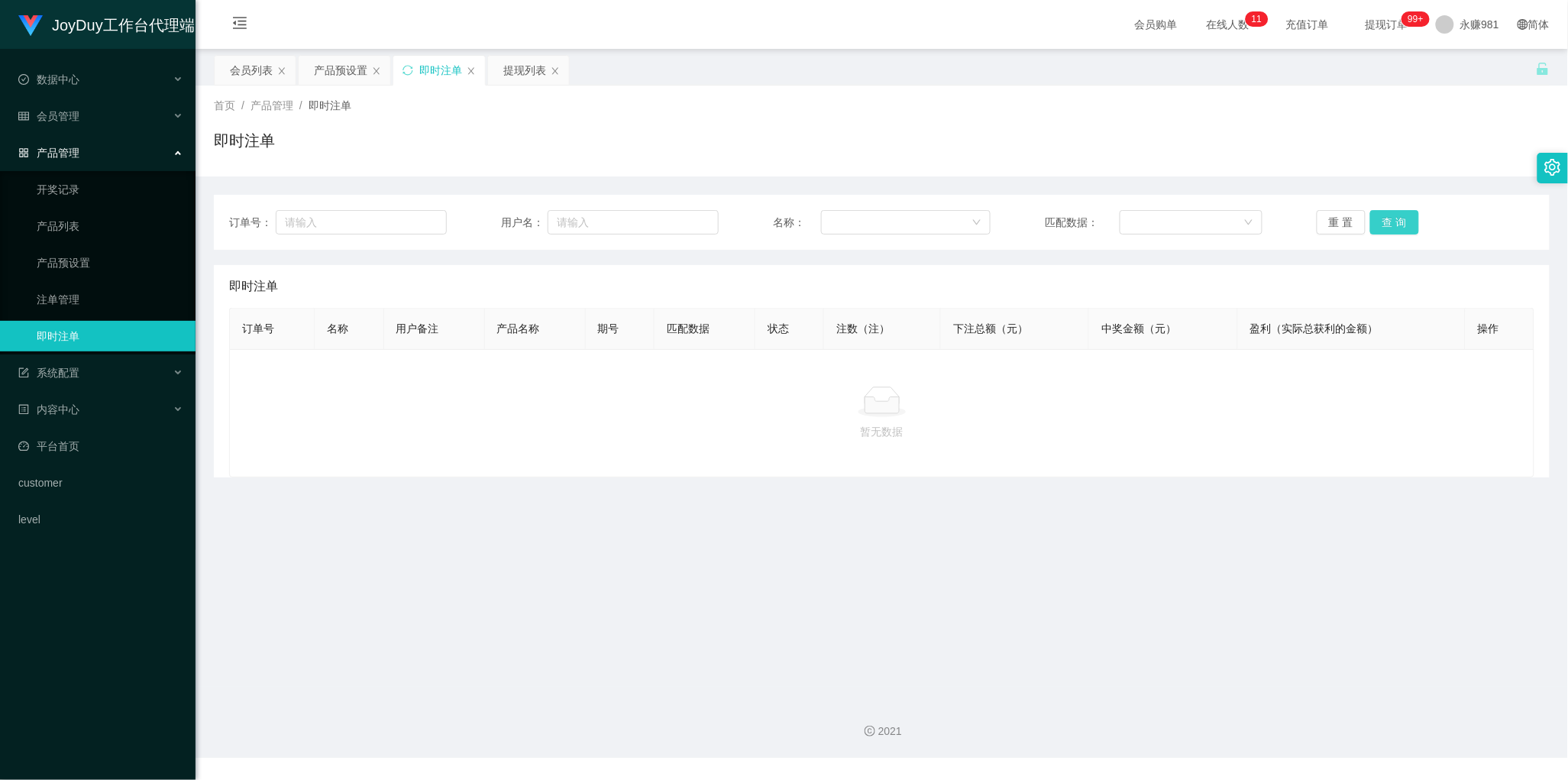
click at [1384, 226] on button "查 询" at bounding box center [1395, 222] width 49 height 24
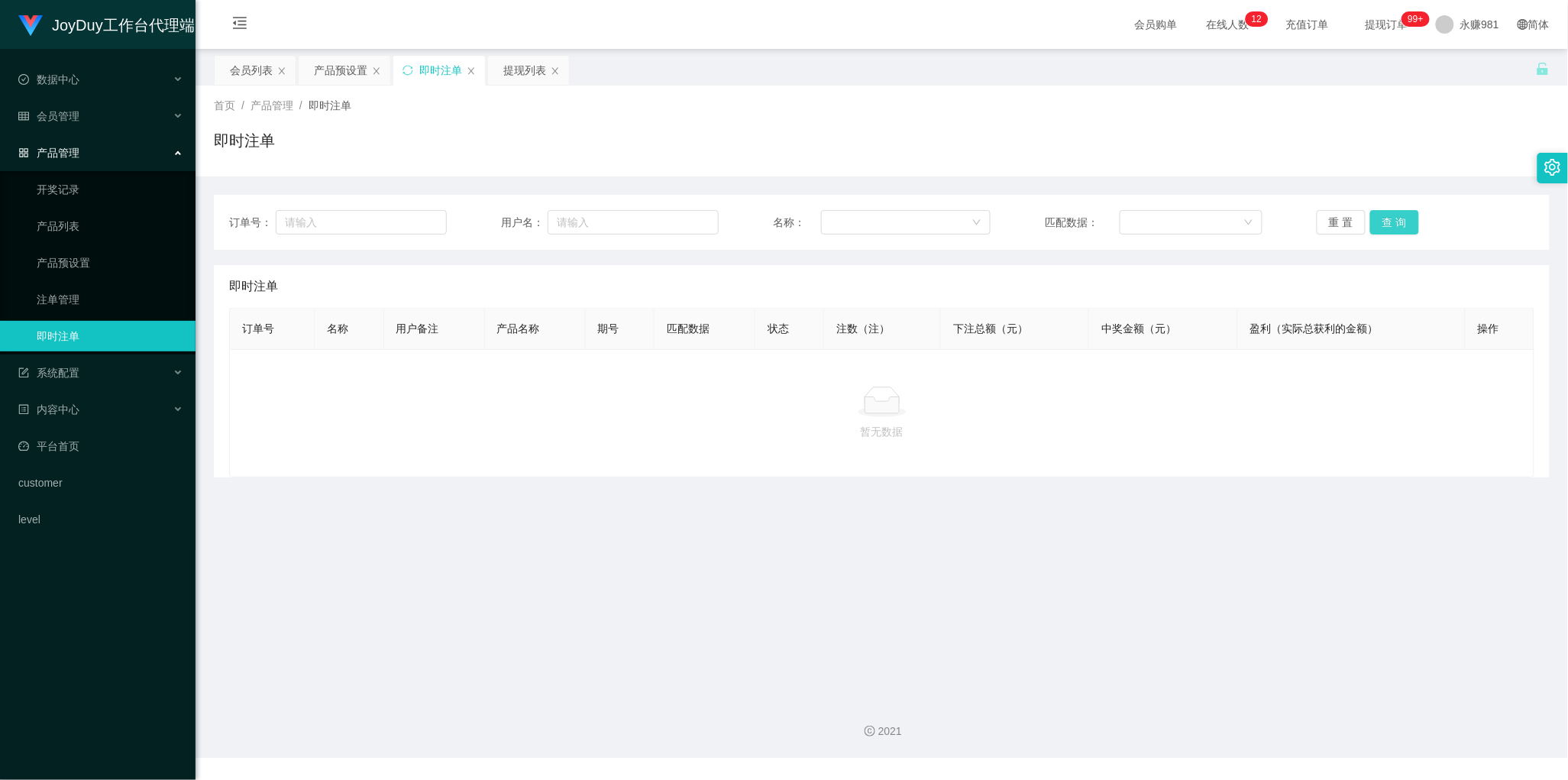
click at [1384, 226] on button "查 询" at bounding box center [1395, 222] width 49 height 24
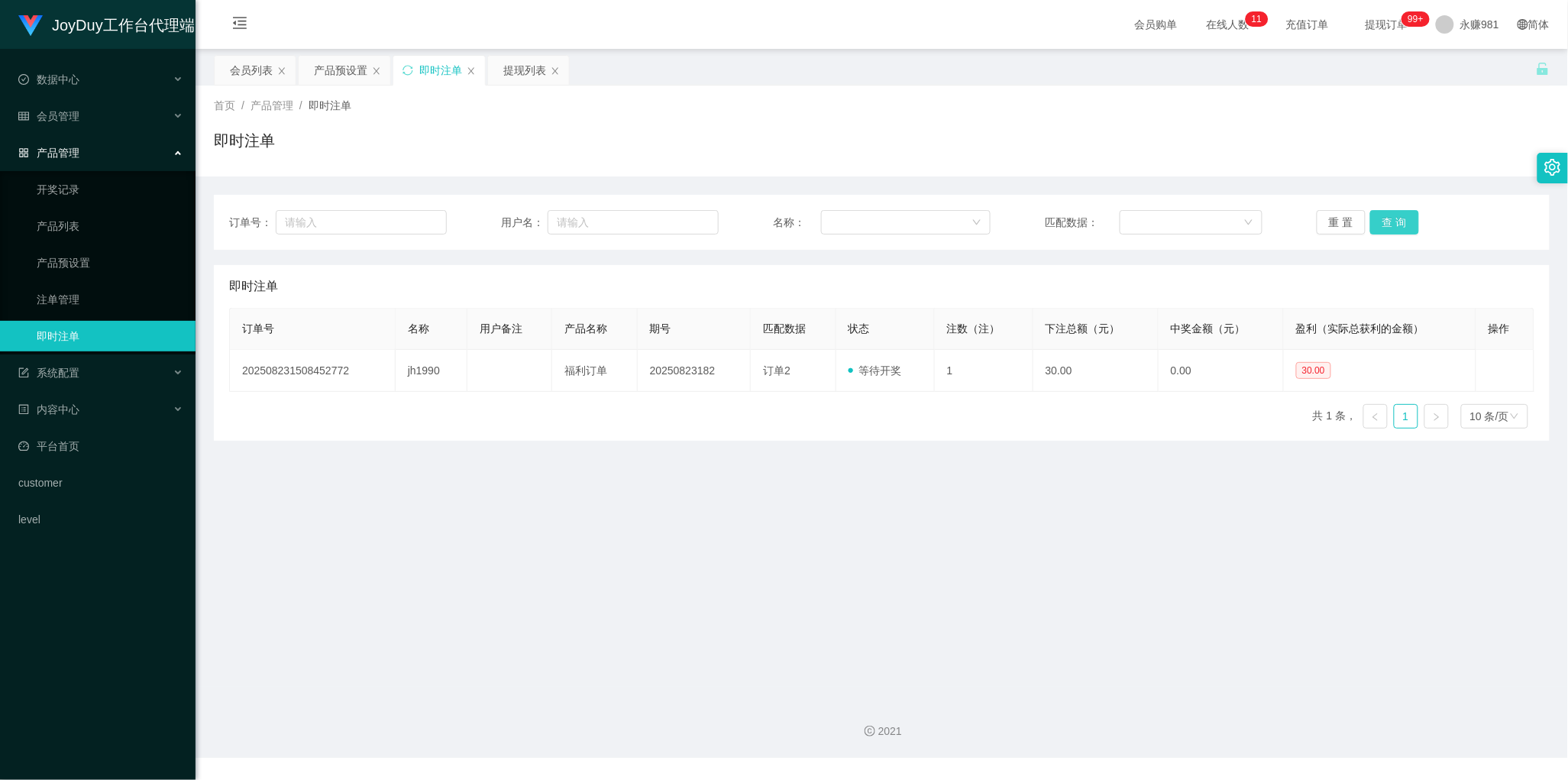
click at [1384, 226] on button "查 询" at bounding box center [1395, 222] width 49 height 24
click at [1382, 215] on button "查 询" at bounding box center [1395, 222] width 49 height 24
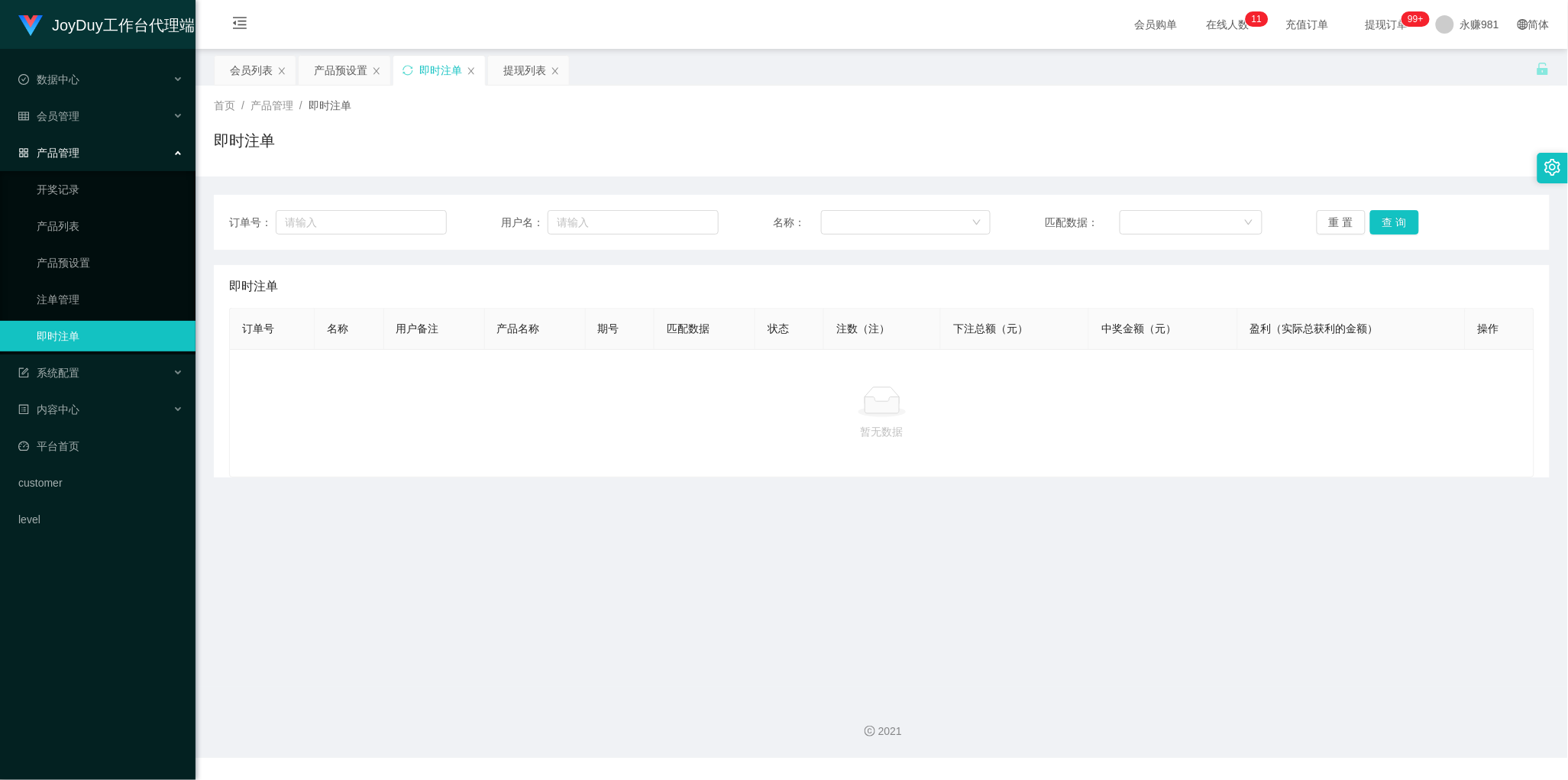
click at [876, 452] on div "暂无数据" at bounding box center [881, 413] width 1305 height 129
click at [1380, 218] on button "查 询" at bounding box center [1395, 222] width 49 height 24
click at [318, 81] on div "产品预设置" at bounding box center [340, 71] width 53 height 29
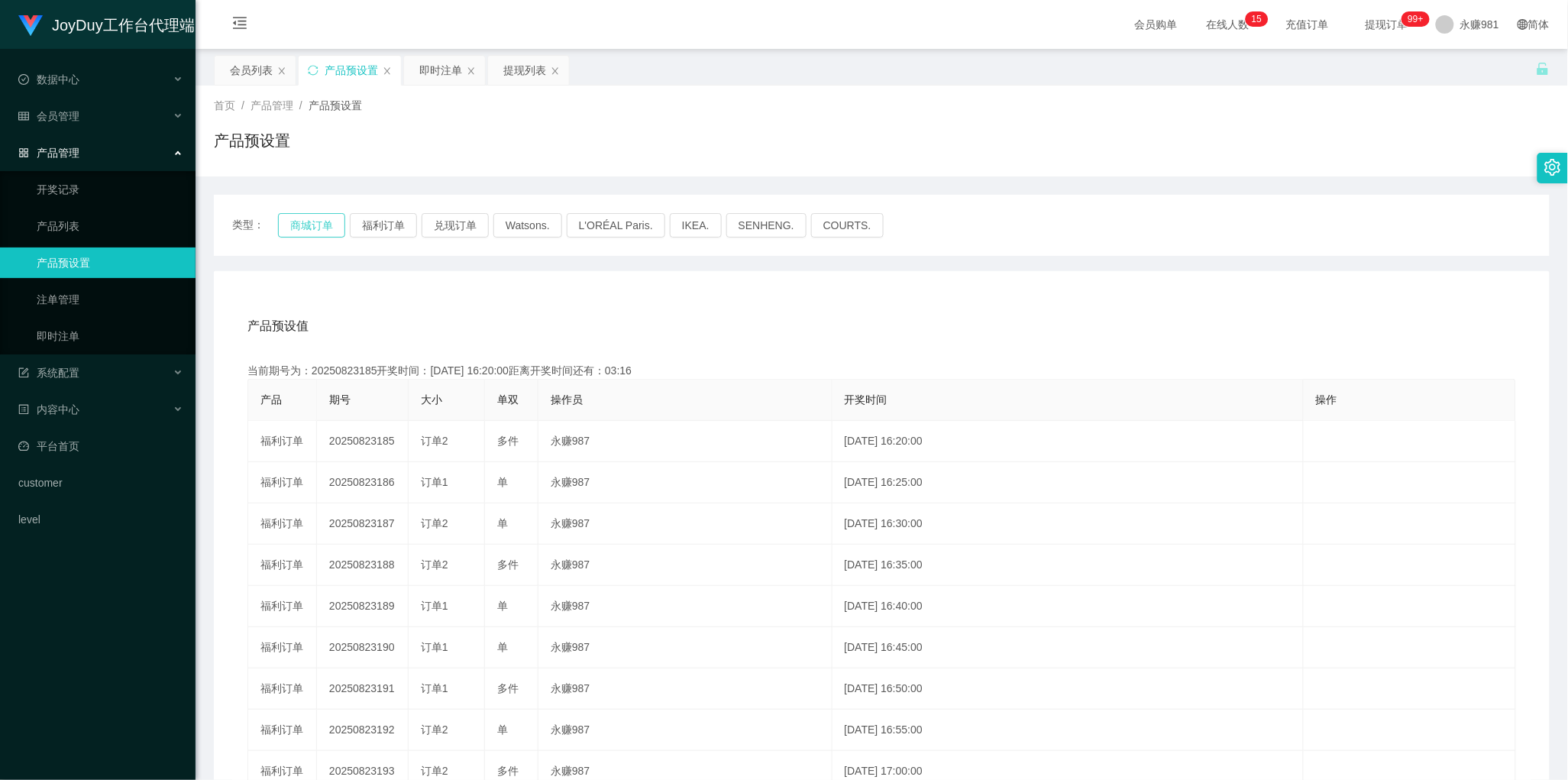
click at [302, 227] on button "商城订单" at bounding box center [311, 225] width 67 height 24
click at [427, 76] on div "即时注单" at bounding box center [440, 71] width 43 height 29
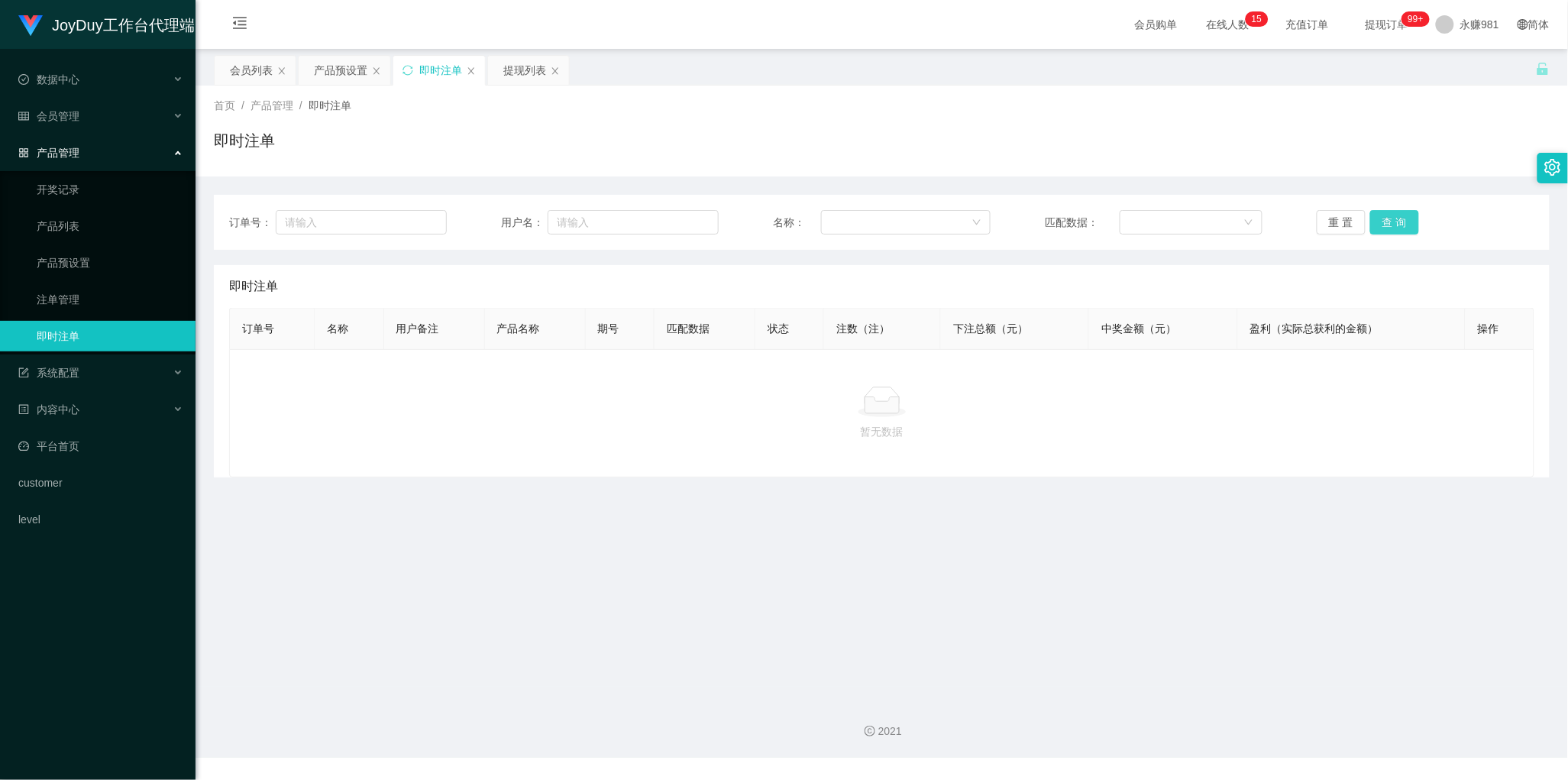
click at [1391, 222] on button "查 询" at bounding box center [1395, 222] width 49 height 24
click at [786, 317] on th "状态" at bounding box center [789, 329] width 69 height 42
click at [1396, 223] on button "查 询" at bounding box center [1395, 222] width 49 height 24
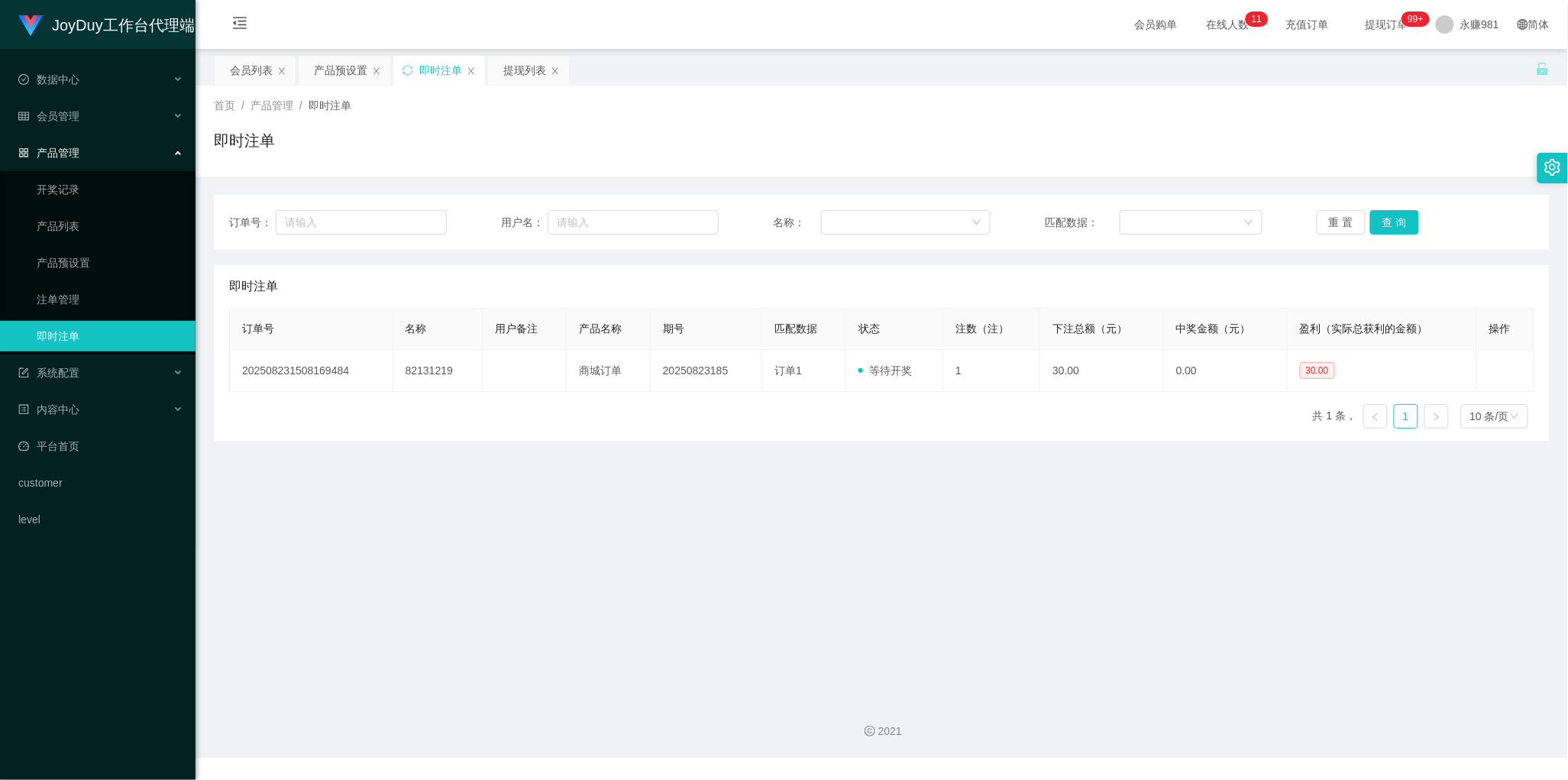
drag, startPoint x: 856, startPoint y: 138, endPoint x: 879, endPoint y: 138, distance: 23.0
click at [858, 138] on div "即时注单" at bounding box center [881, 146] width 1336 height 35
click at [1375, 220] on button "查 询" at bounding box center [1395, 222] width 49 height 24
